Goal: Task Accomplishment & Management: Use online tool/utility

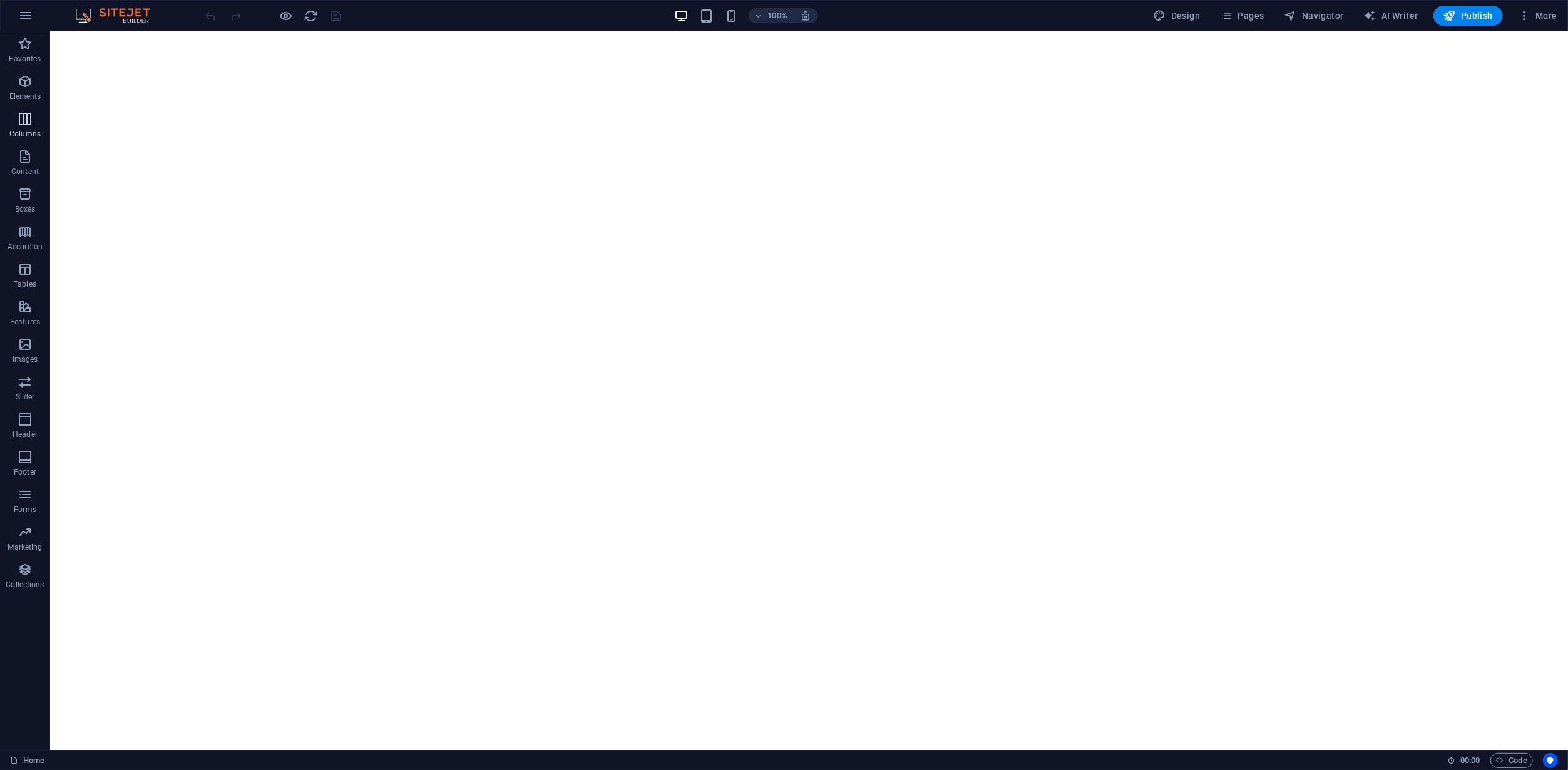
click at [17, 133] on p "Columns" at bounding box center [25, 133] width 32 height 10
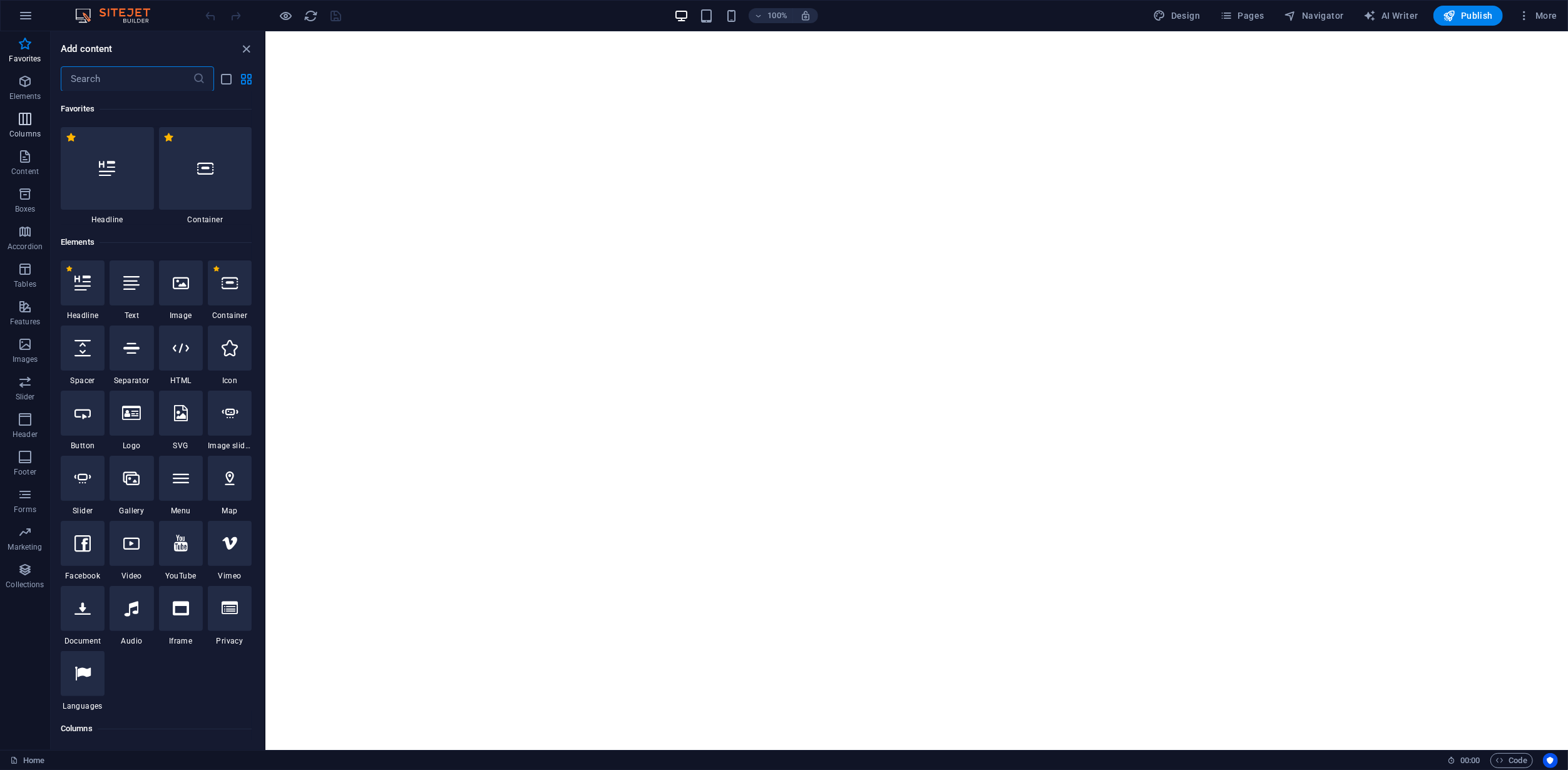
click at [28, 121] on icon "button" at bounding box center [25, 119] width 15 height 15
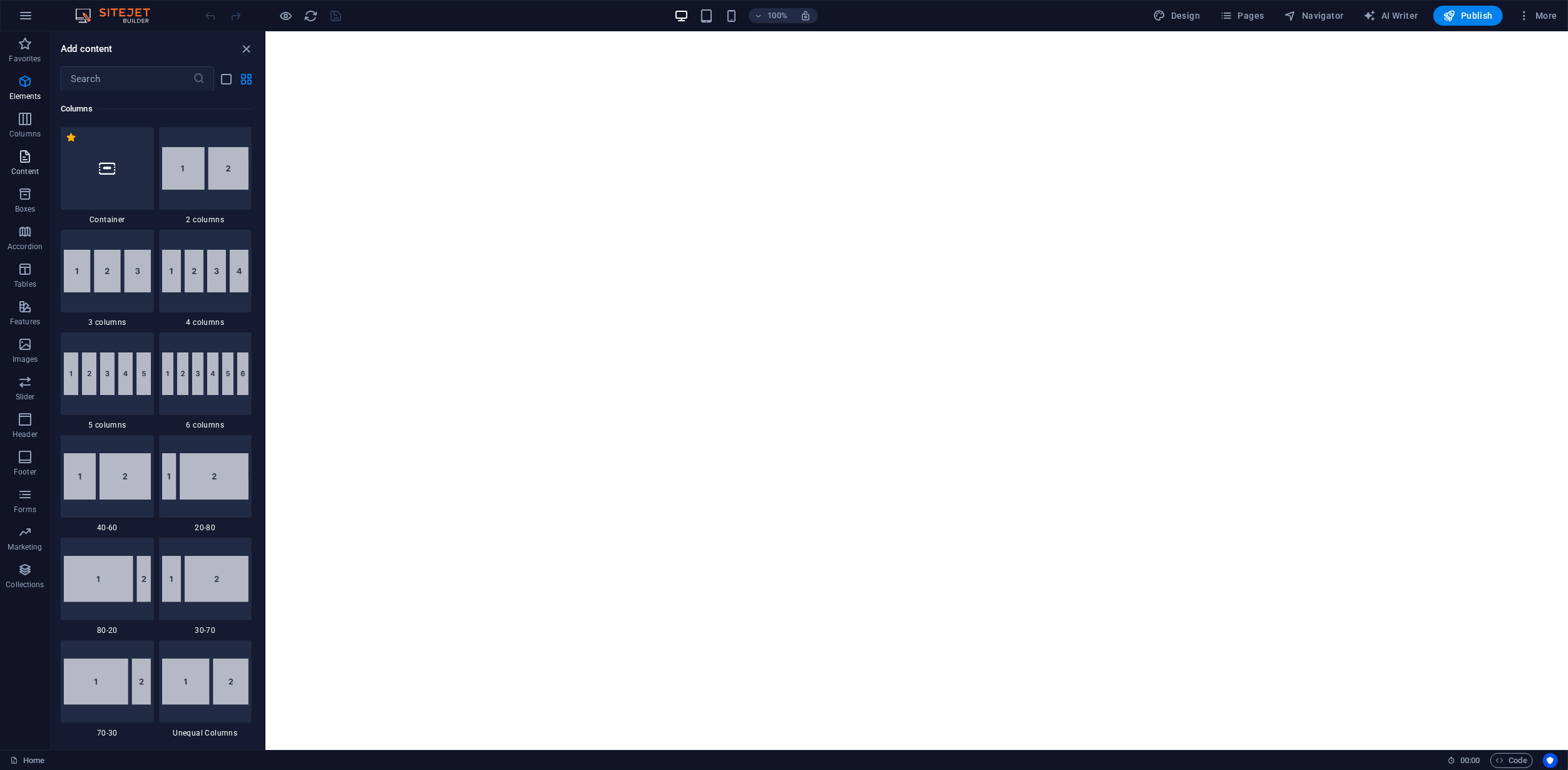
click at [29, 159] on icon "button" at bounding box center [25, 157] width 15 height 15
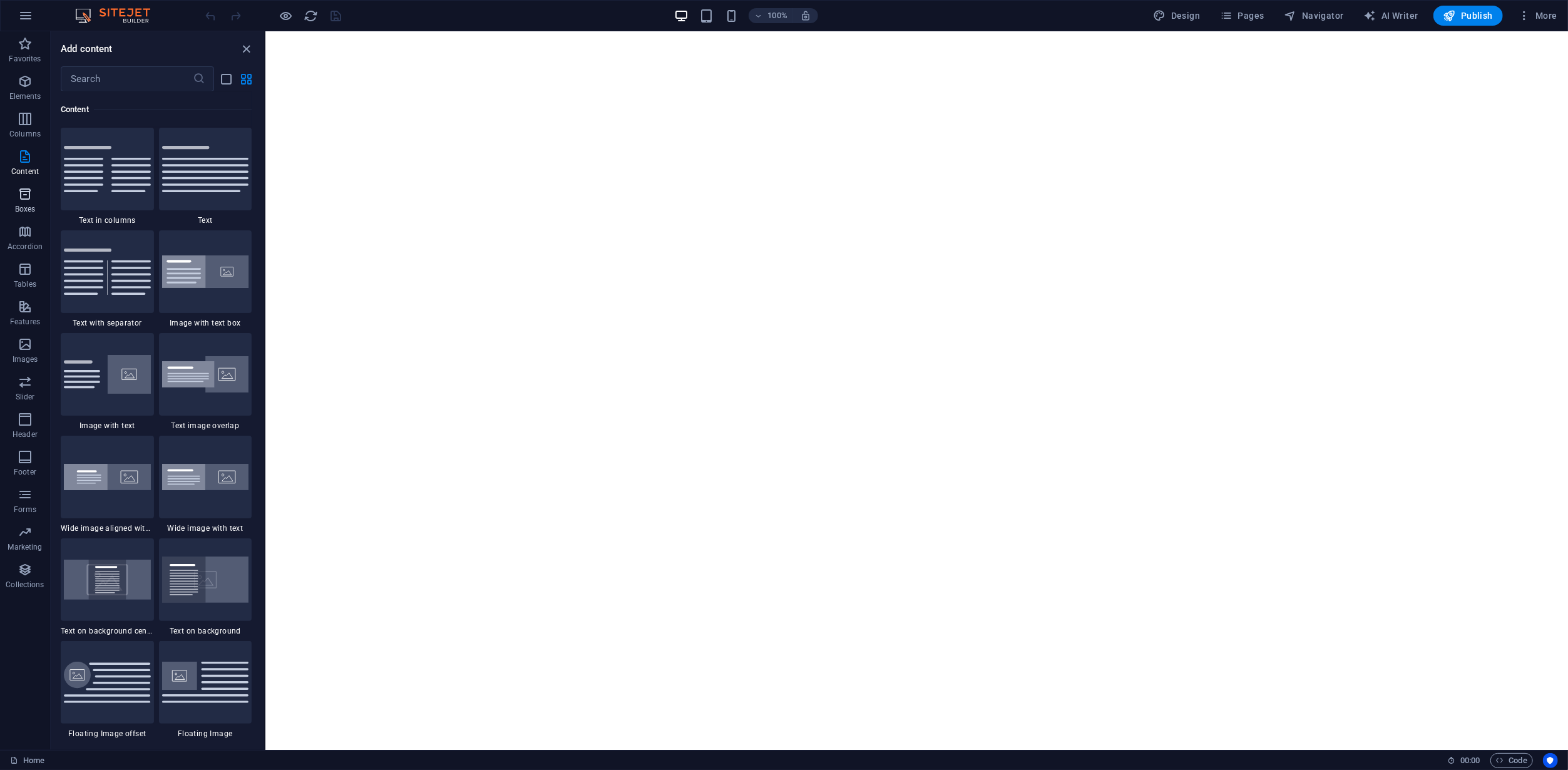
click at [28, 208] on p "Boxes" at bounding box center [25, 209] width 20 height 10
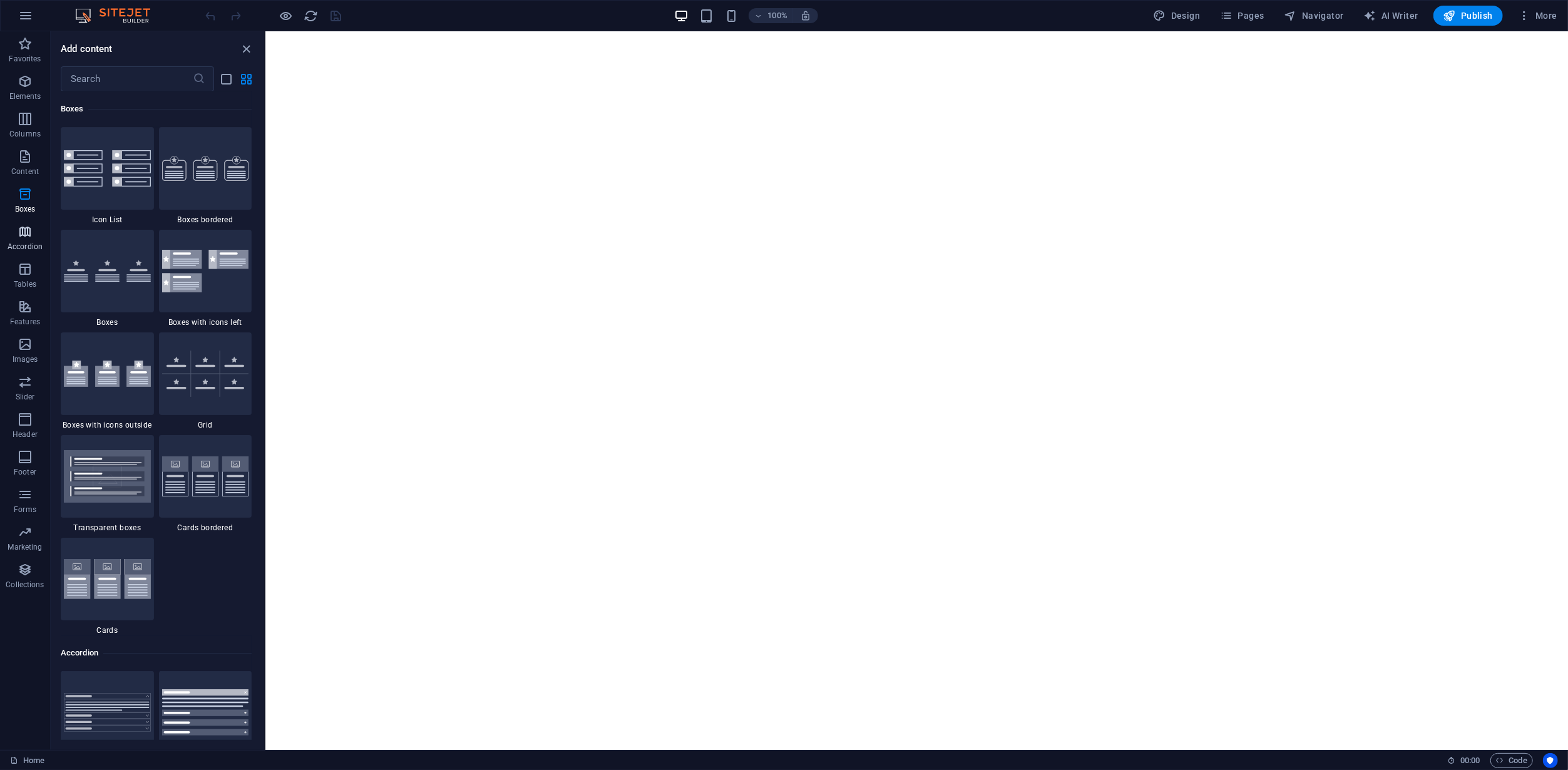
click at [28, 236] on icon "button" at bounding box center [25, 232] width 15 height 15
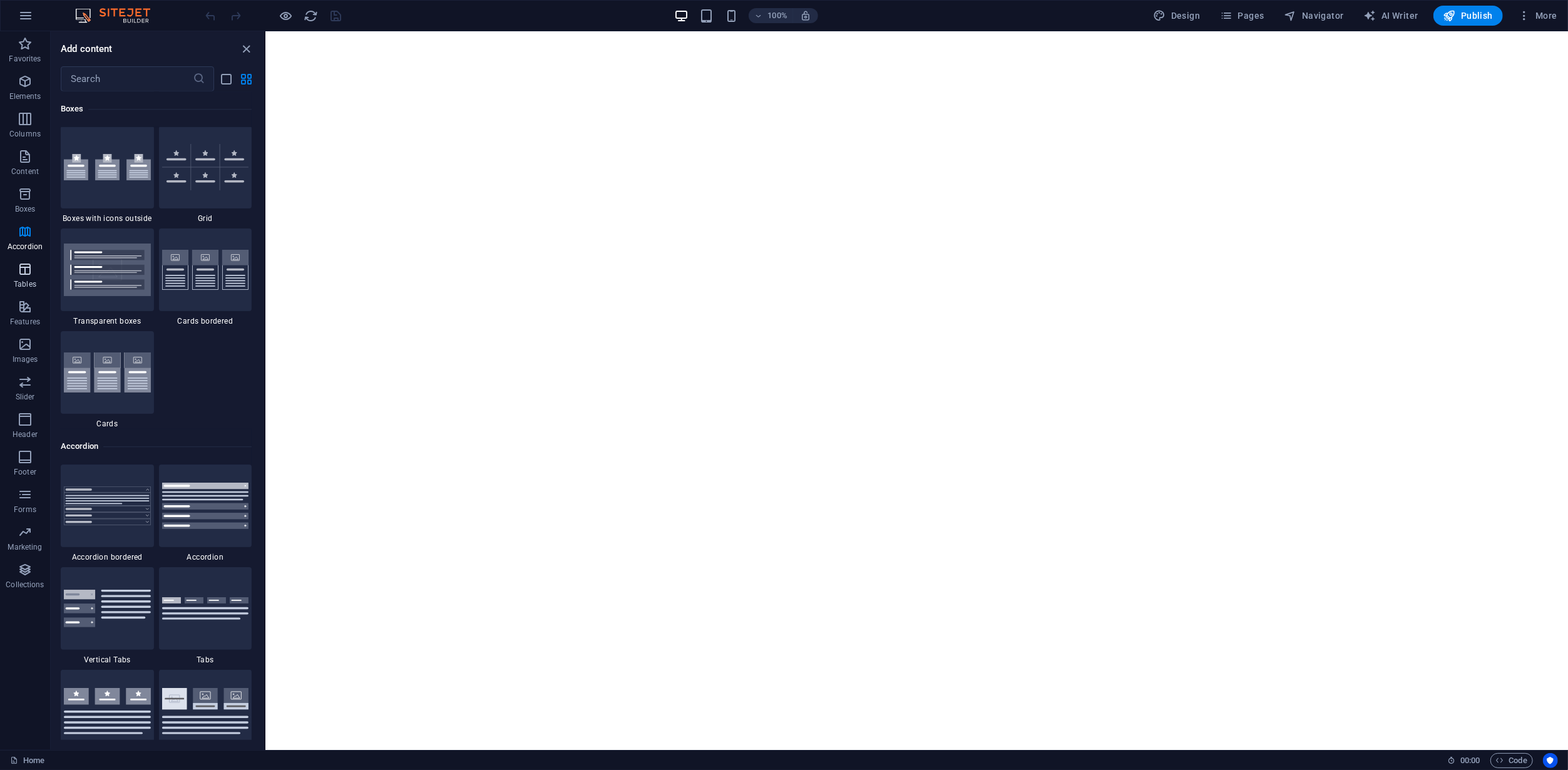
scroll to position [3998, 0]
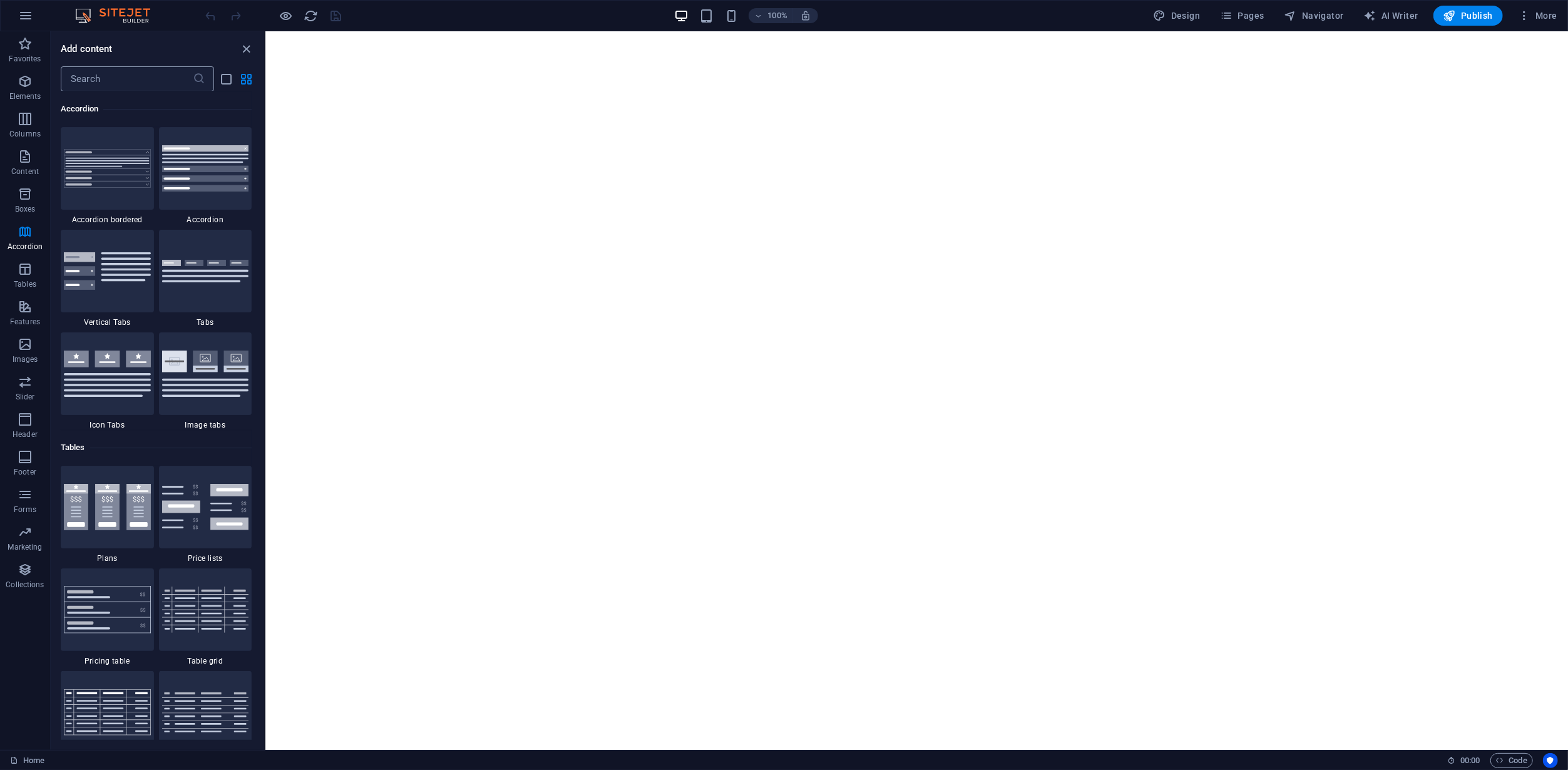
click at [98, 81] on input "text" at bounding box center [127, 78] width 132 height 25
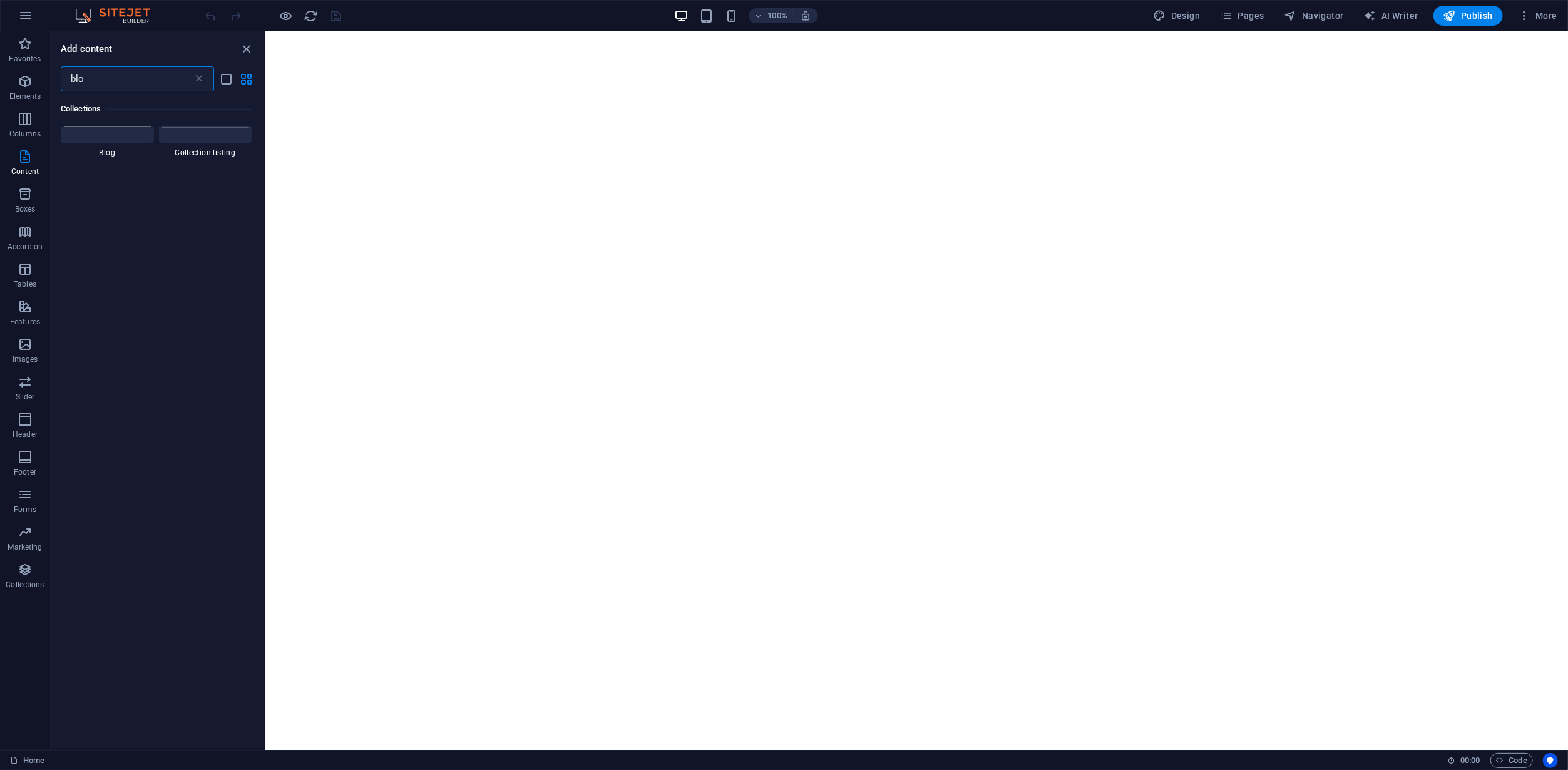
scroll to position [0, 0]
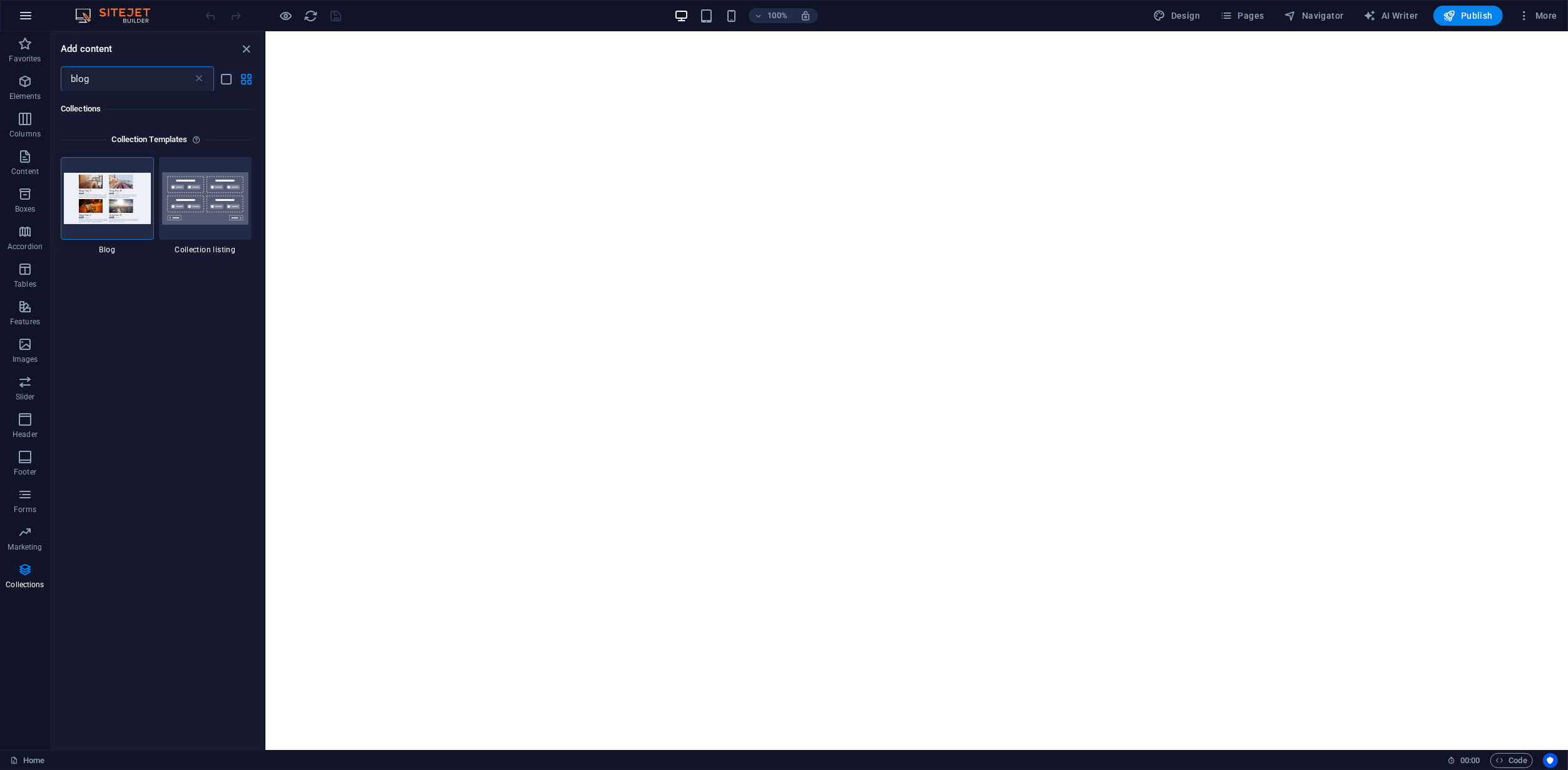
type input "blog"
click at [26, 11] on icon "button" at bounding box center [26, 16] width 15 height 15
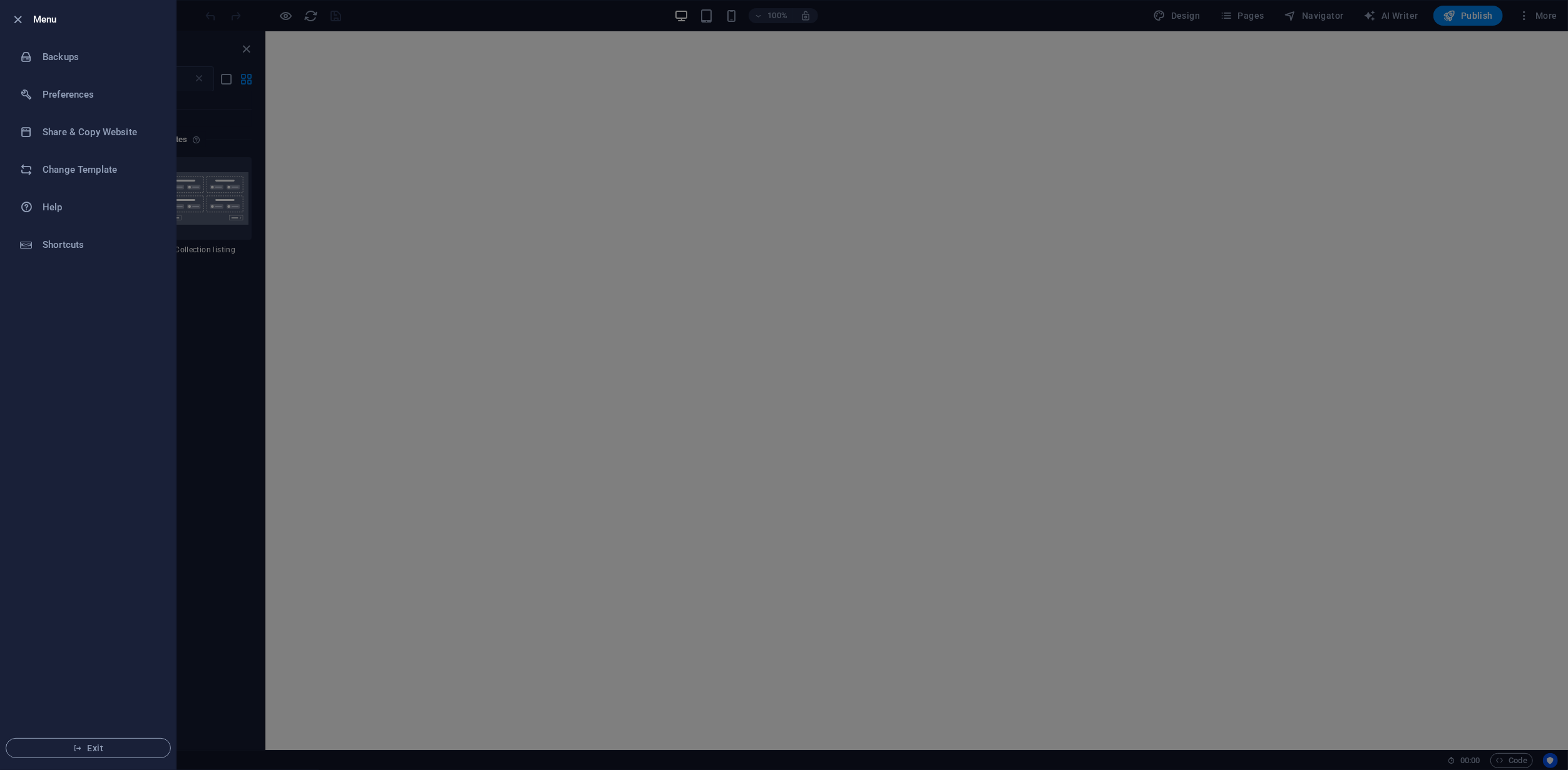
click at [78, 349] on ul "Menu Backups Preferences Share & Copy Website Change Template Help Shortcuts Ex…" at bounding box center [88, 385] width 175 height 769
click at [10, 20] on li "Menu" at bounding box center [88, 20] width 175 height 38
click at [975, 381] on div at bounding box center [784, 385] width 1568 height 770
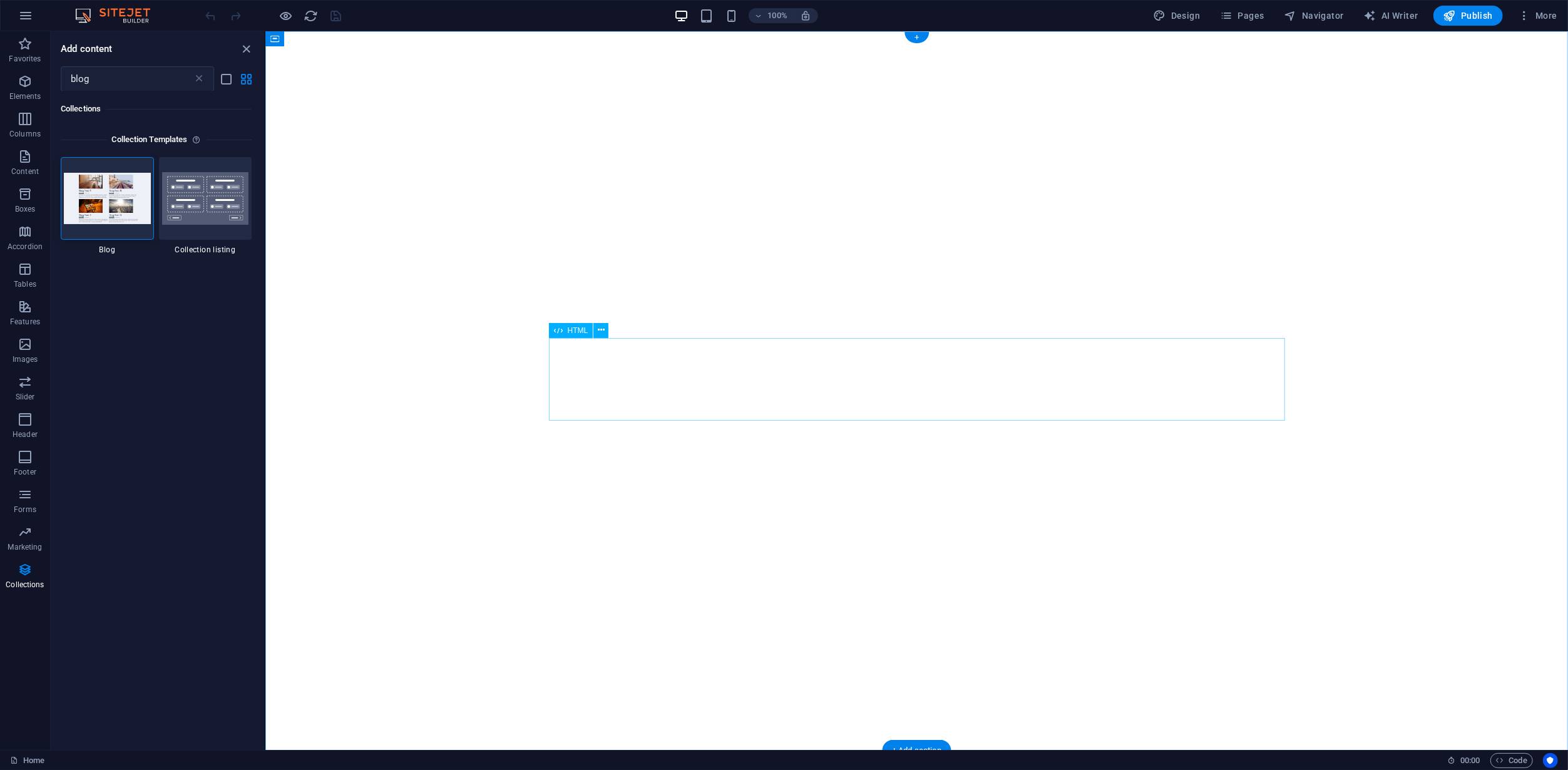
click at [1269, 11] on button "Pages" at bounding box center [1241, 15] width 53 height 20
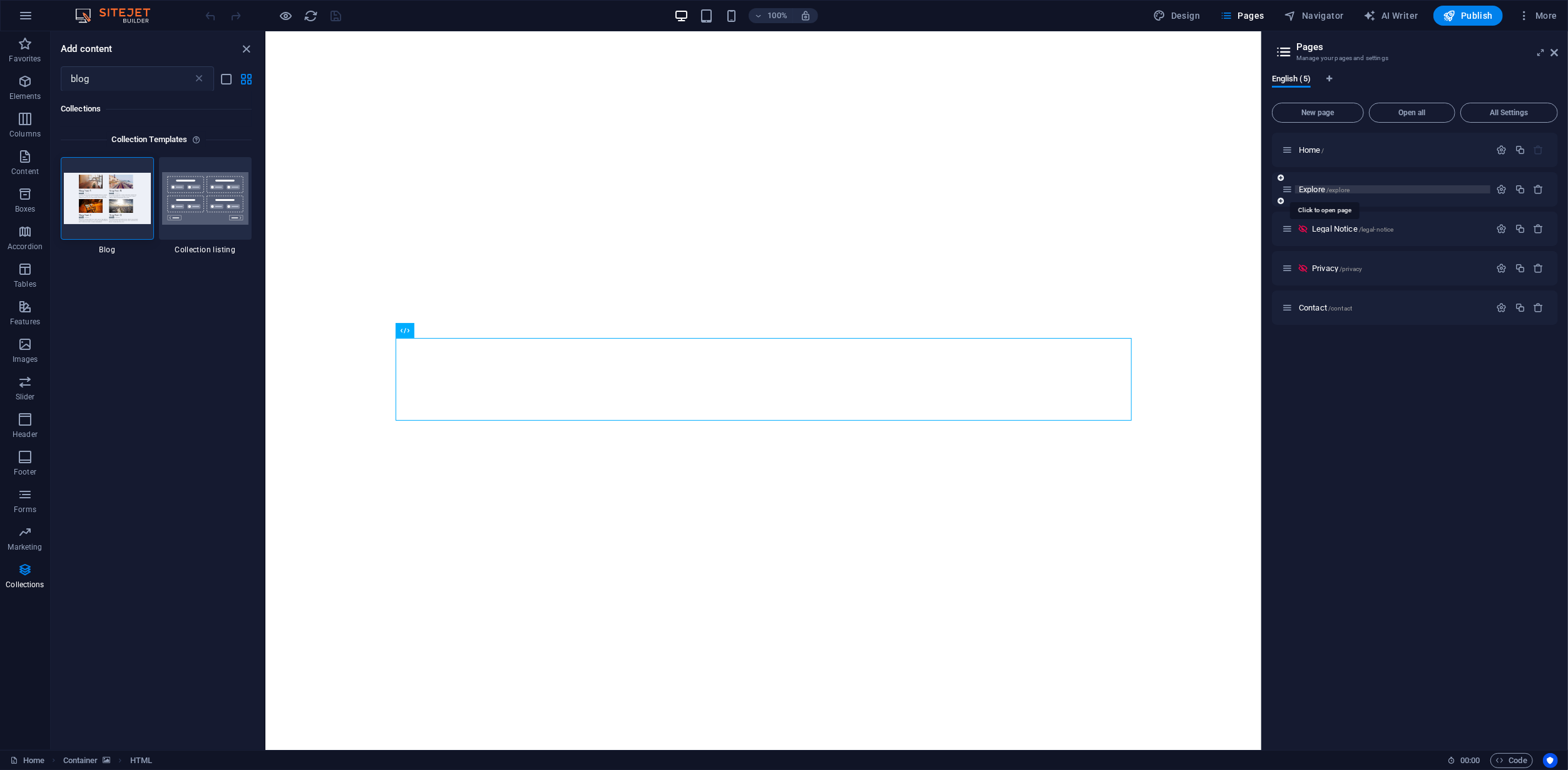
click at [1316, 189] on span "Explore /explore" at bounding box center [1324, 189] width 50 height 9
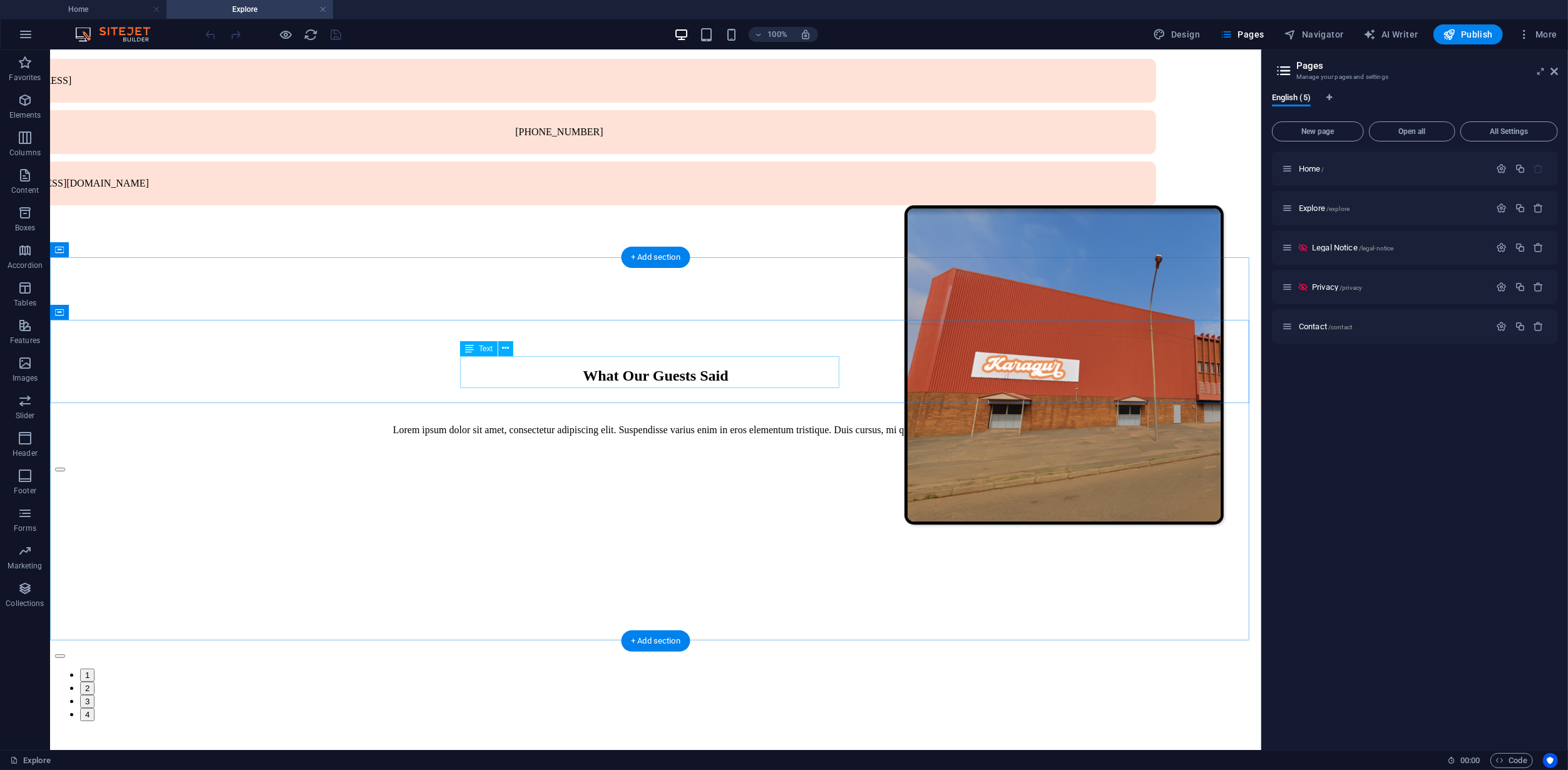
scroll to position [4675, 0]
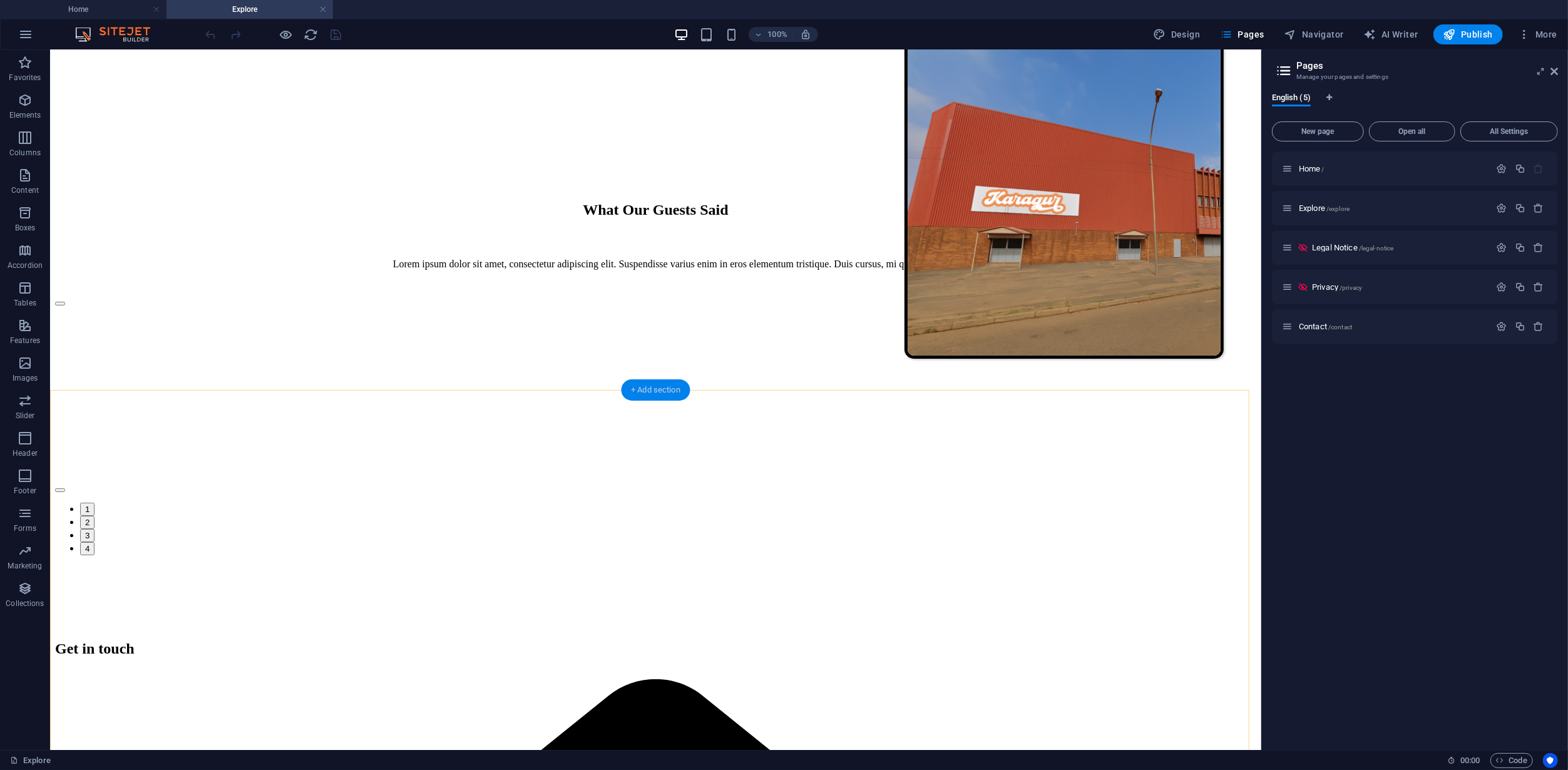
click at [657, 392] on div "+ Add section" at bounding box center [656, 390] width 69 height 21
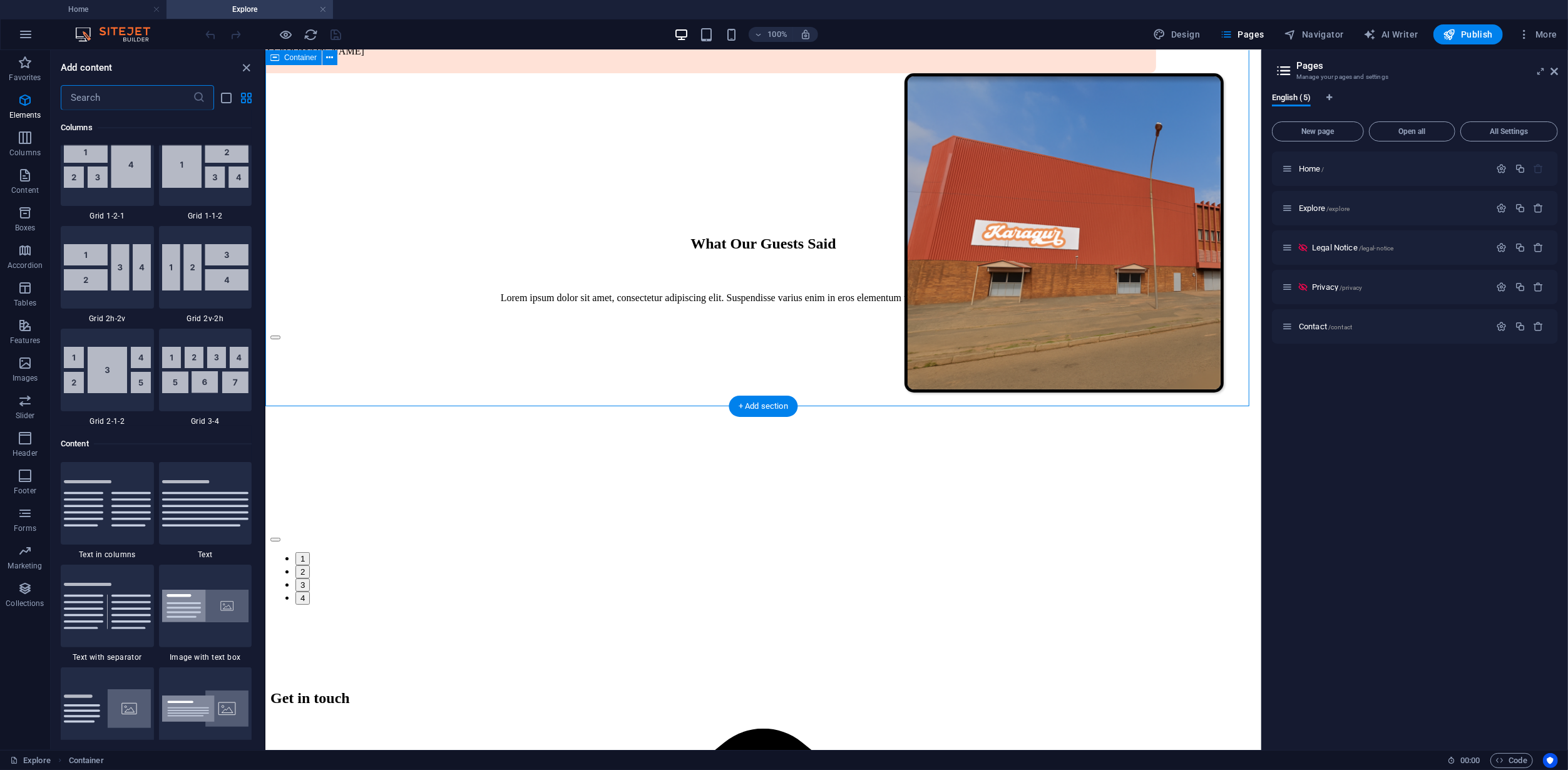
scroll to position [2190, 0]
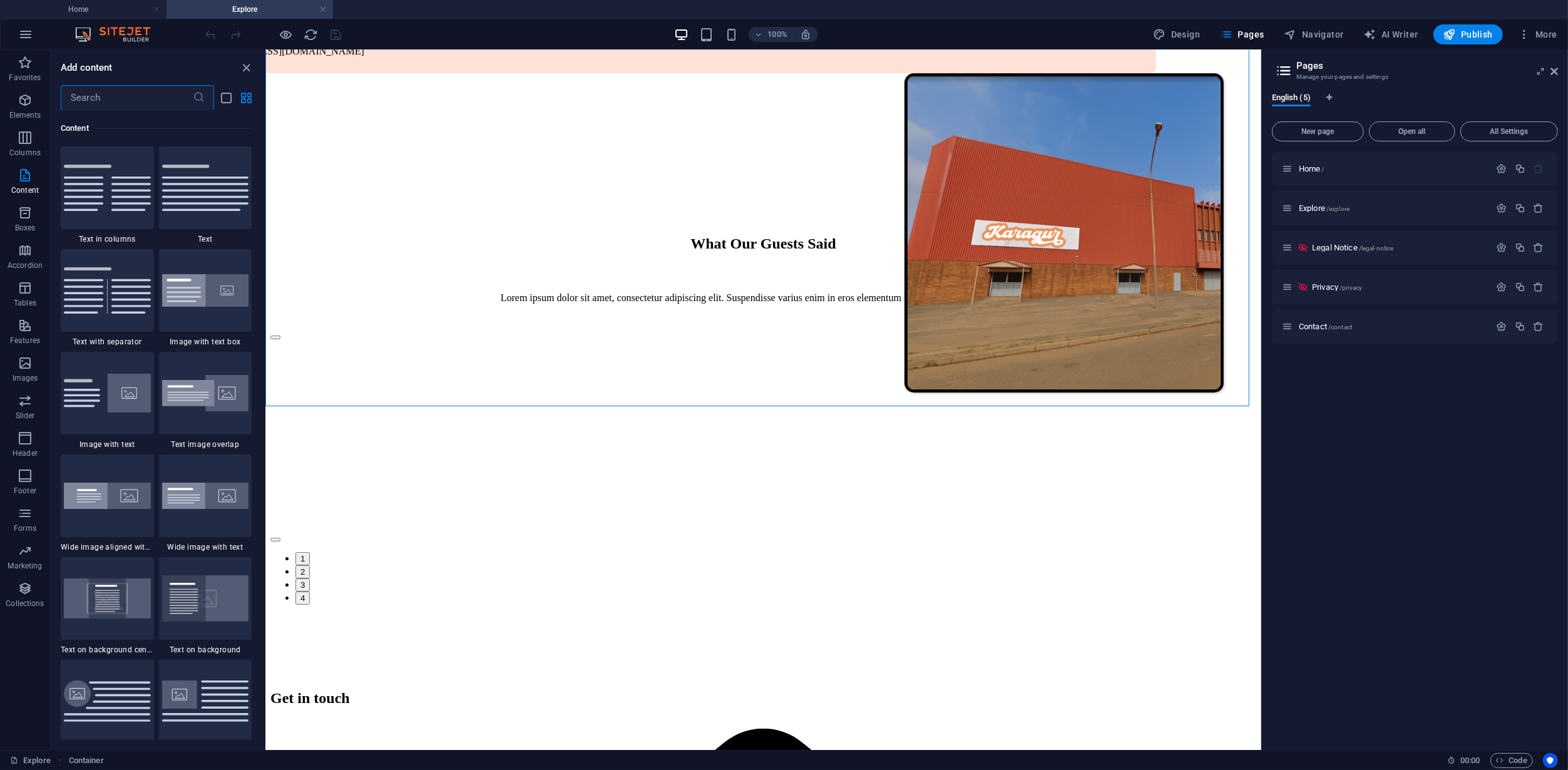
click at [103, 91] on input "text" at bounding box center [127, 97] width 132 height 25
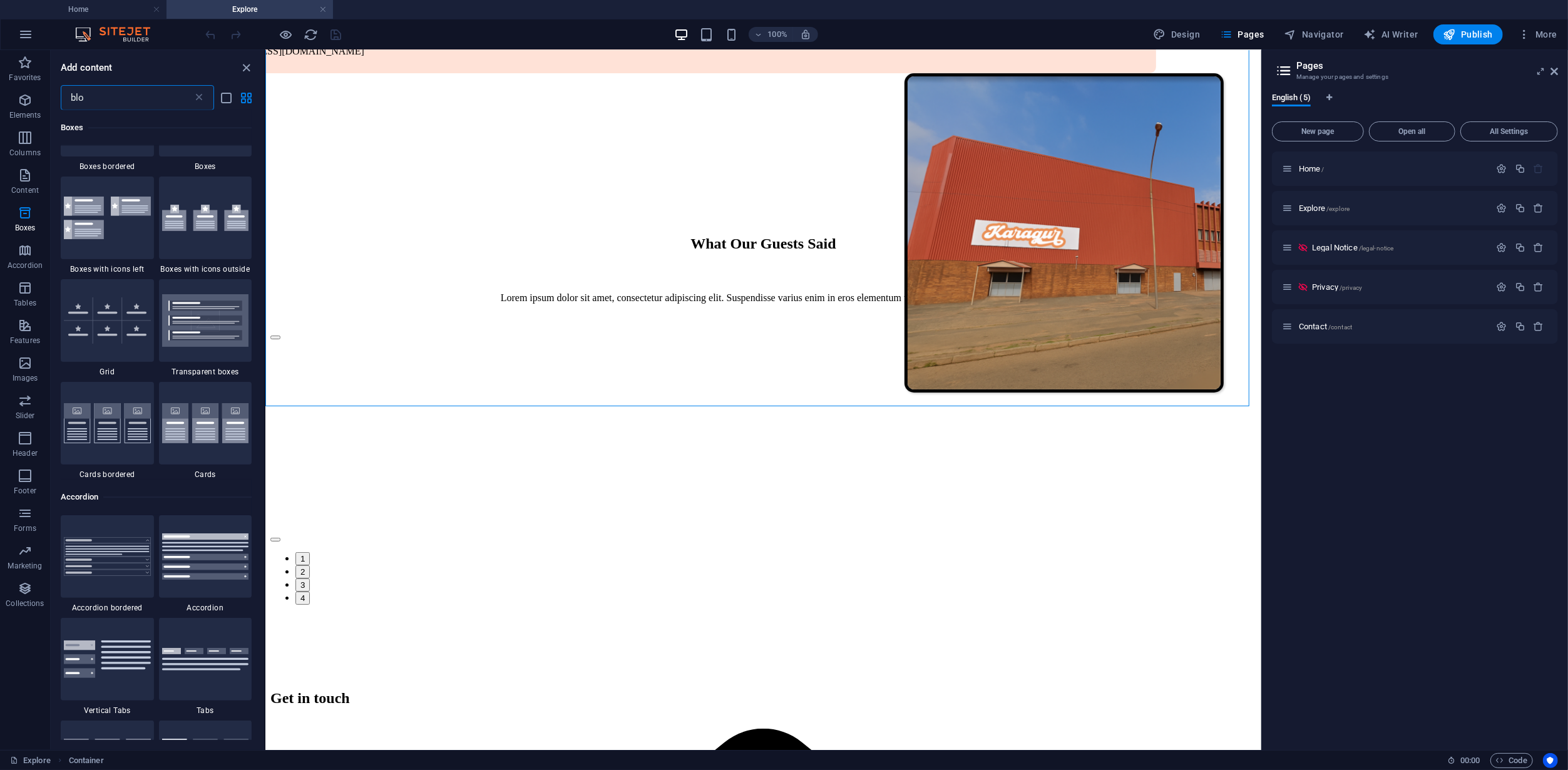
scroll to position [0, 0]
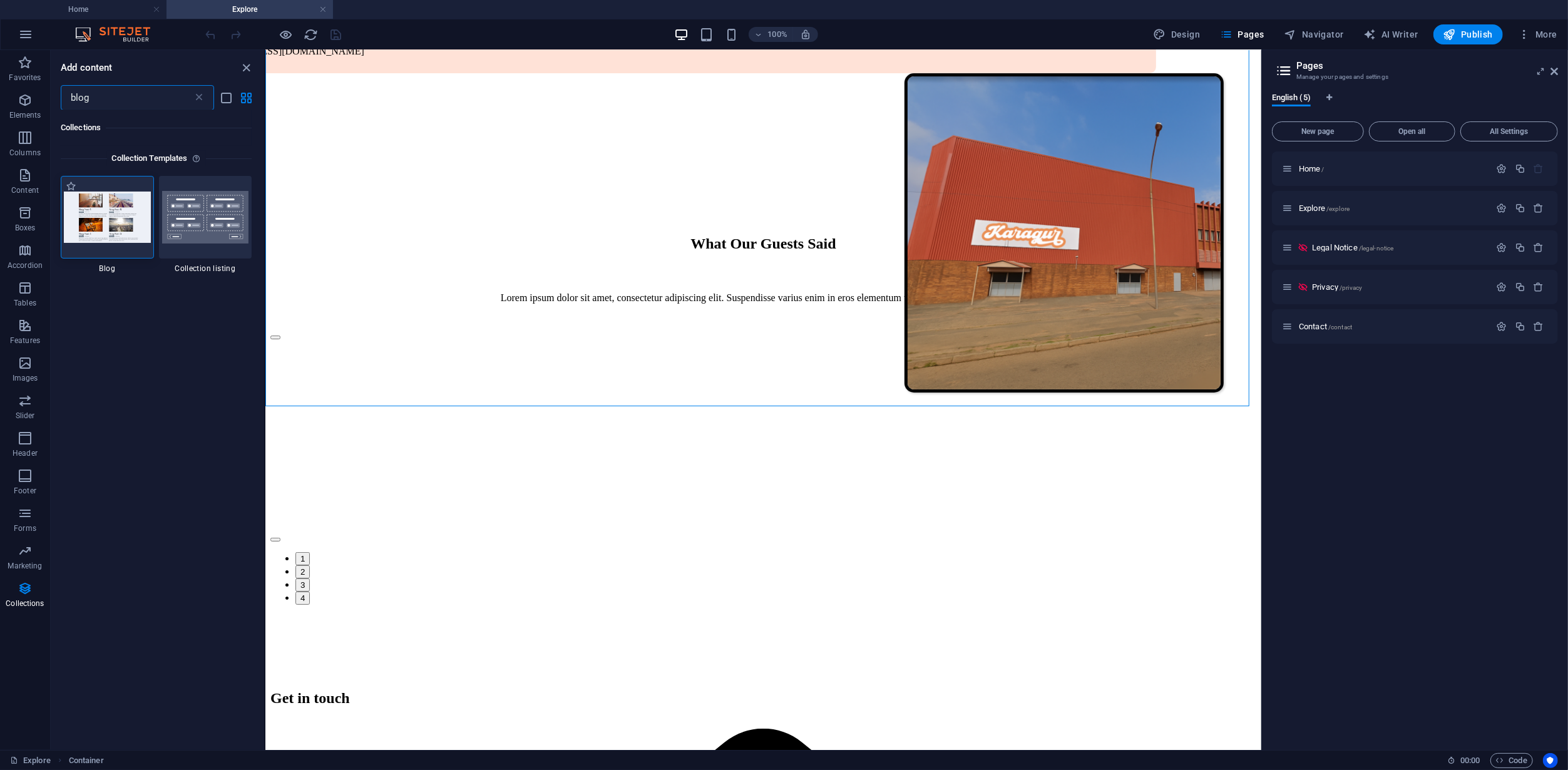
type input "blog"
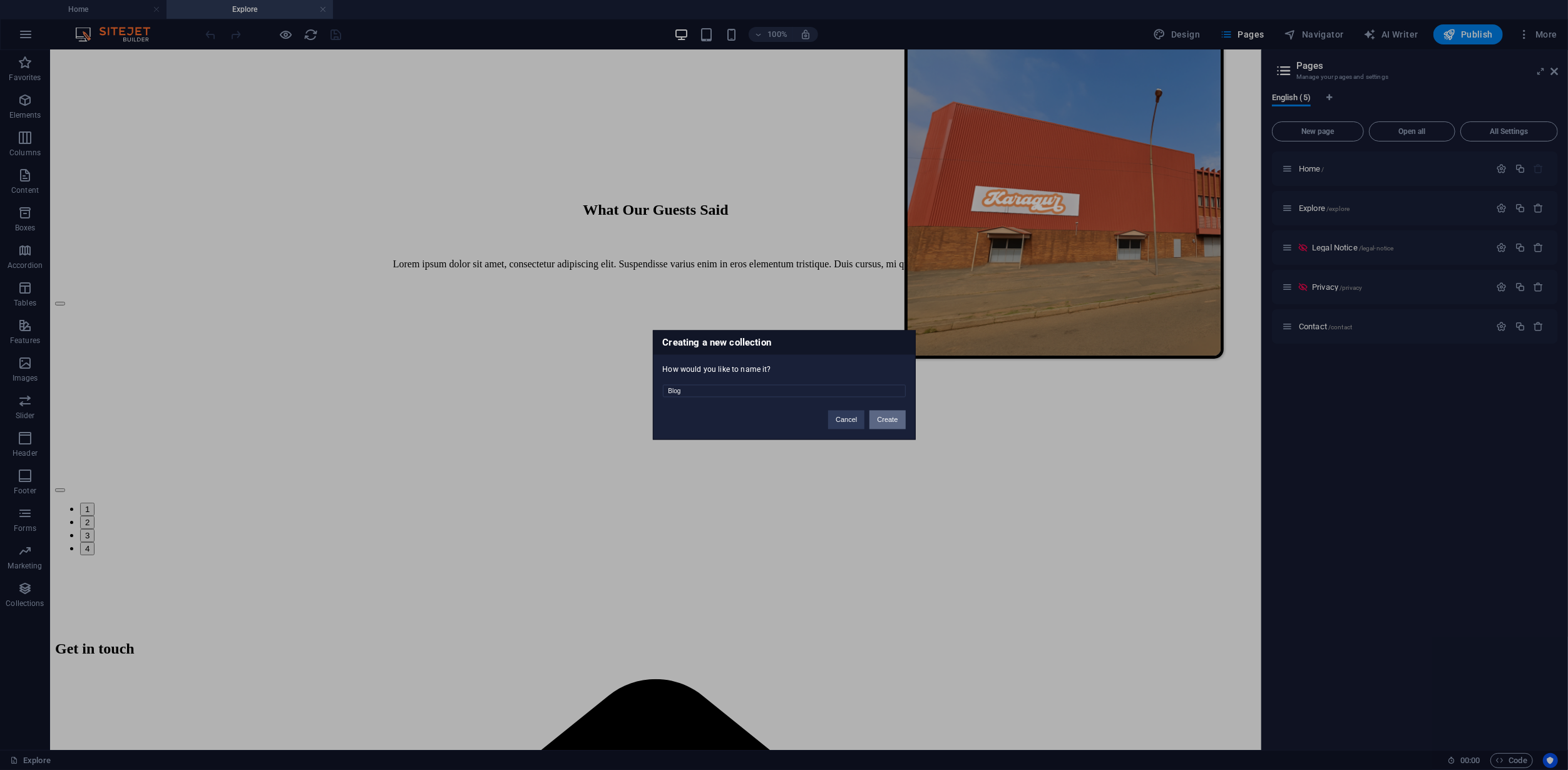
click at [884, 418] on button "Create" at bounding box center [886, 420] width 35 height 19
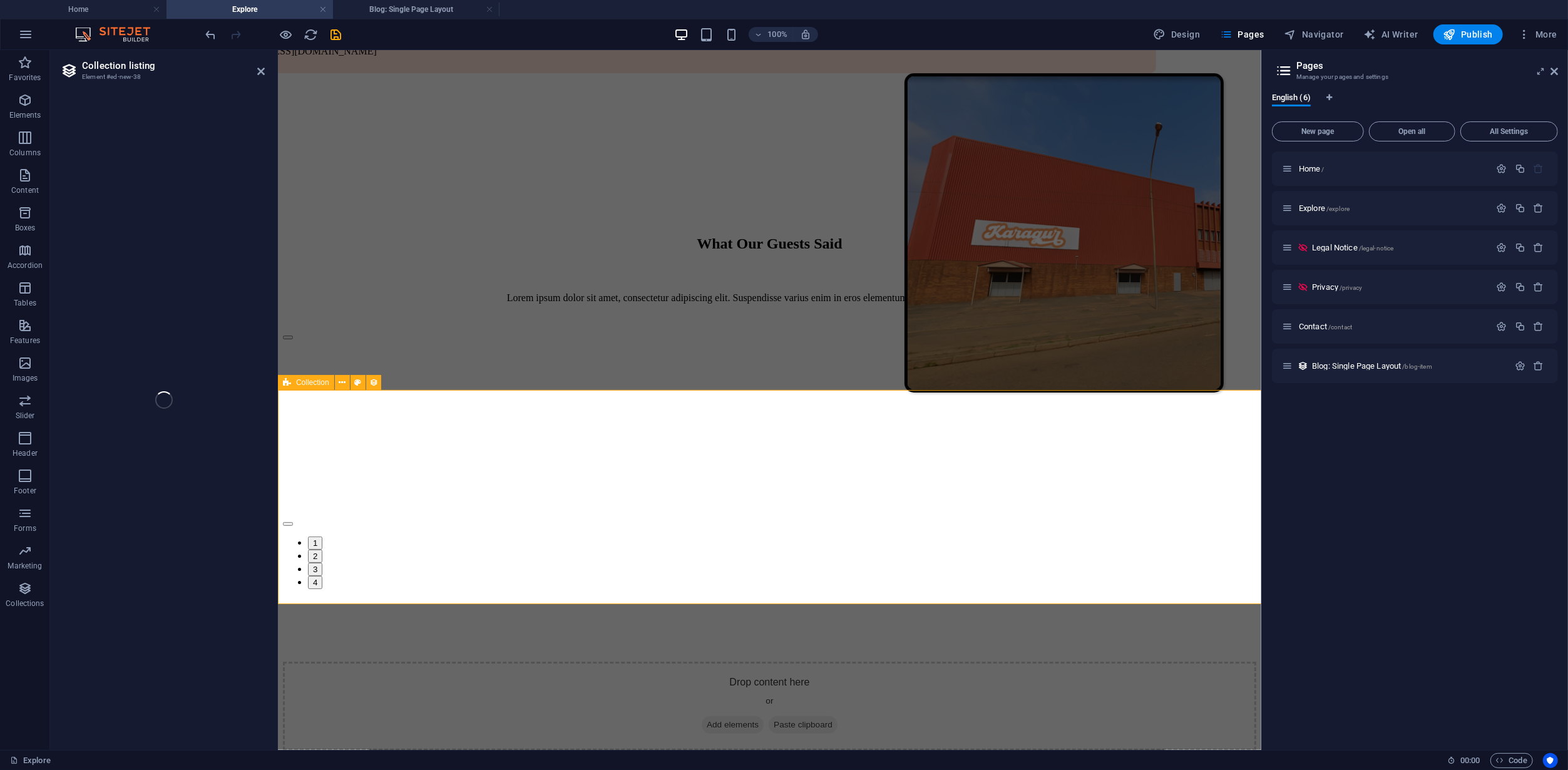
select select
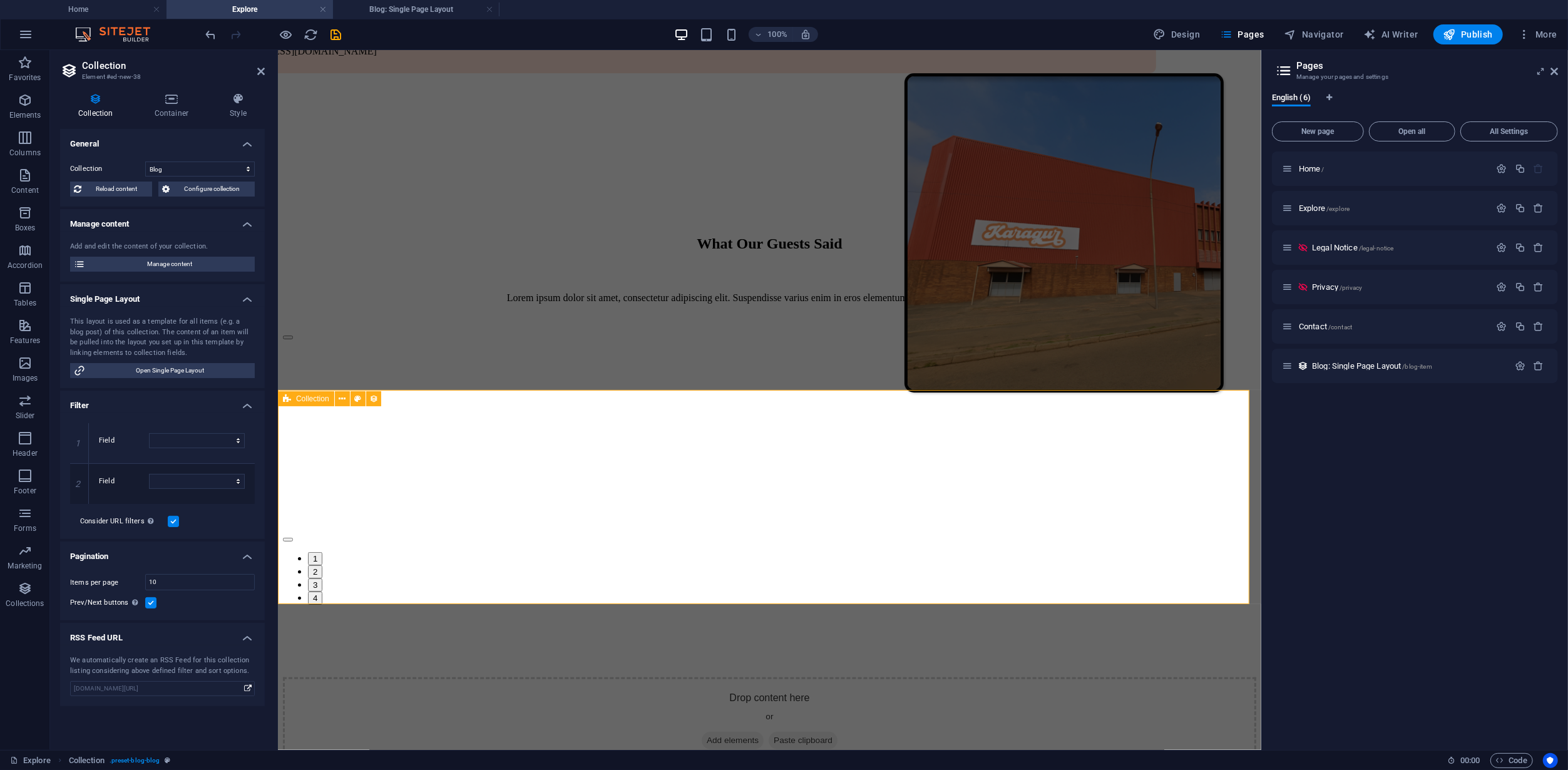
select select "columns.status"
select select "columns.publishing_date"
select select "past"
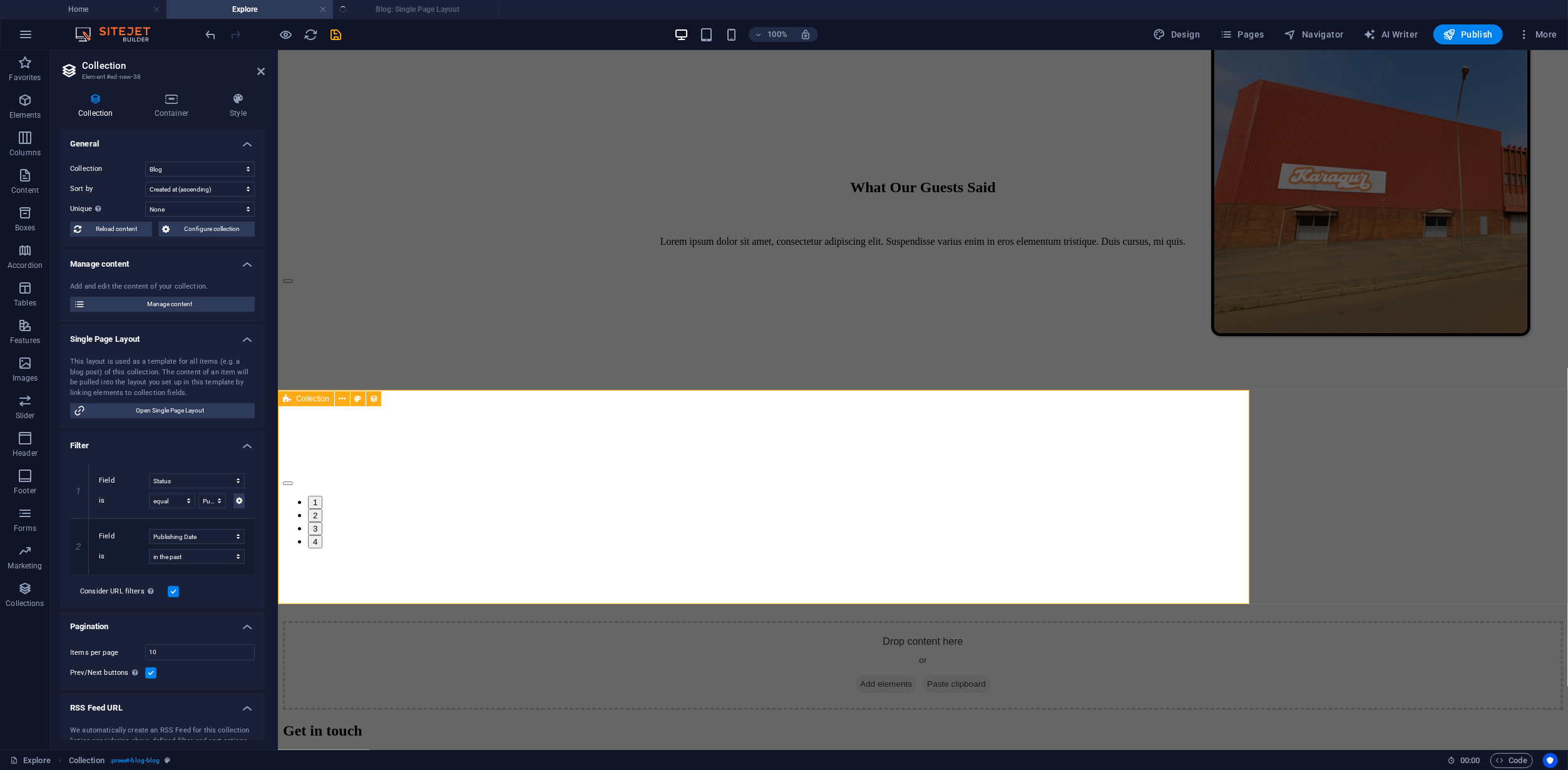
select select "columns.publishing_date_DESC"
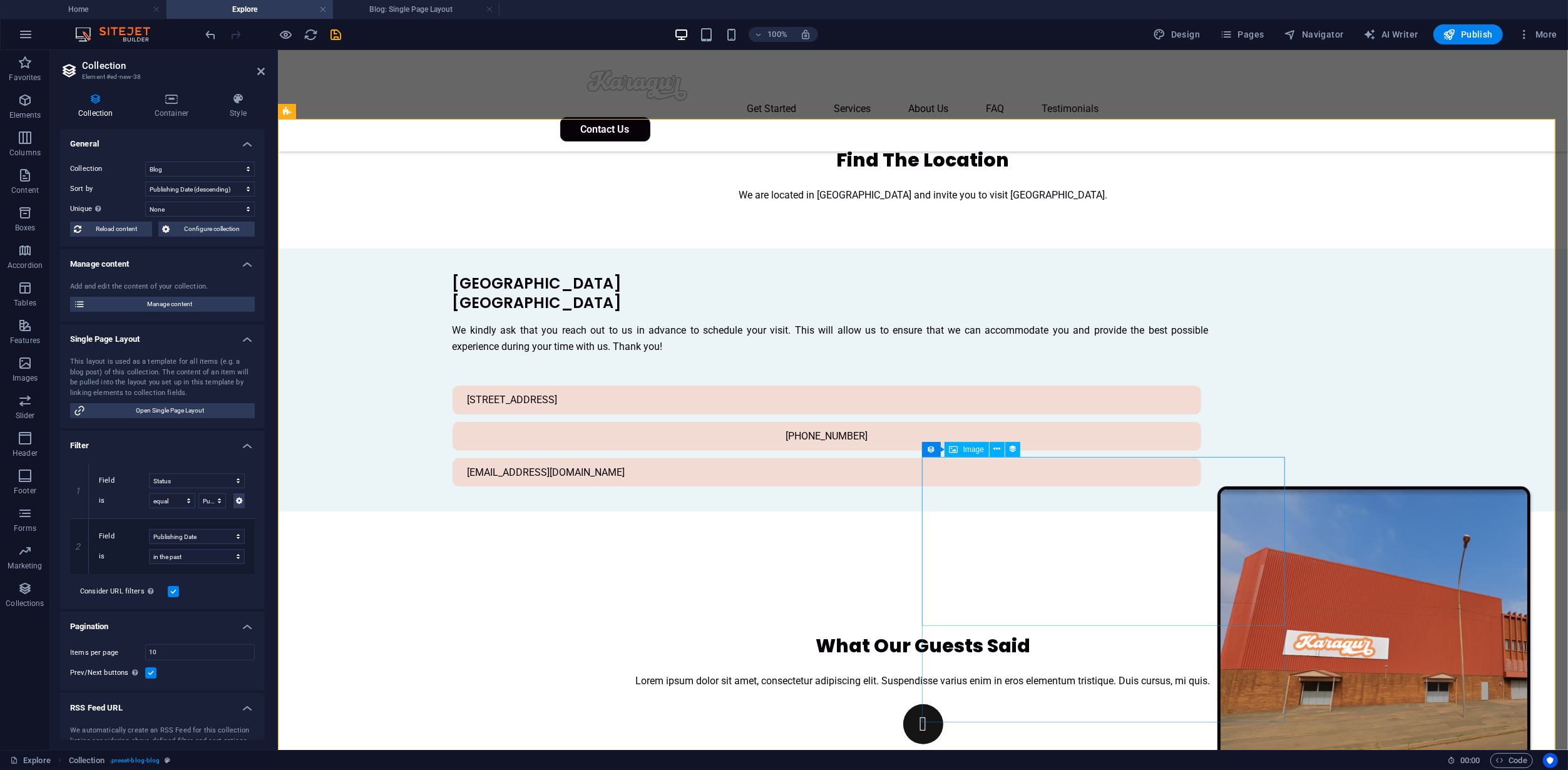
scroll to position [4842, 0]
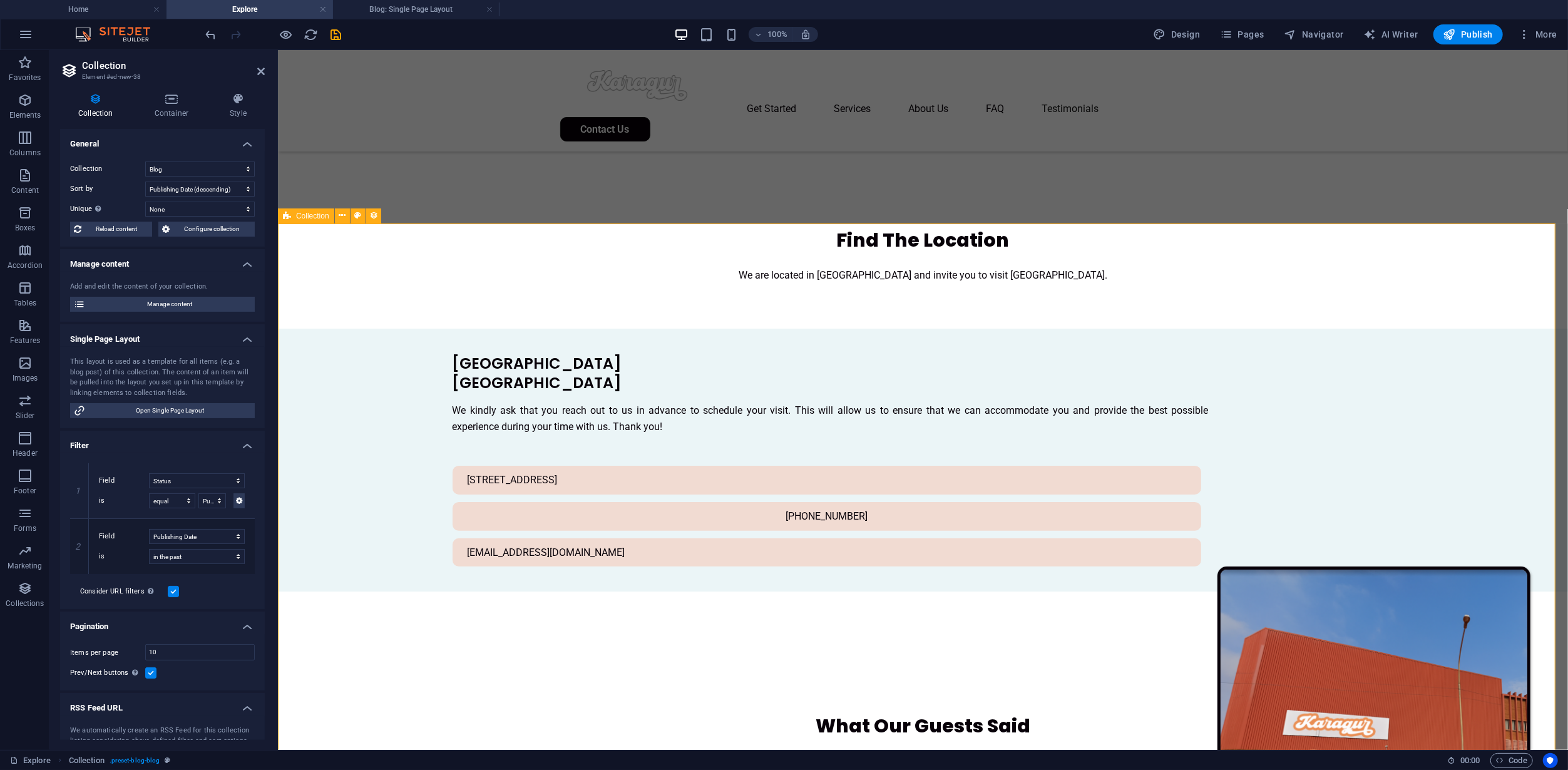
click at [236, 191] on select "Created at (ascending) Created at (descending) Updated at (ascending) Updated a…" at bounding box center [200, 189] width 109 height 15
click at [208, 163] on select "Blog Products" at bounding box center [200, 169] width 109 height 15
click at [145, 161] on select "Blog Products" at bounding box center [200, 169] width 109 height 15
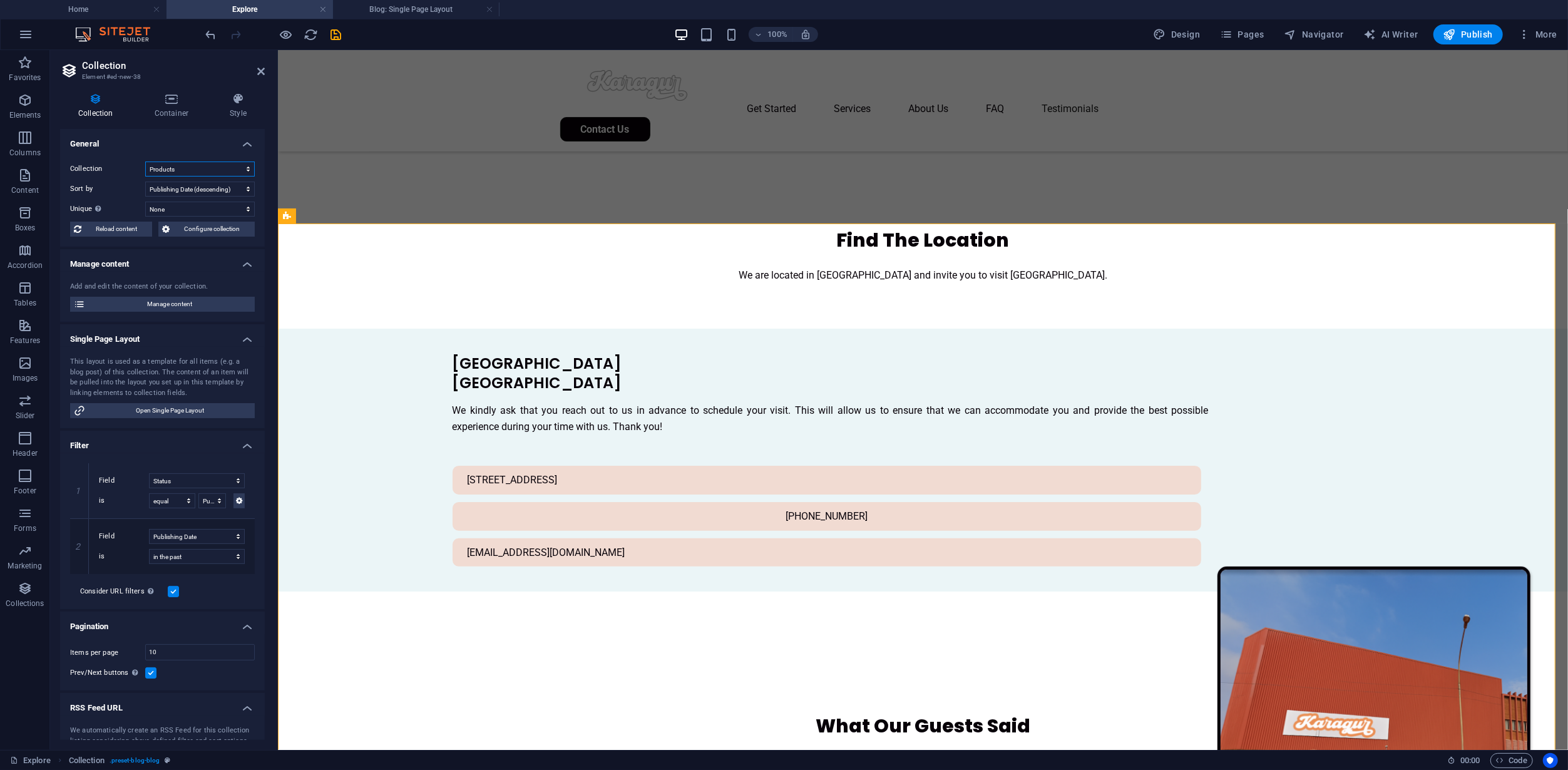
select select "68baddbc20f081ef750c5032"
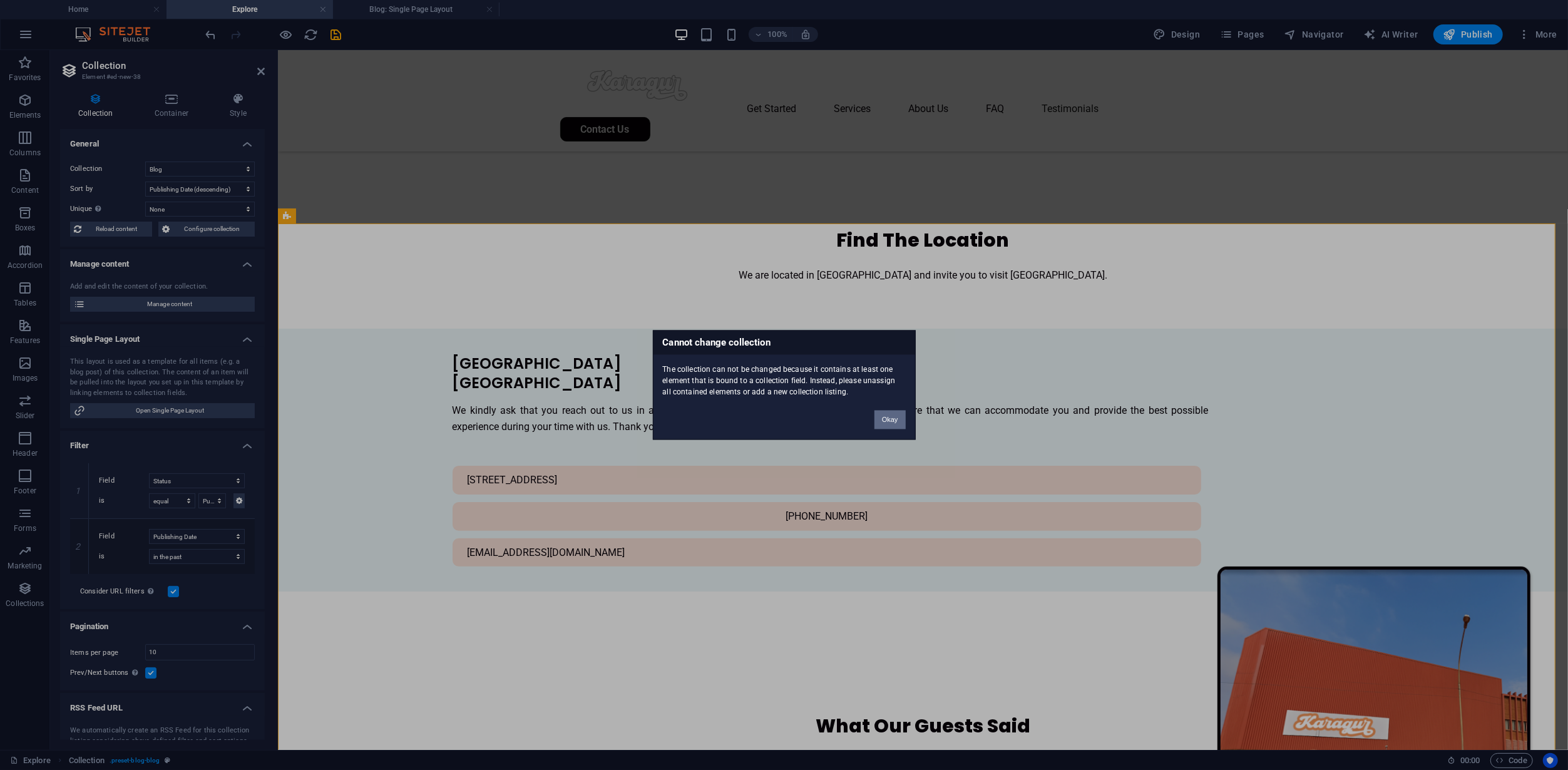
click at [880, 416] on button "Okay" at bounding box center [890, 420] width 32 height 19
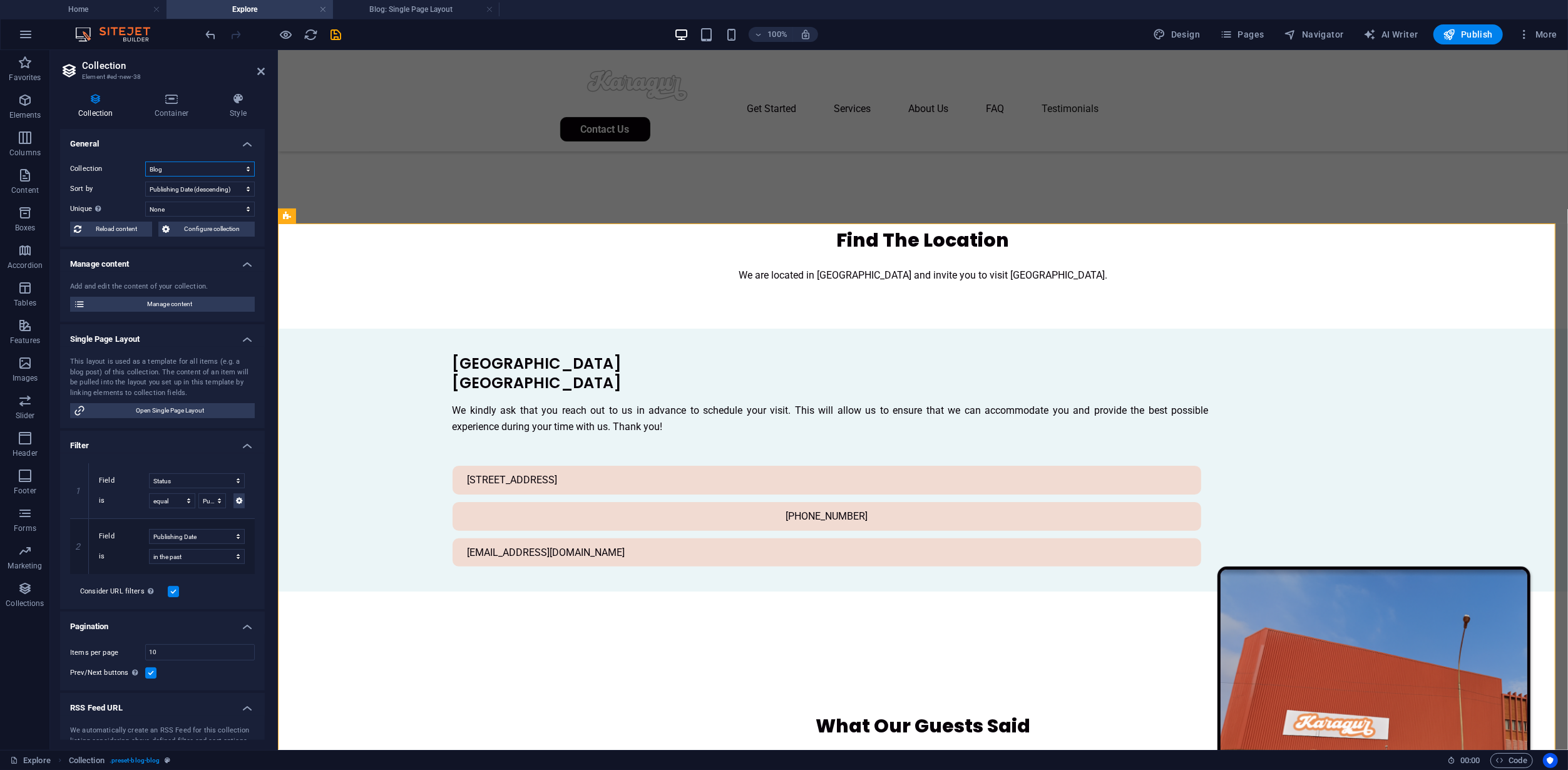
click at [203, 173] on select "Blog Products" at bounding box center [200, 169] width 109 height 15
click at [130, 194] on label "Sort by" at bounding box center [108, 189] width 75 height 15
click at [145, 194] on select "Created at (ascending) Created at (descending) Updated at (ascending) Updated a…" at bounding box center [200, 189] width 109 height 15
click at [197, 229] on span "Configure collection" at bounding box center [212, 229] width 78 height 15
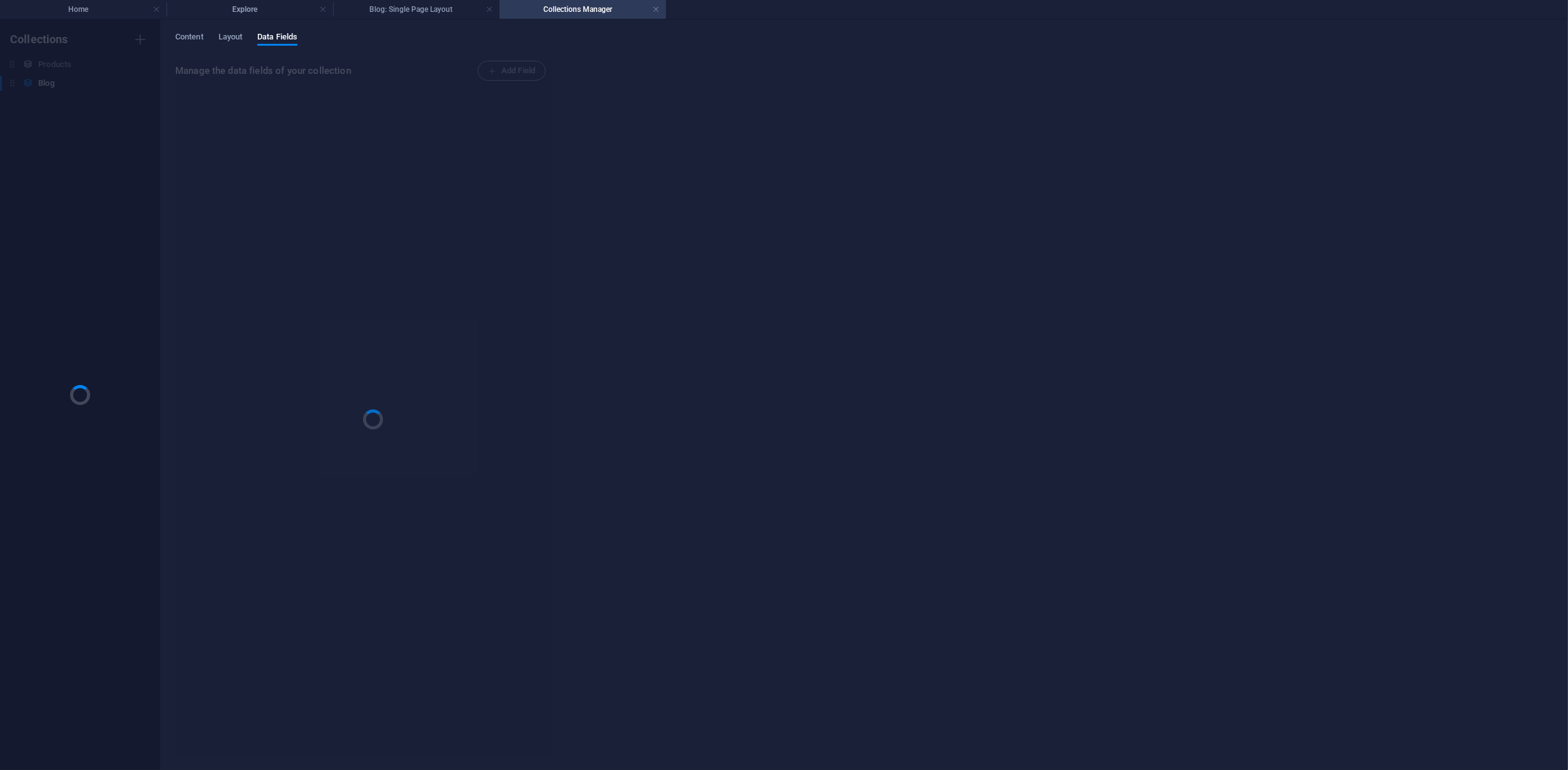
scroll to position [0, 0]
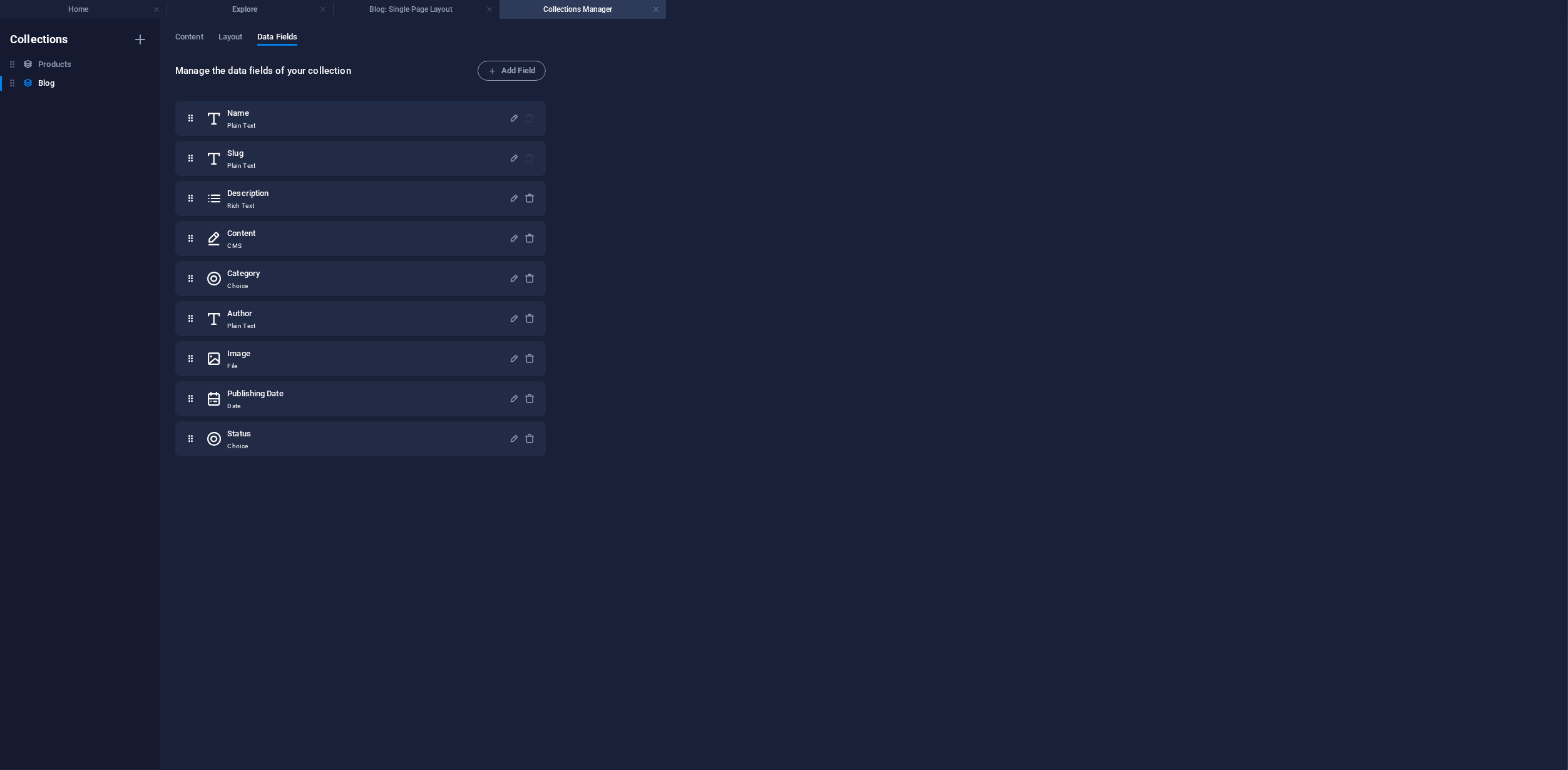
select select "columns.publishing_date_DESC"
select select "columns.status"
select select "columns.publishing_date"
select select "past"
click at [85, 134] on div "Collections Products Products Blog Blog" at bounding box center [80, 395] width 160 height 751
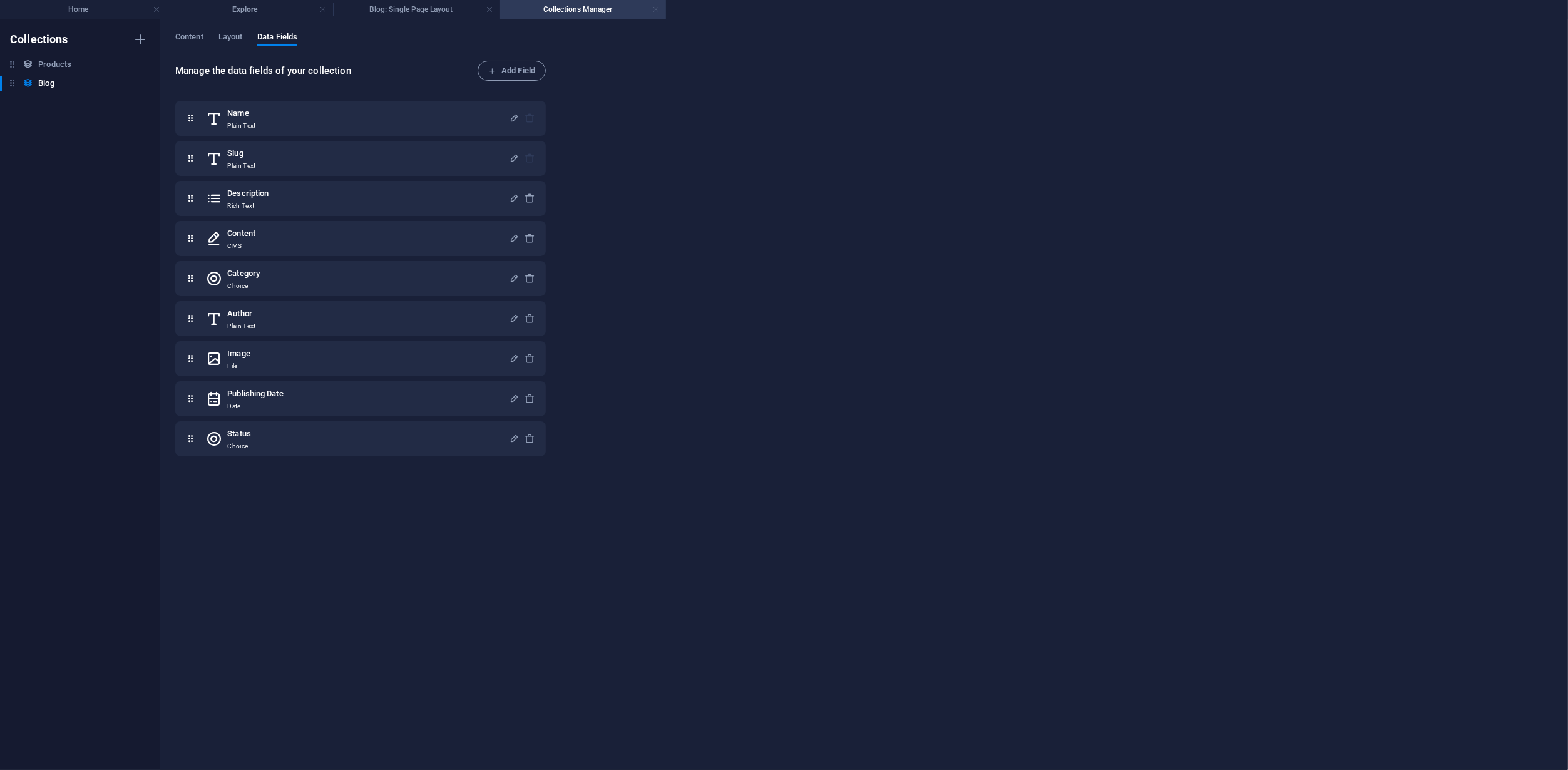
click at [654, 9] on link at bounding box center [656, 10] width 8 height 12
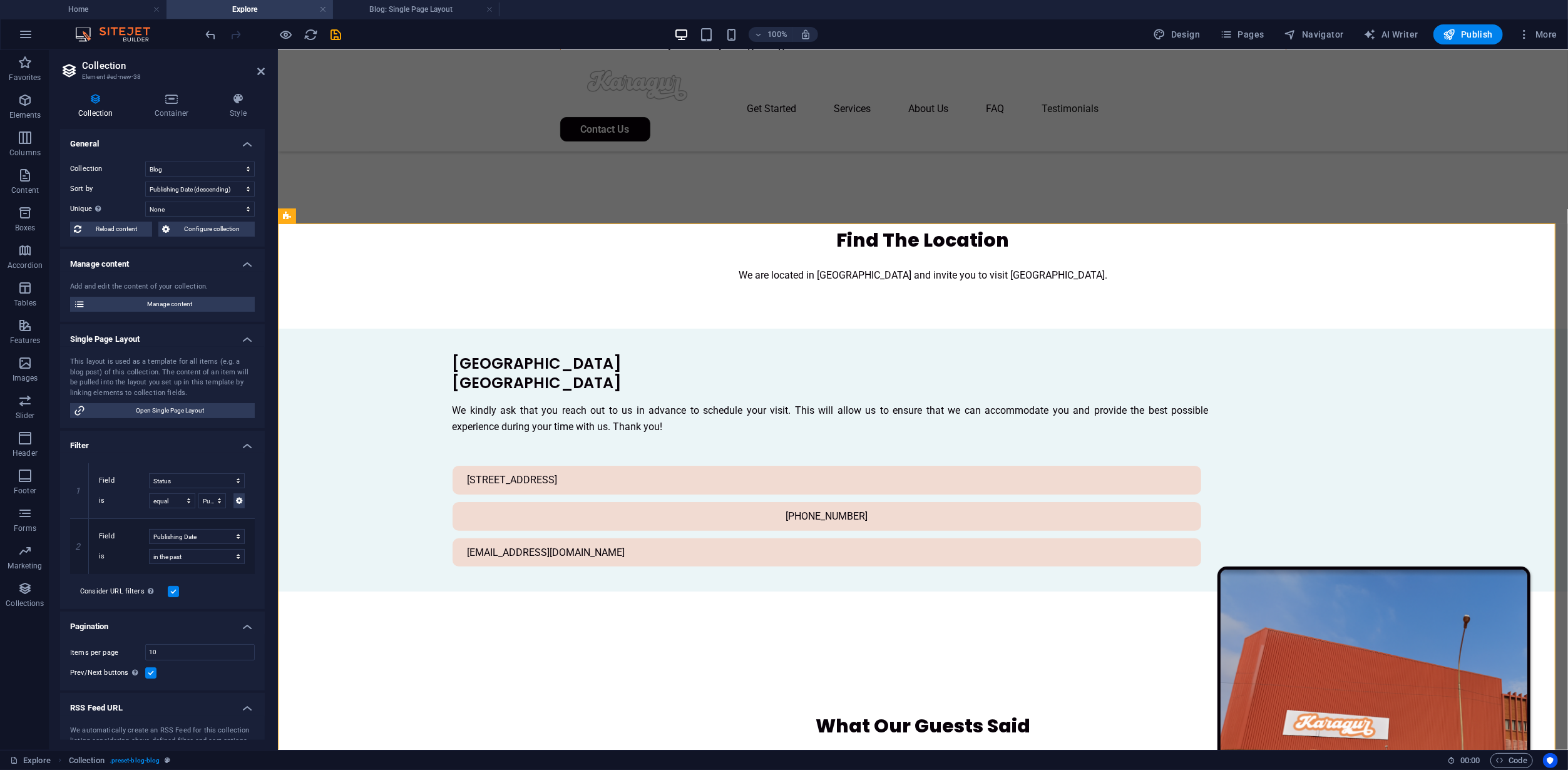
scroll to position [36, 0]
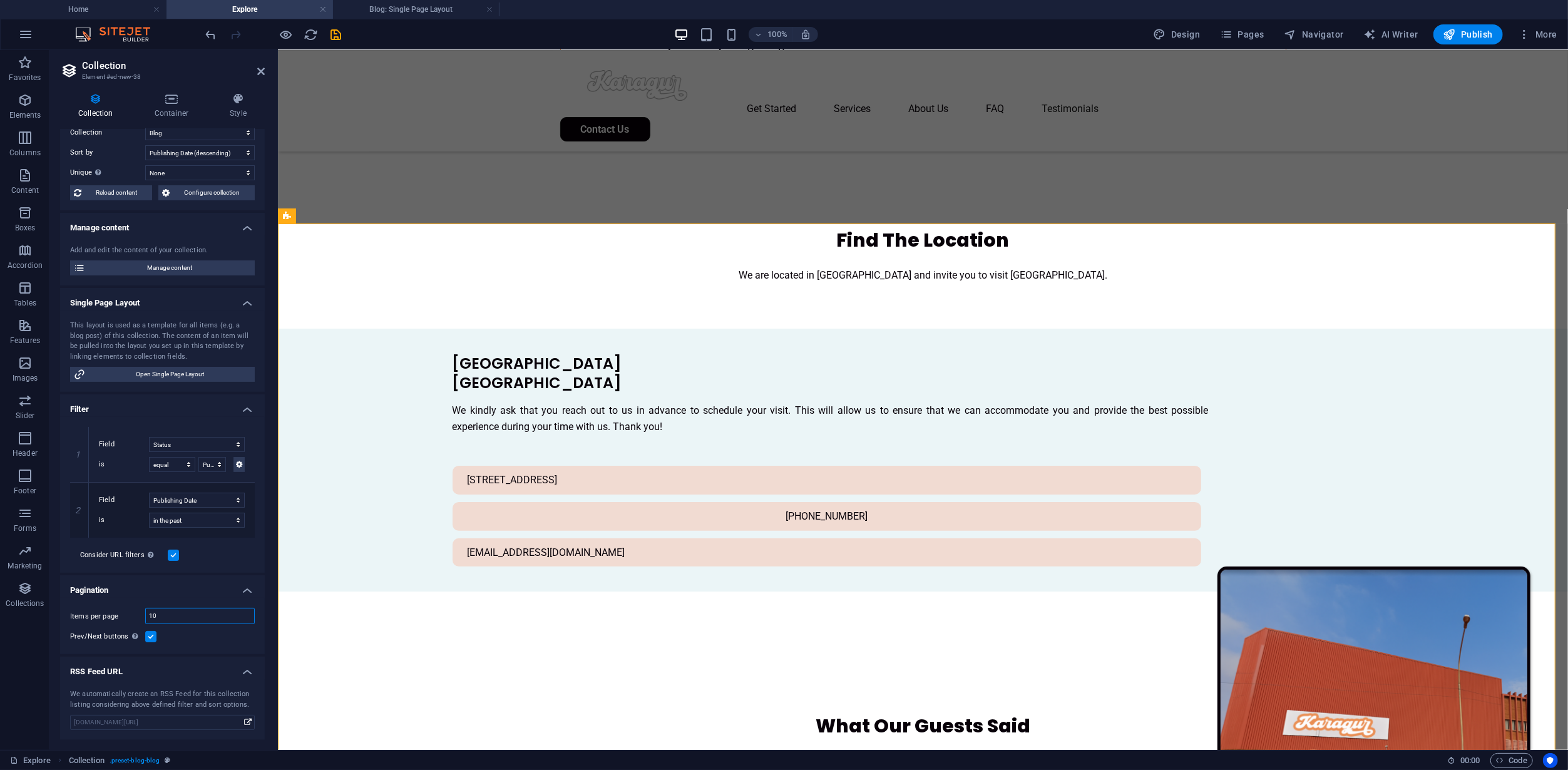
drag, startPoint x: 234, startPoint y: 618, endPoint x: 102, endPoint y: 613, distance: 132.1
click at [102, 613] on div "Items per page 10" at bounding box center [162, 616] width 185 height 17
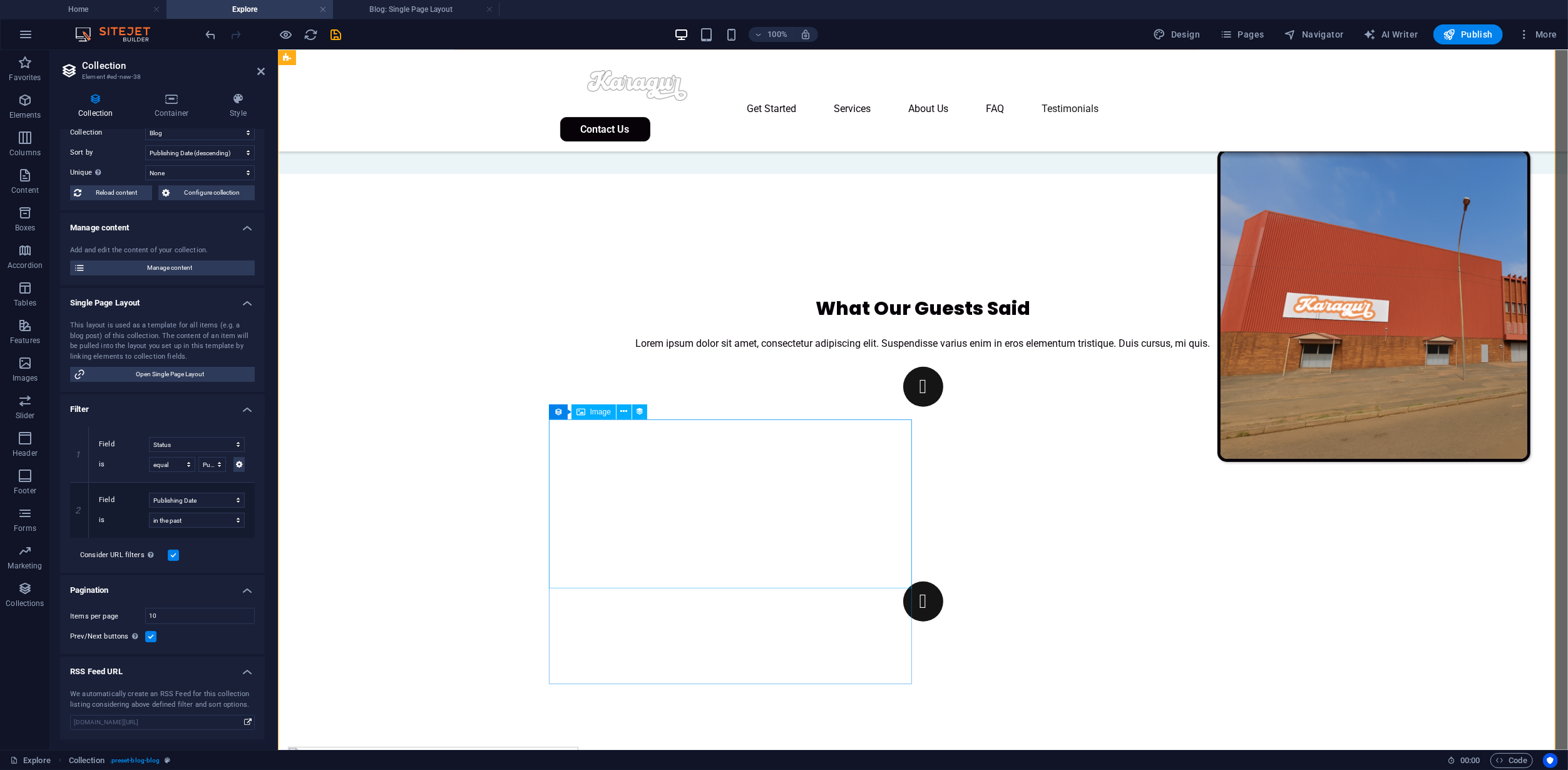
select select "columns.publishing_date_DESC"
select select "columns.status"
select select "columns.publishing_date"
select select "past"
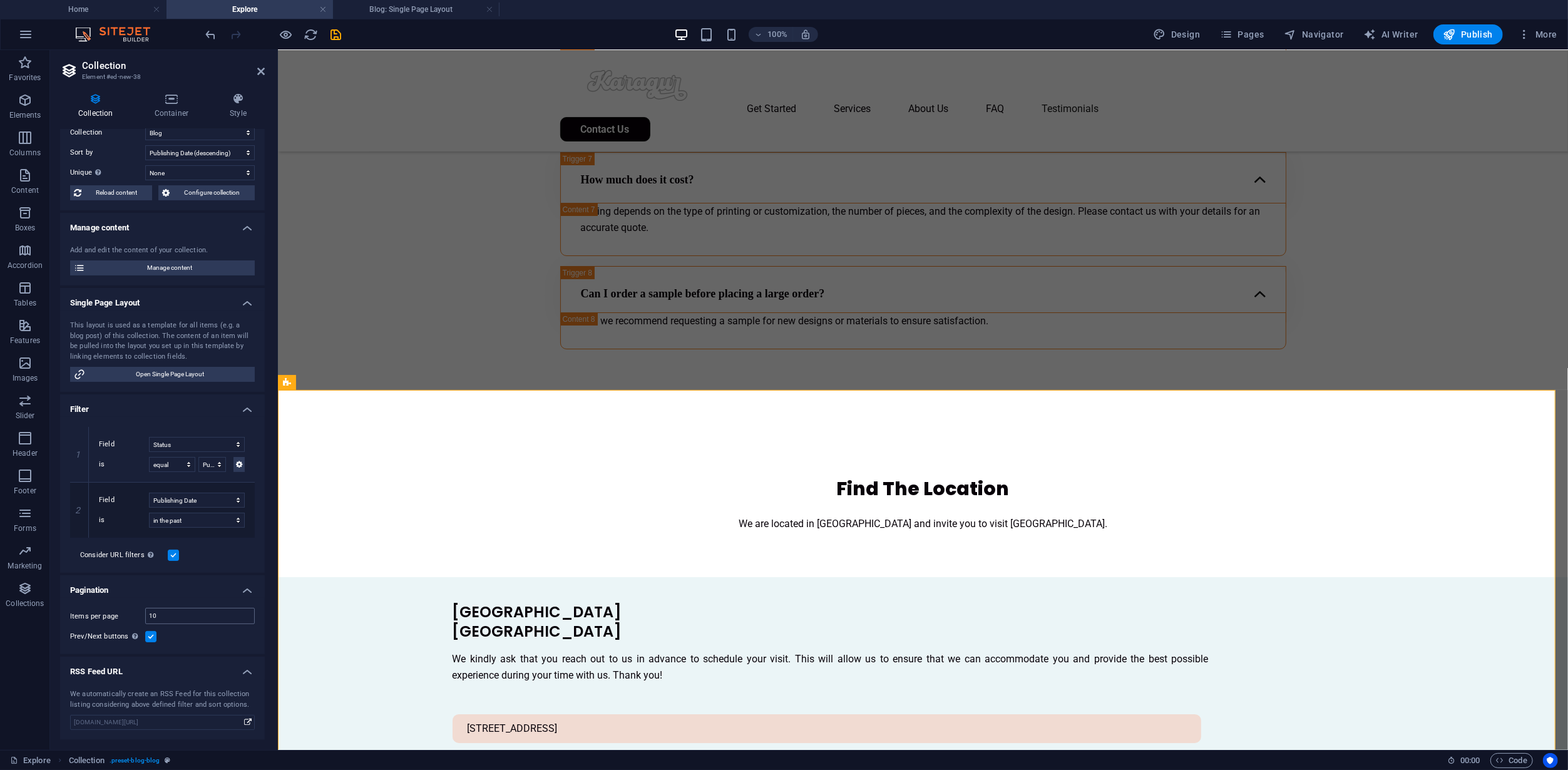
scroll to position [4675, 0]
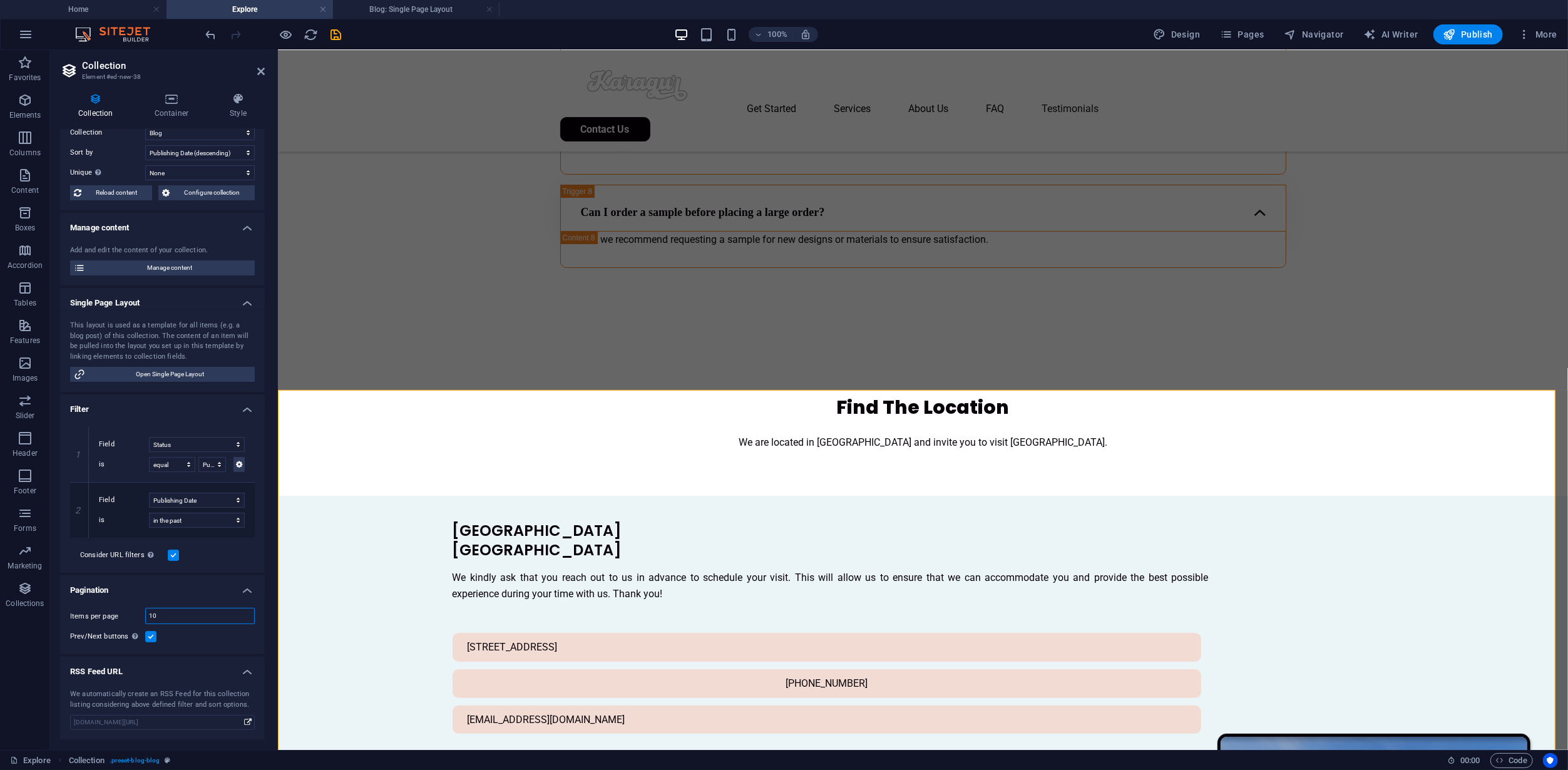
type input "3"
select select "columns.publishing_date_DESC"
select select "columns.status"
select select "columns.publishing_date"
select select "past"
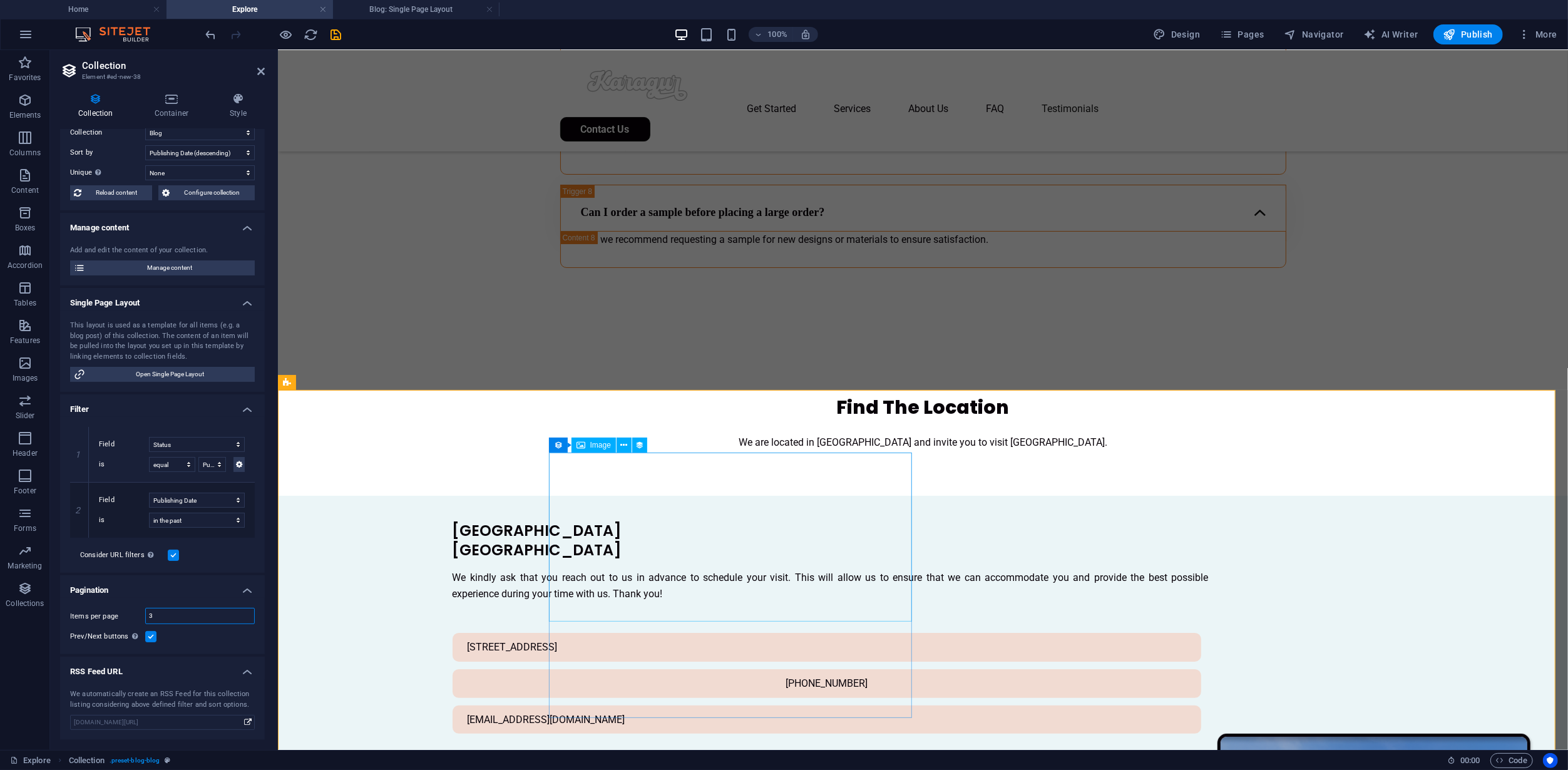
type input "3"
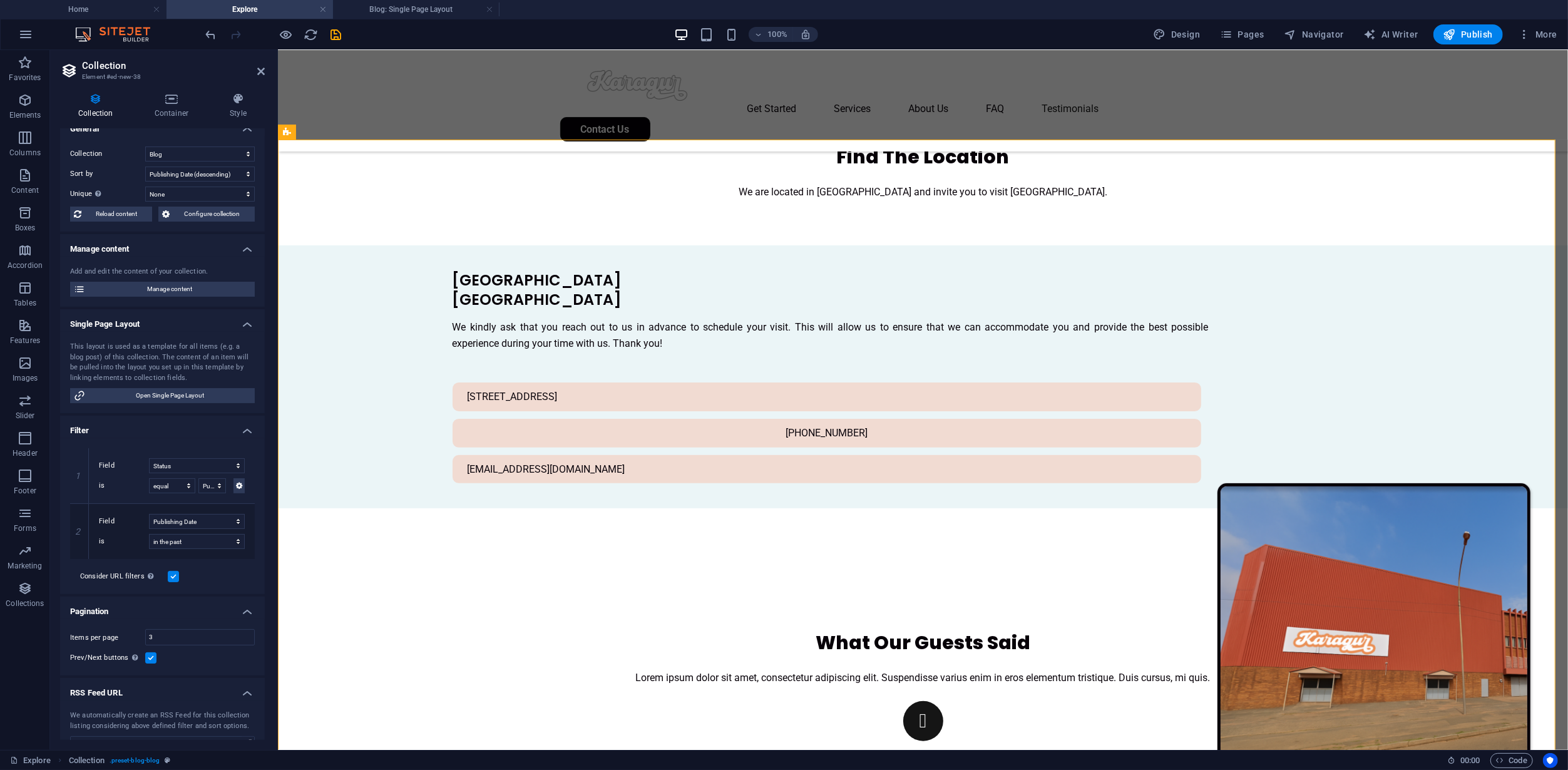
scroll to position [0, 0]
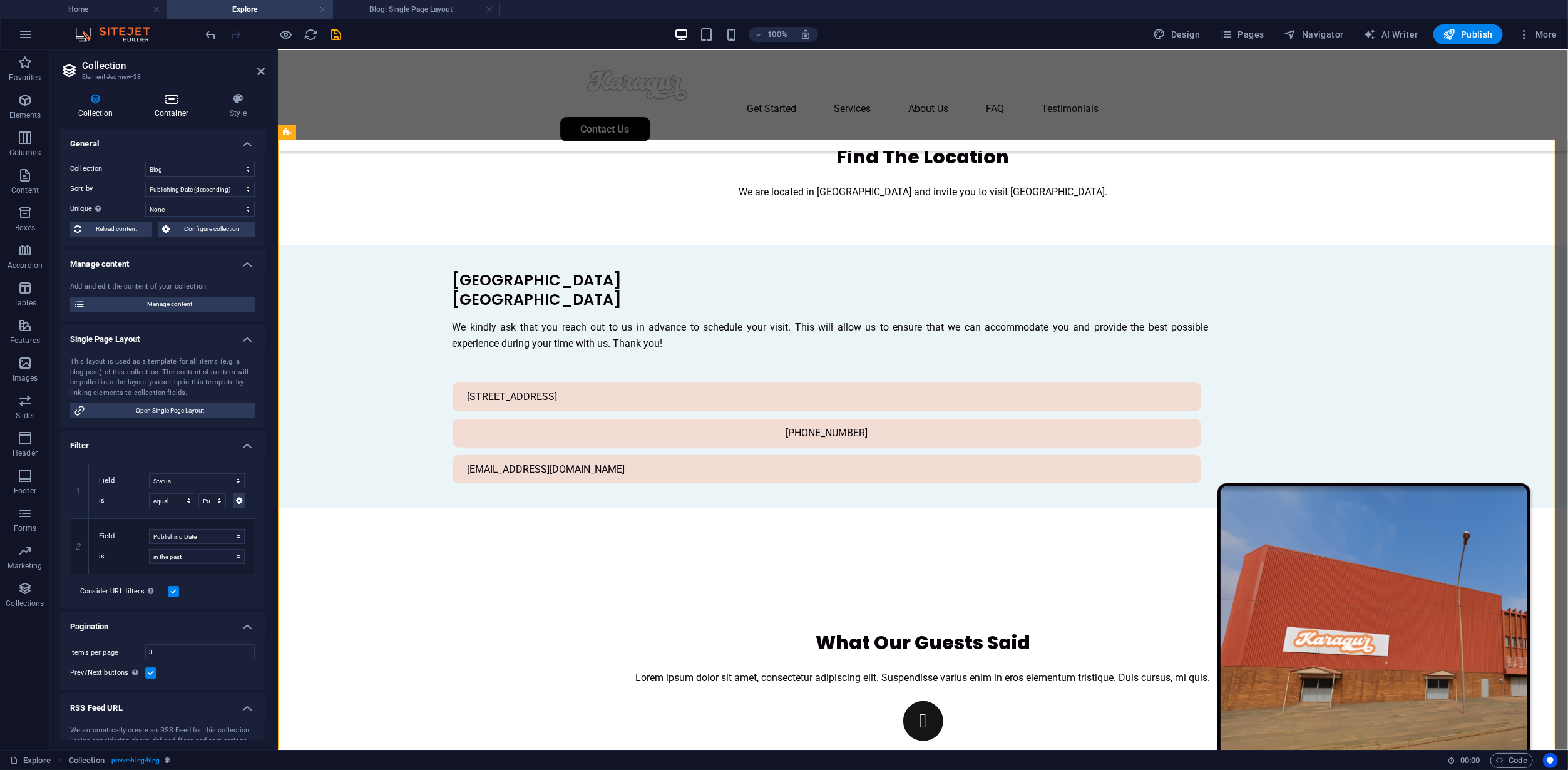
click at [174, 108] on h4 "Container" at bounding box center [174, 105] width 75 height 26
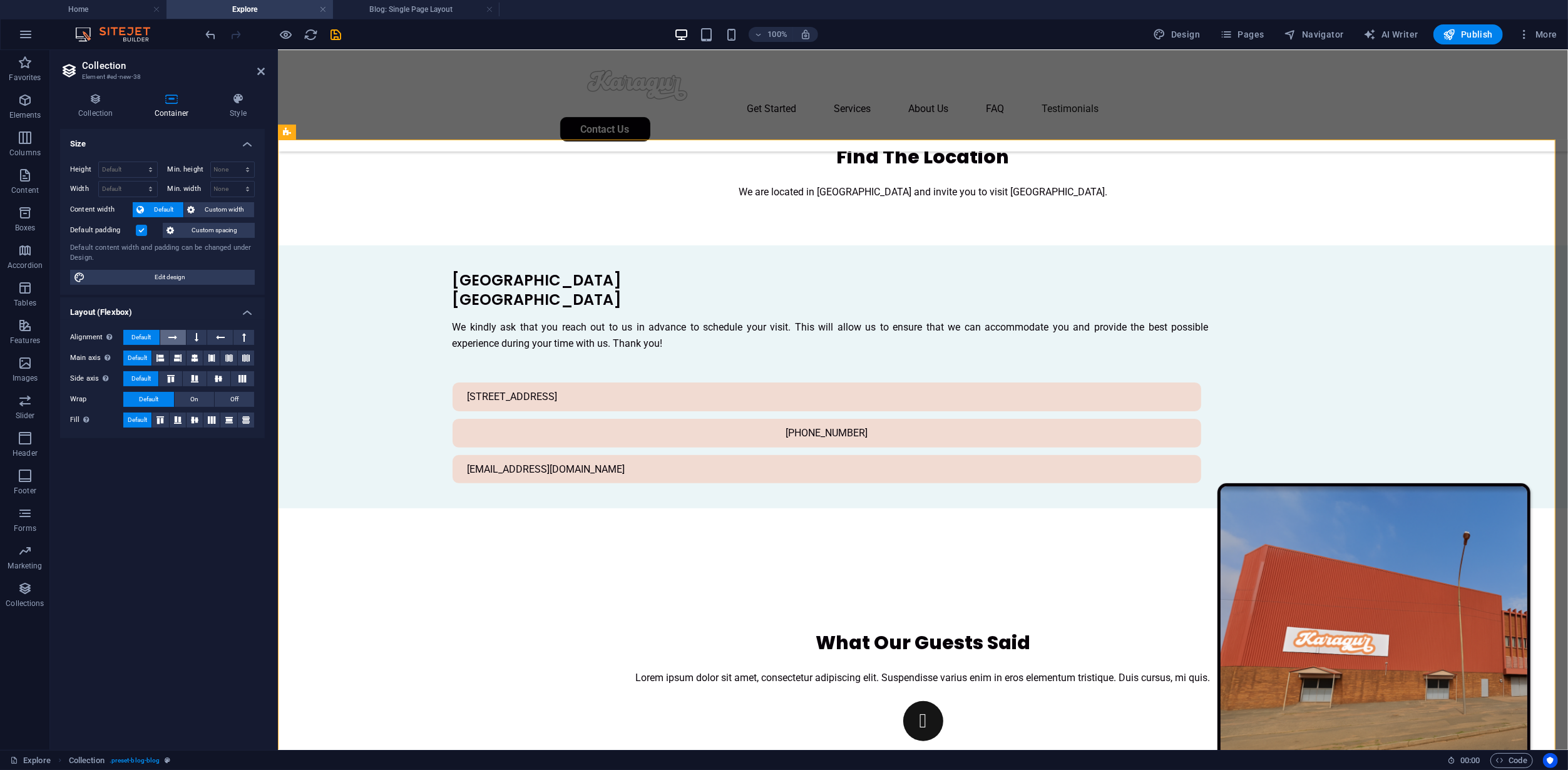
click at [181, 332] on button at bounding box center [173, 338] width 26 height 15
drag, startPoint x: 142, startPoint y: 336, endPoint x: 133, endPoint y: 189, distance: 147.3
click at [142, 335] on span "Default" at bounding box center [142, 338] width 20 height 15
click at [96, 101] on icon at bounding box center [96, 99] width 72 height 13
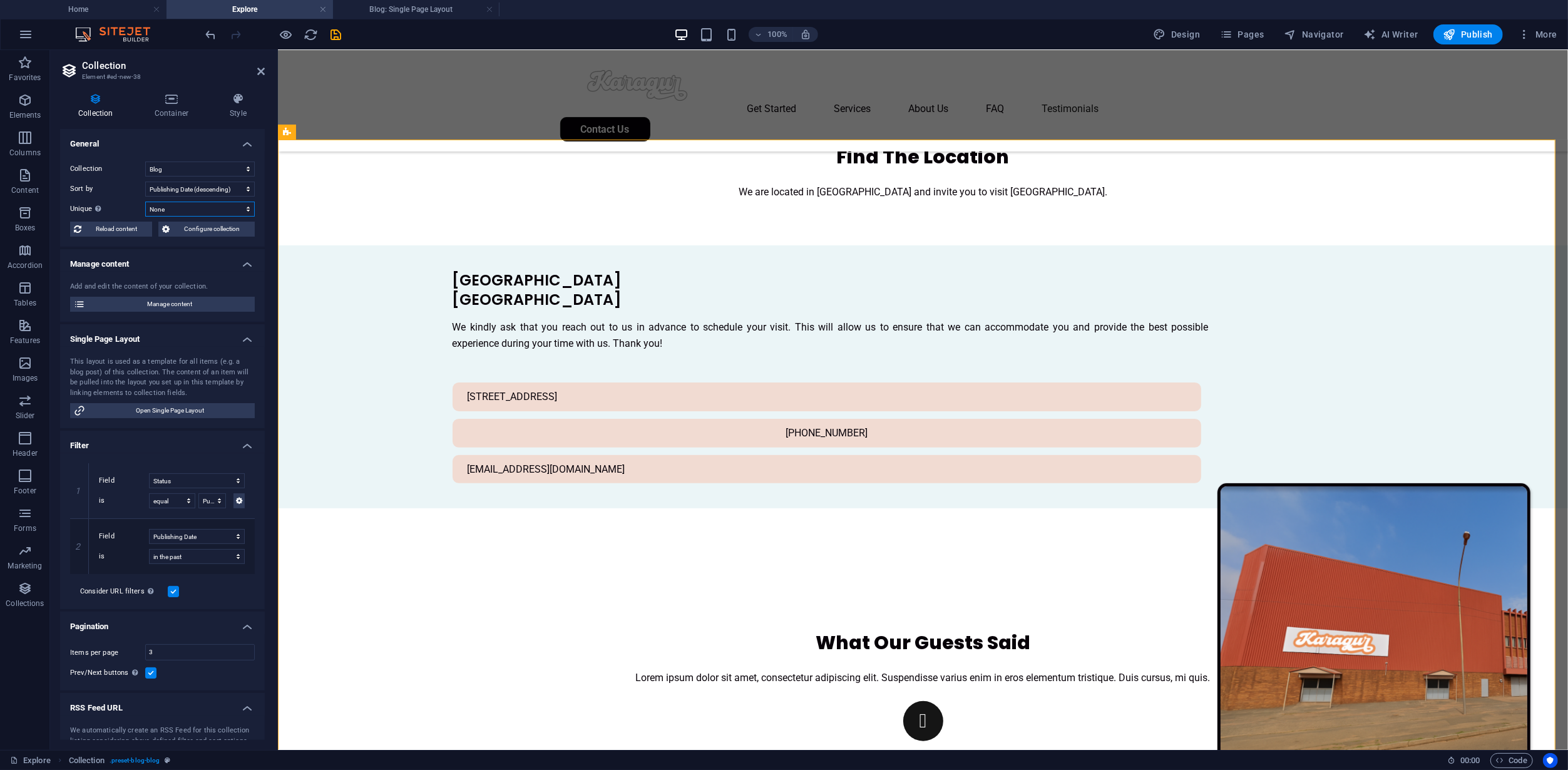
click at [198, 210] on select "None Name Slug Description Content Category Author Image Publishing Date Status" at bounding box center [200, 209] width 109 height 15
click at [202, 229] on span "Configure collection" at bounding box center [212, 229] width 78 height 15
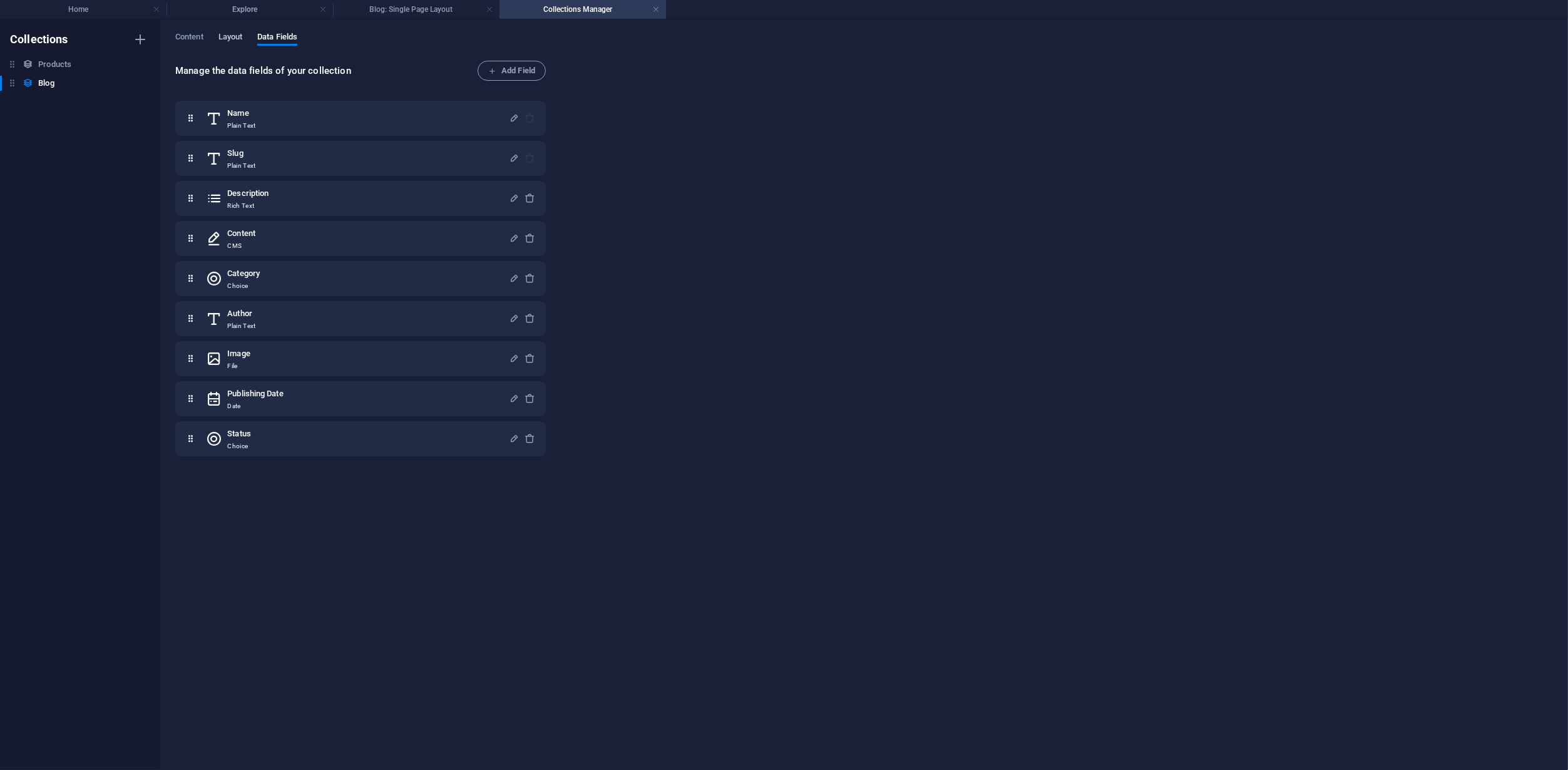
click at [225, 32] on span "Layout" at bounding box center [230, 38] width 24 height 17
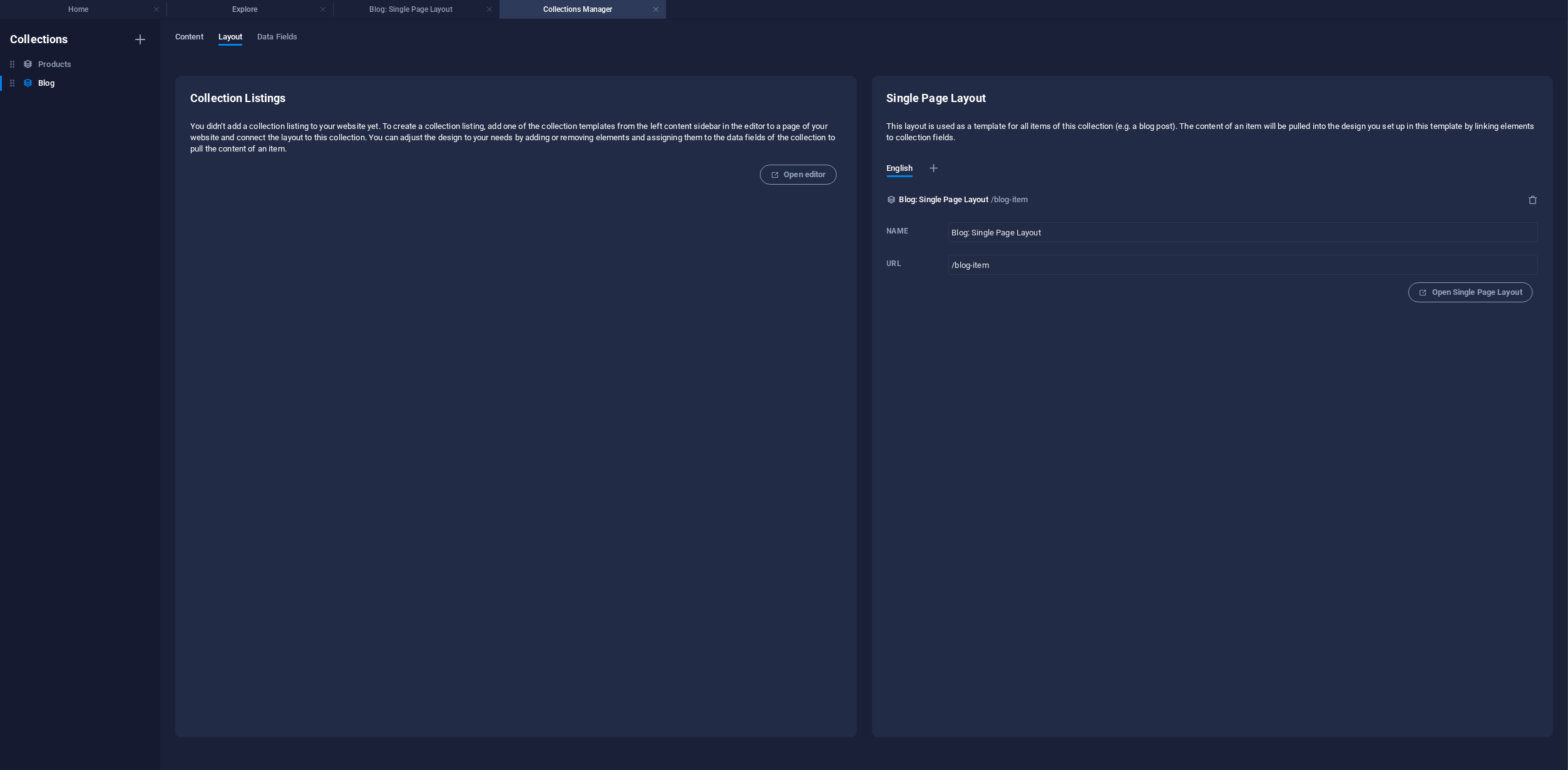
click at [178, 41] on span "Content" at bounding box center [189, 38] width 28 height 17
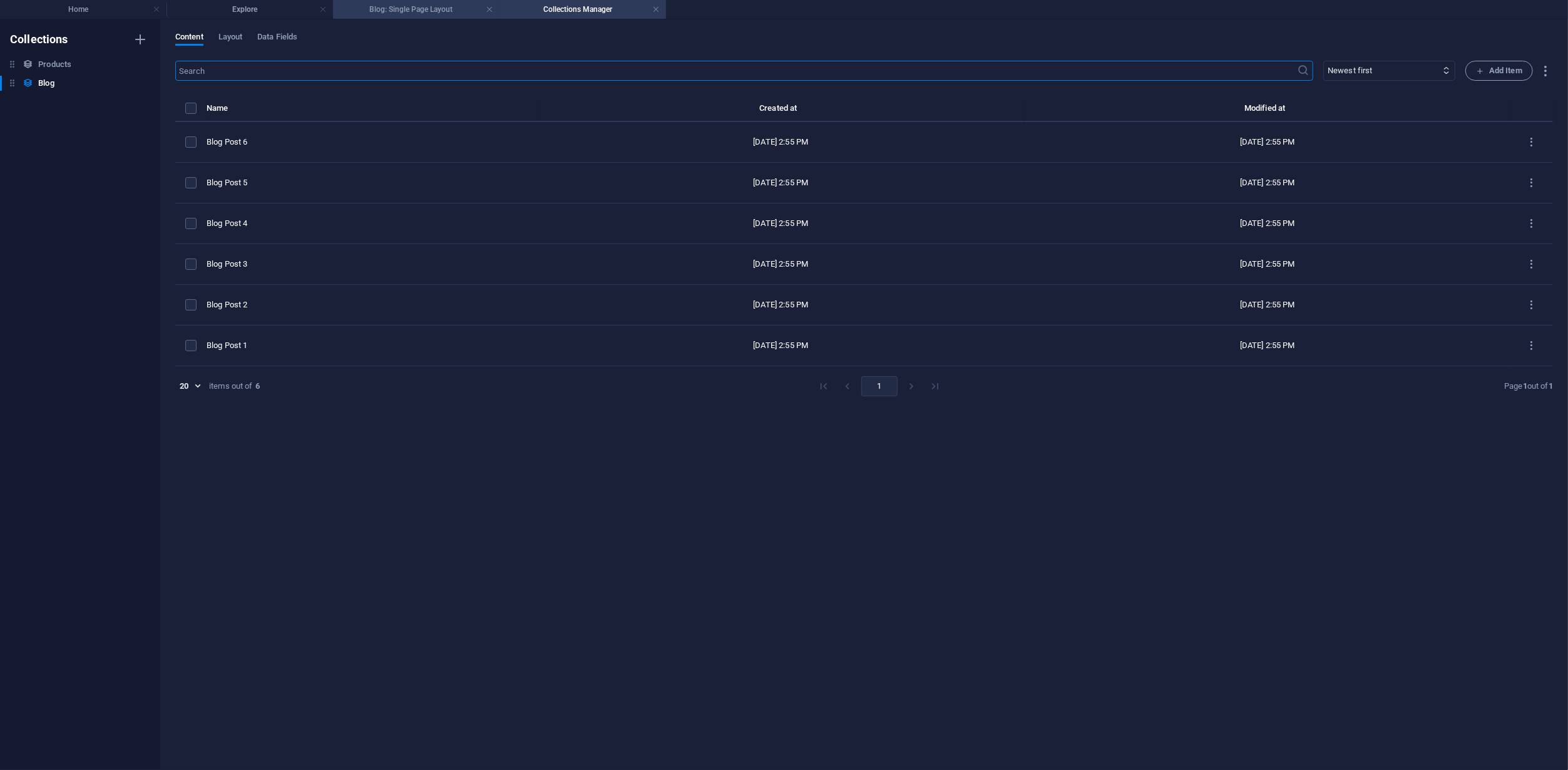
click at [393, 4] on h4 "Blog: Single Page Layout" at bounding box center [416, 9] width 166 height 14
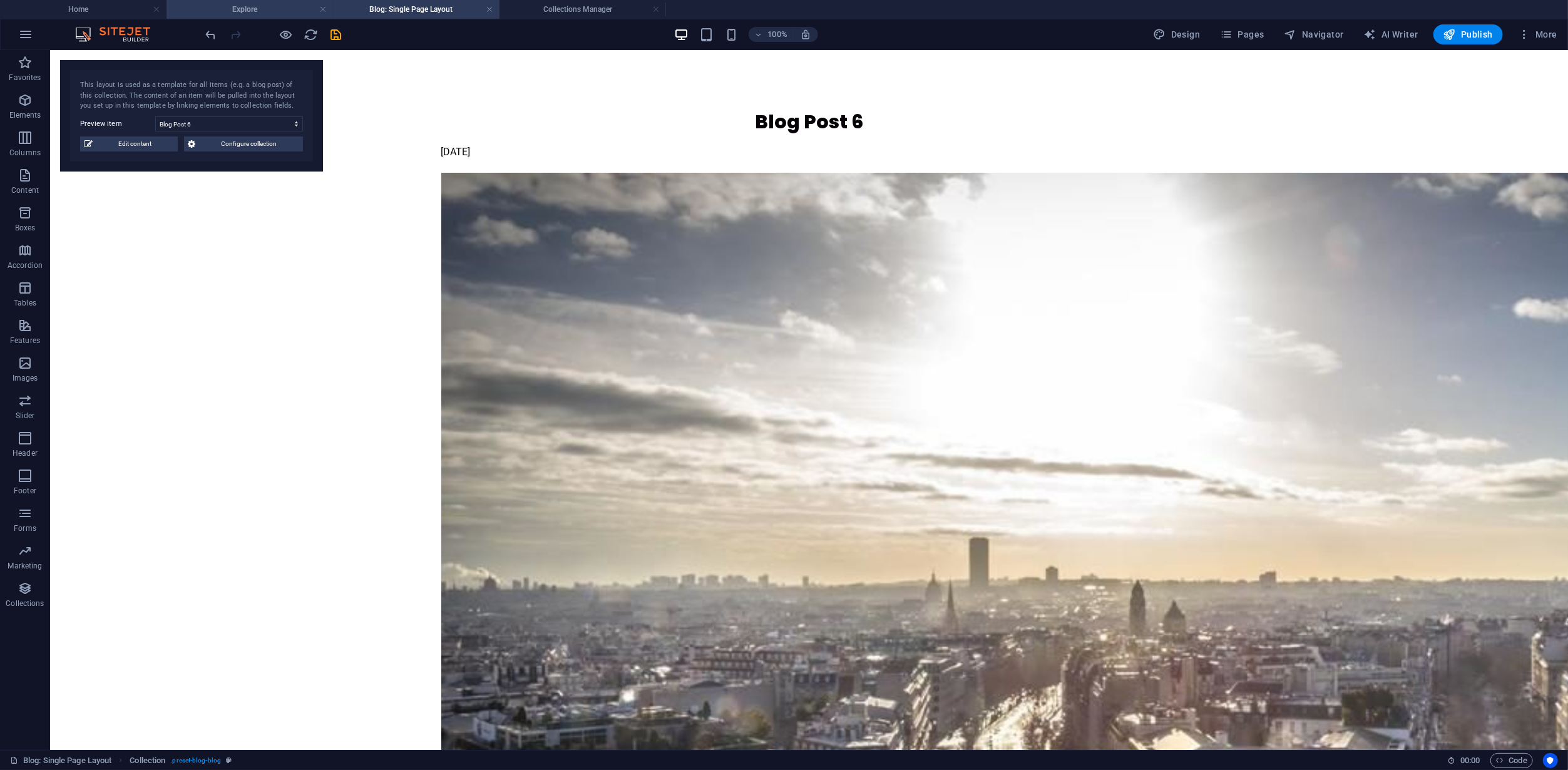
click at [243, 10] on h4 "Explore" at bounding box center [249, 9] width 166 height 14
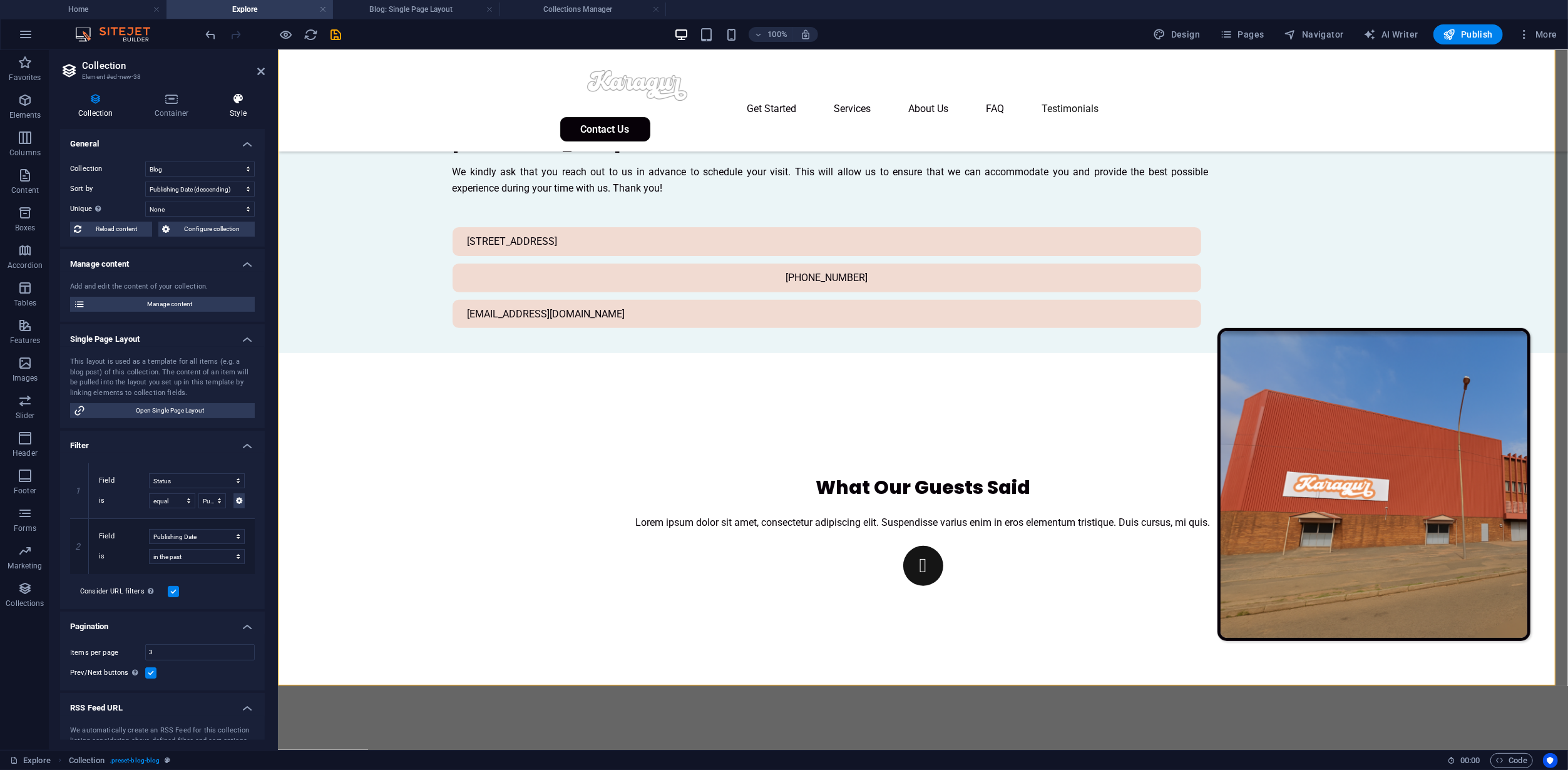
click at [225, 105] on h4 "Style" at bounding box center [238, 105] width 53 height 26
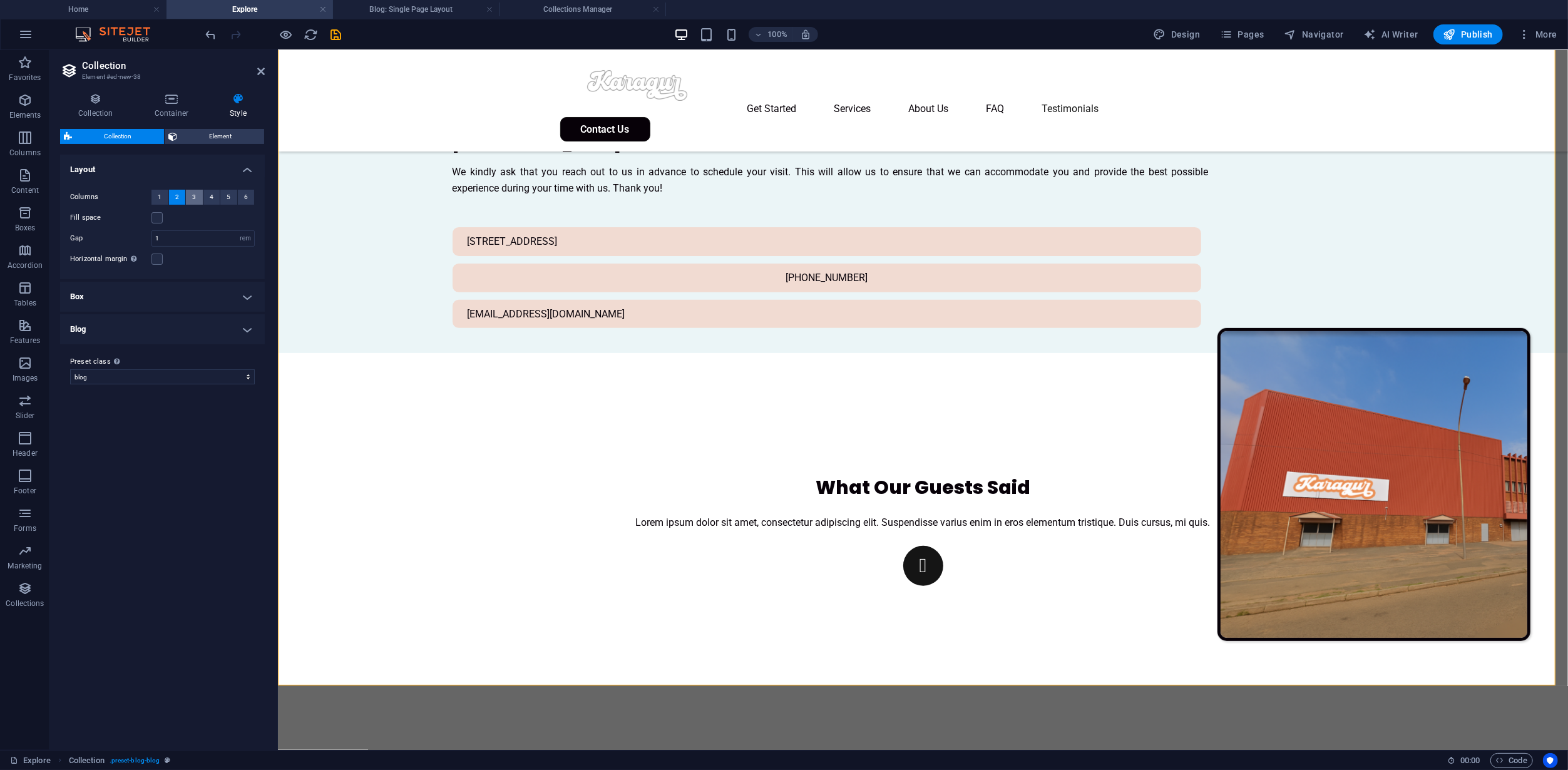
click at [195, 198] on span "3" at bounding box center [194, 197] width 4 height 15
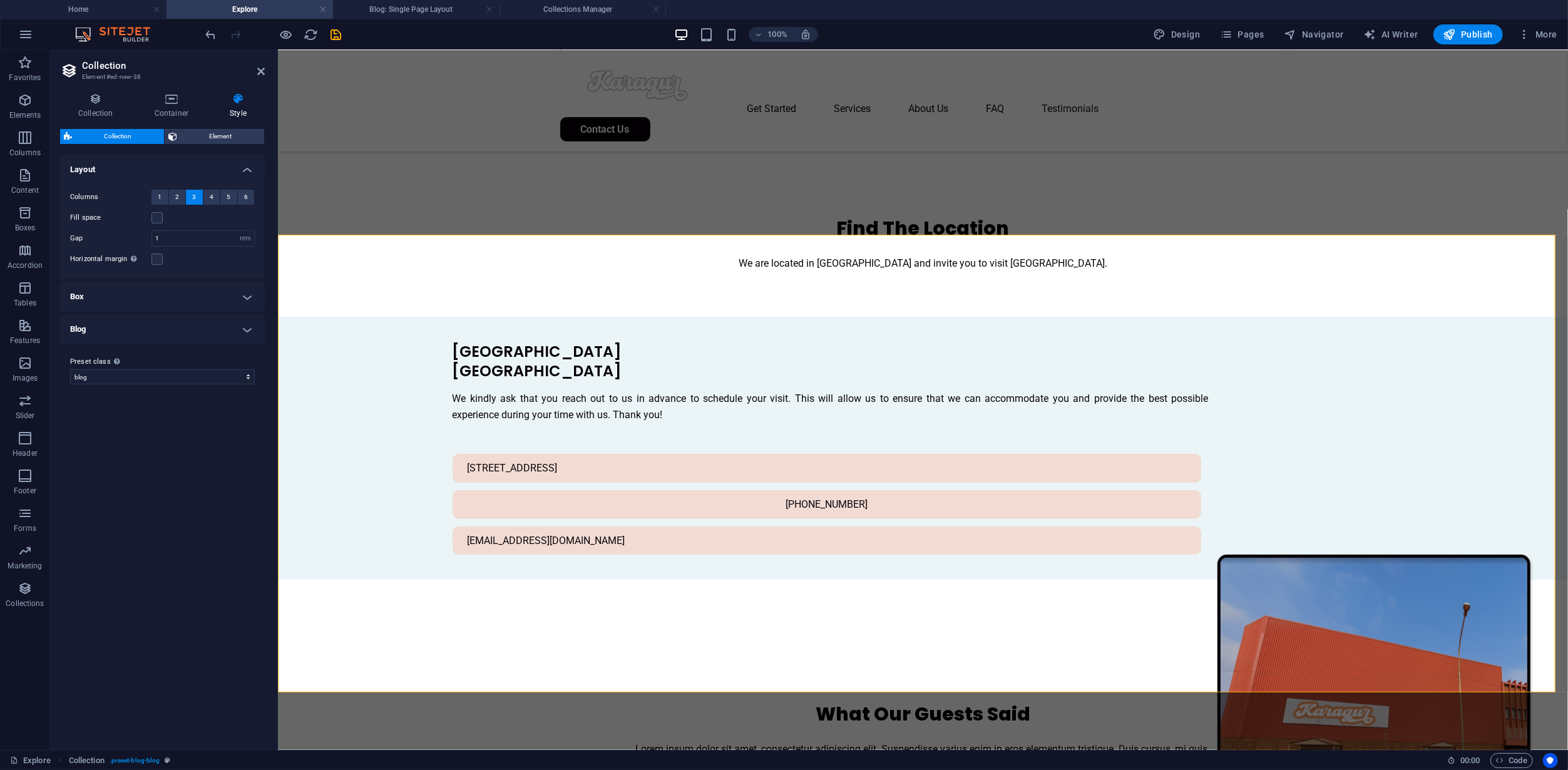
scroll to position [4831, 0]
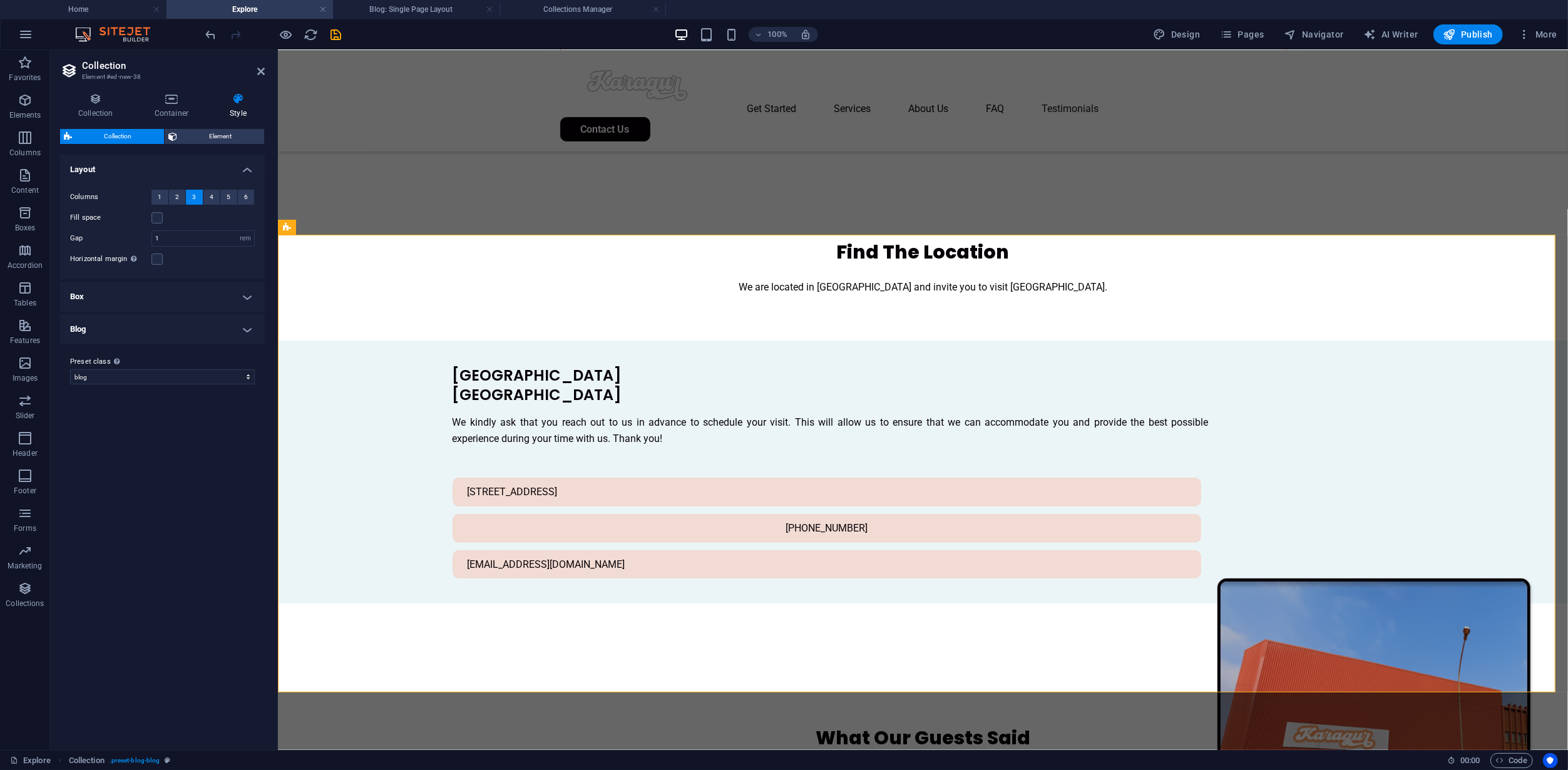
click at [236, 297] on h4 "Box" at bounding box center [163, 297] width 205 height 30
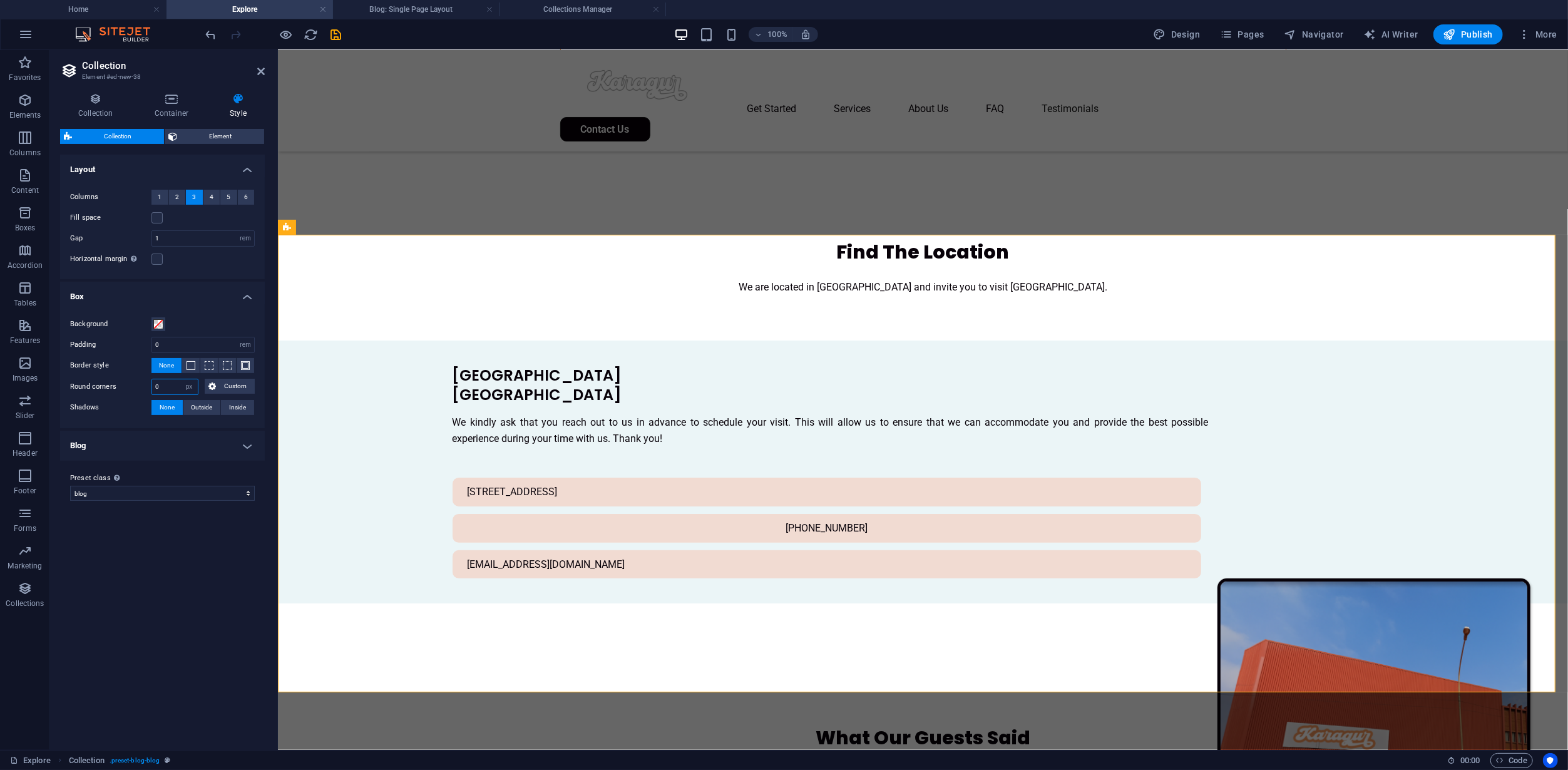
click at [172, 386] on input "0" at bounding box center [175, 387] width 46 height 15
type input "11"
click at [195, 447] on h4 "Blog" at bounding box center [163, 446] width 205 height 30
click at [234, 139] on span "Element" at bounding box center [221, 136] width 80 height 15
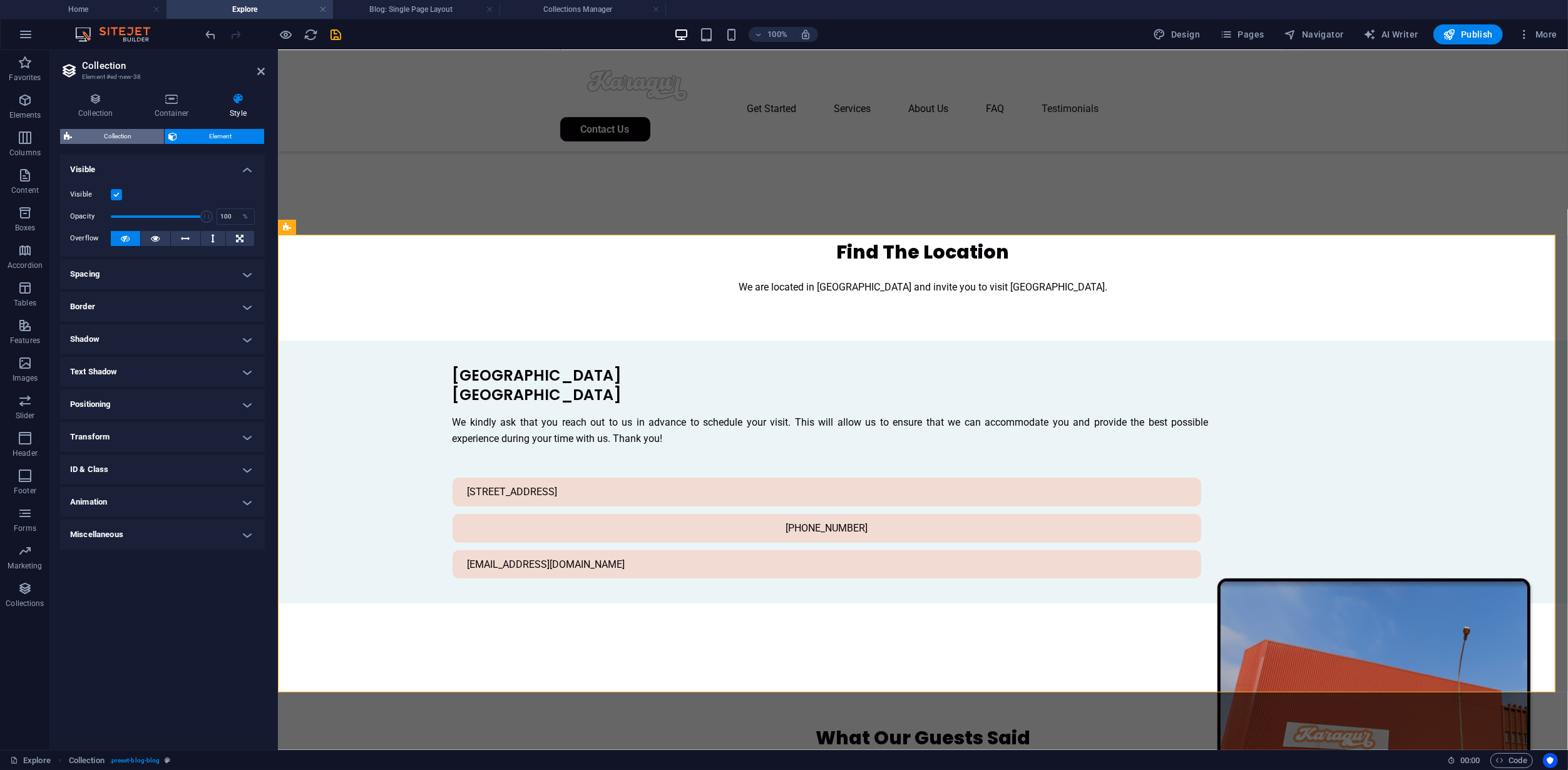
click at [138, 140] on span "Collection" at bounding box center [118, 136] width 84 height 15
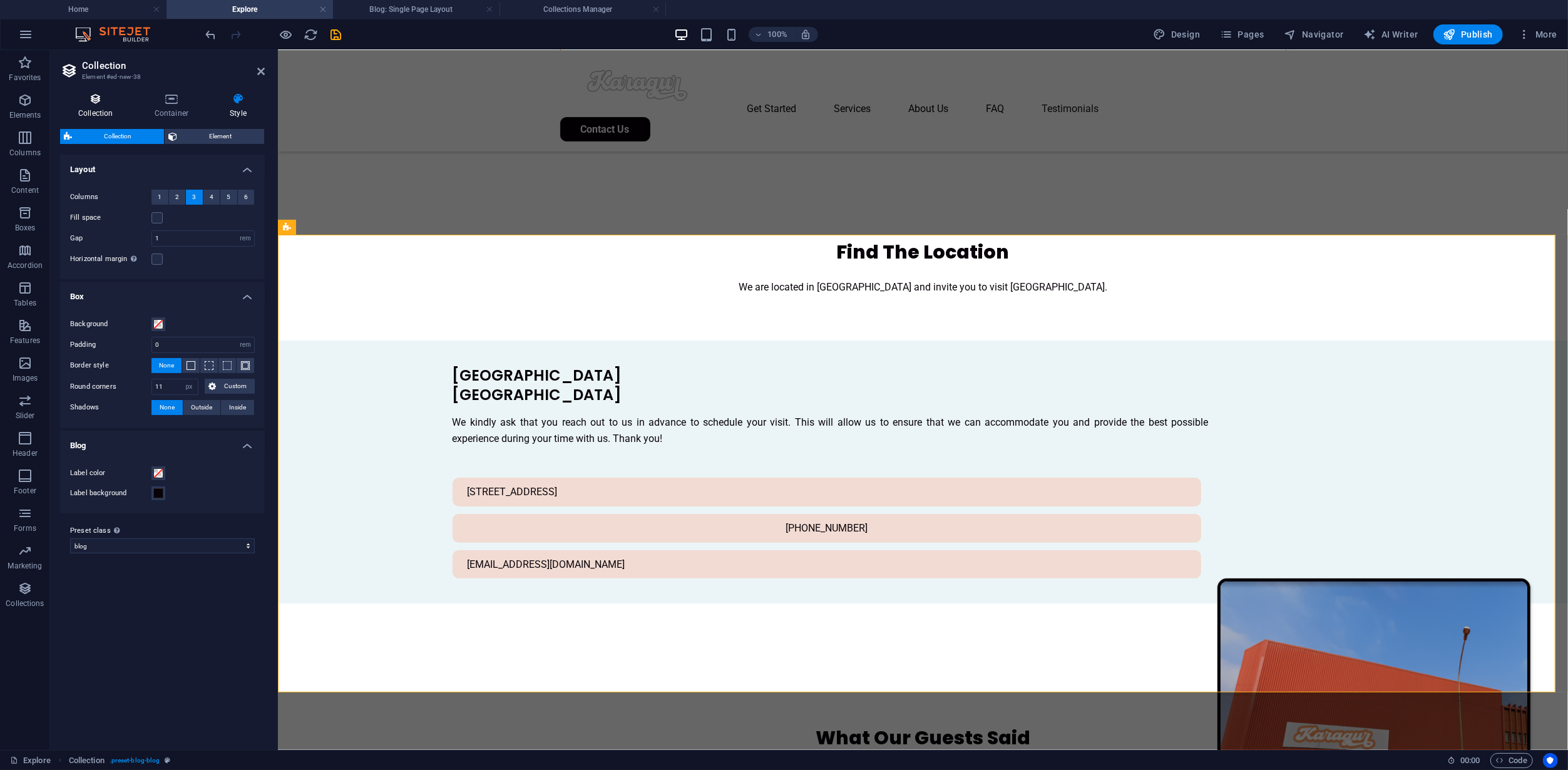
click at [91, 105] on h4 "Collection" at bounding box center [98, 105] width 76 height 26
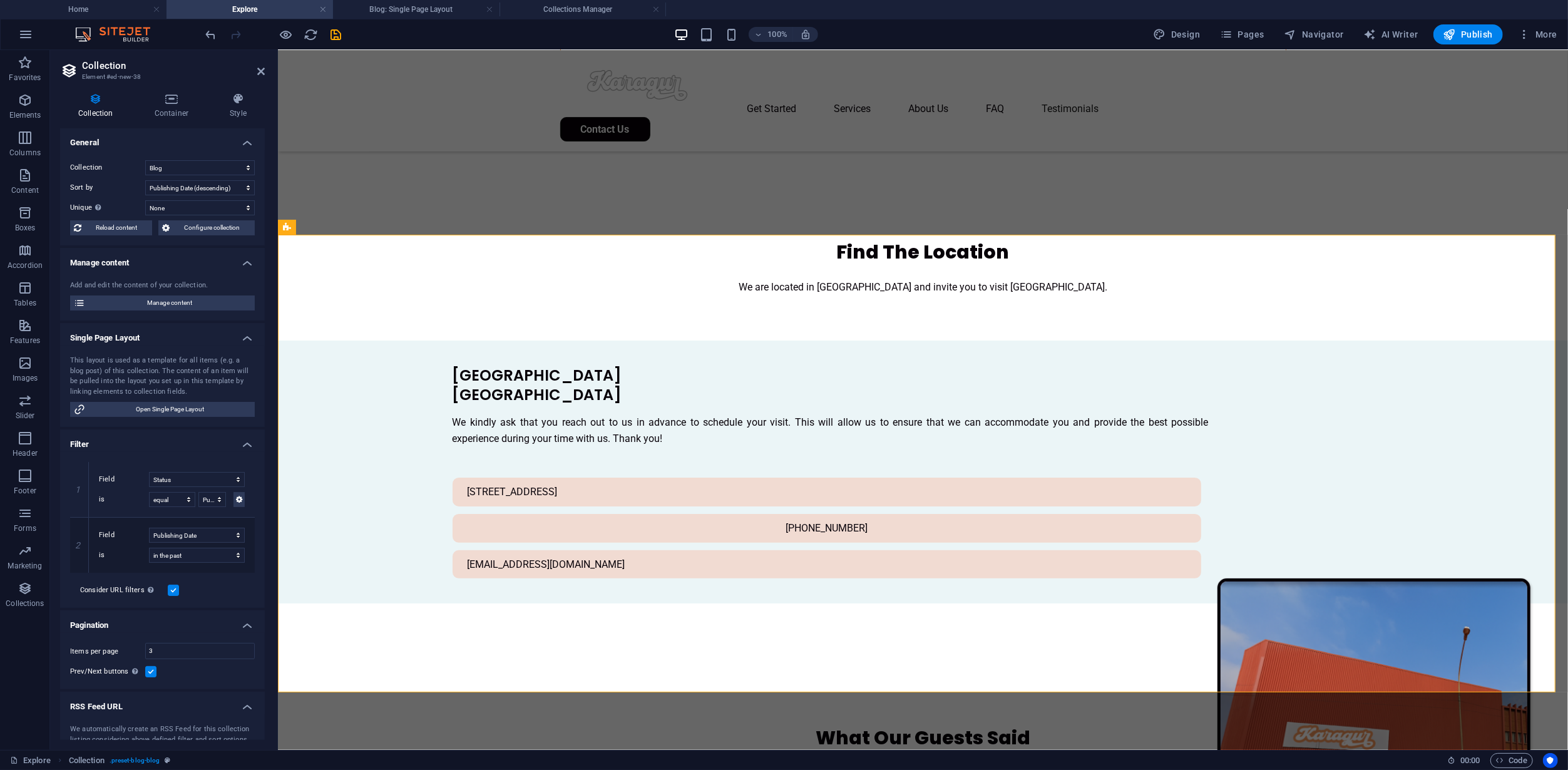
scroll to position [0, 0]
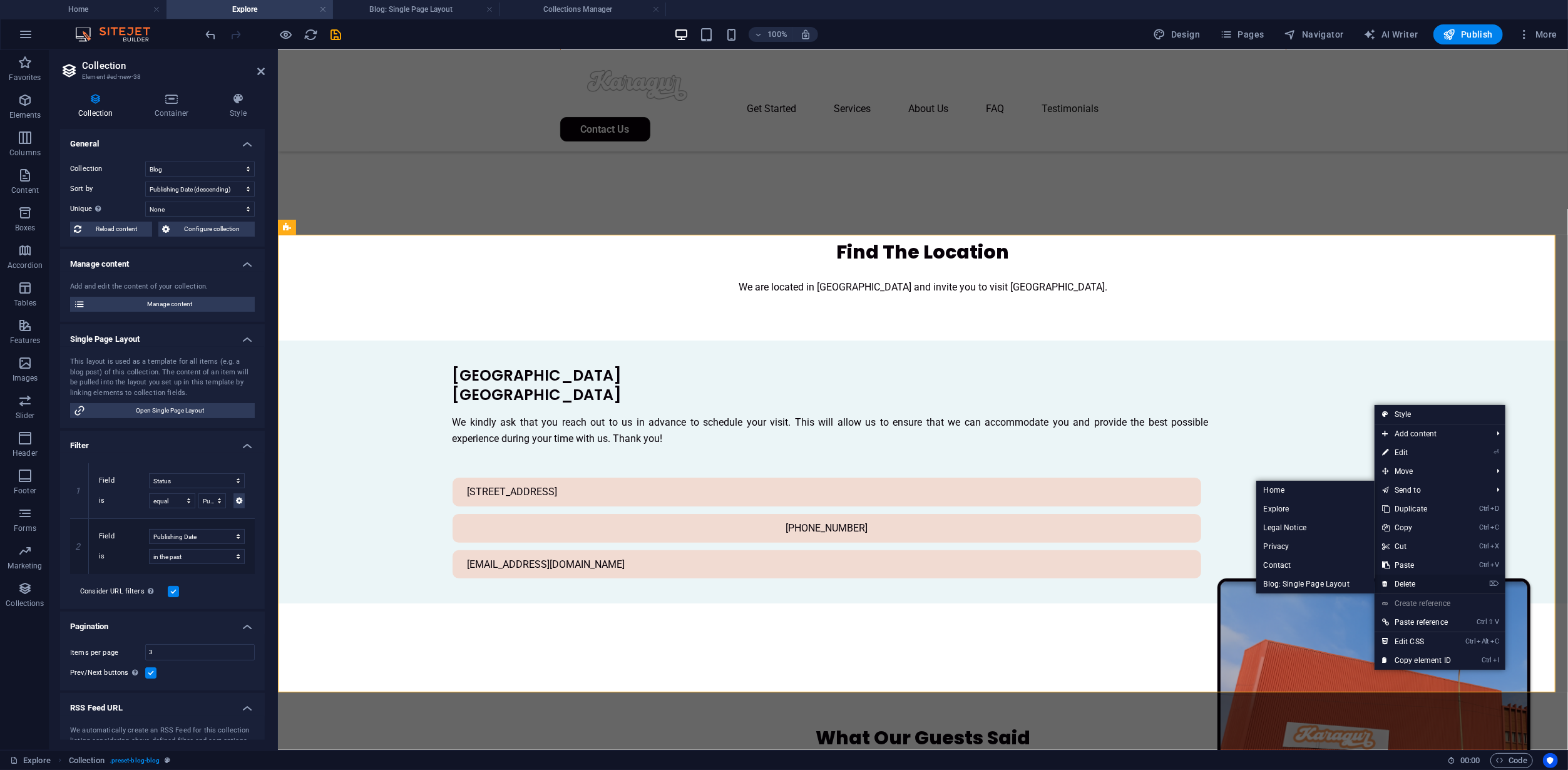
click at [1415, 577] on link "⌦ Delete" at bounding box center [1416, 584] width 84 height 19
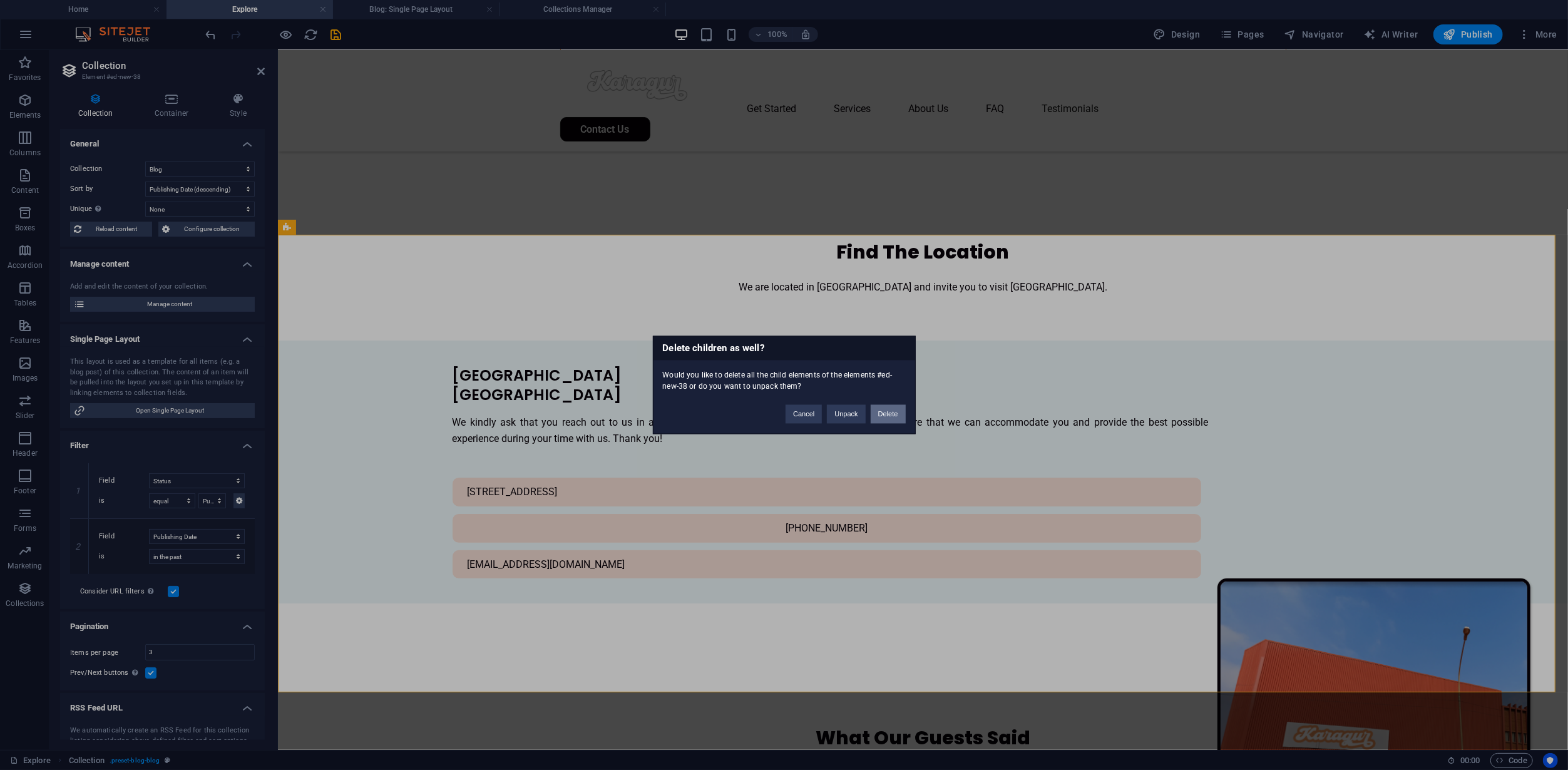
click at [890, 414] on button "Delete" at bounding box center [888, 414] width 35 height 19
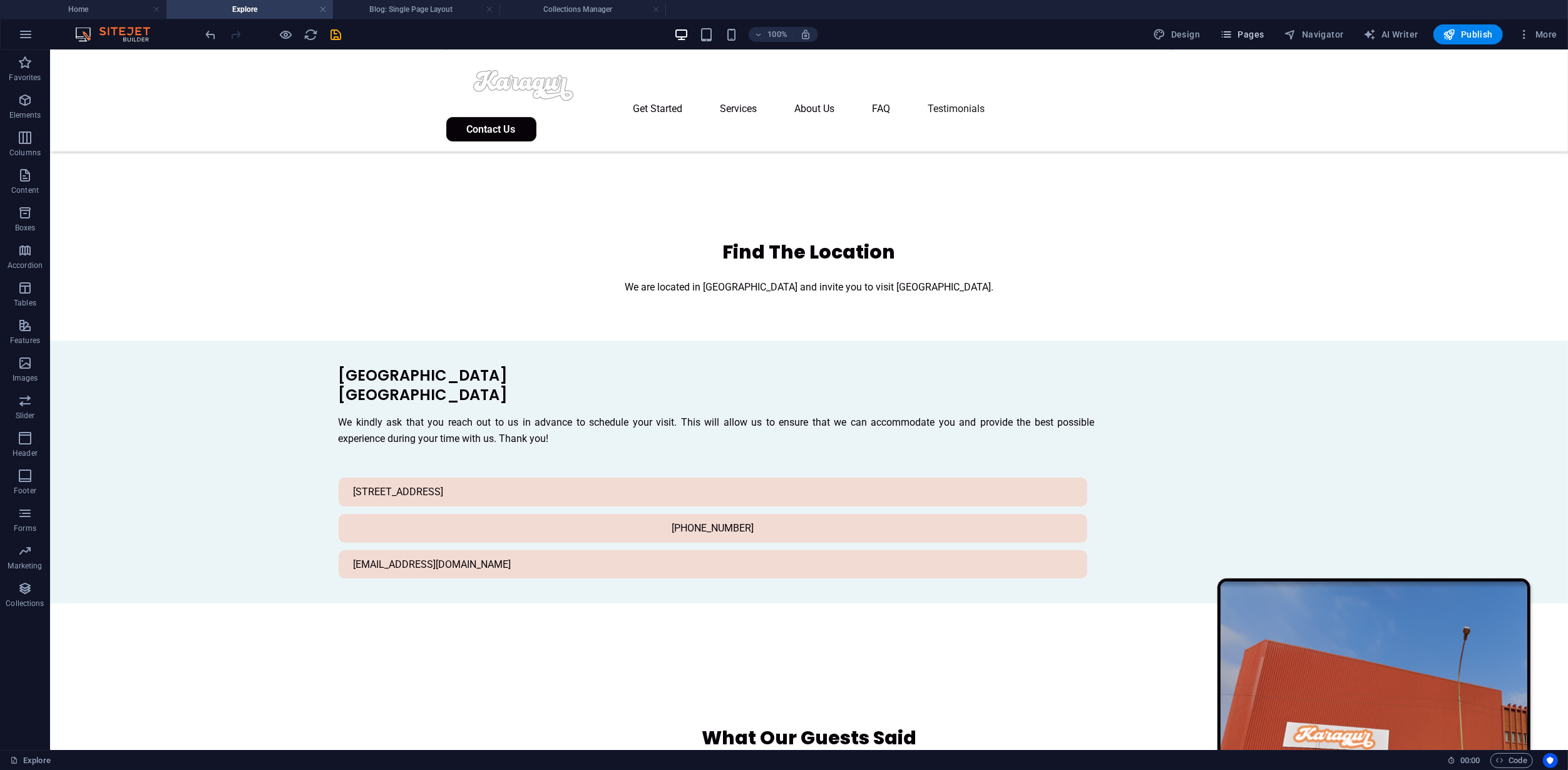
click at [1242, 38] on span "Pages" at bounding box center [1242, 34] width 44 height 13
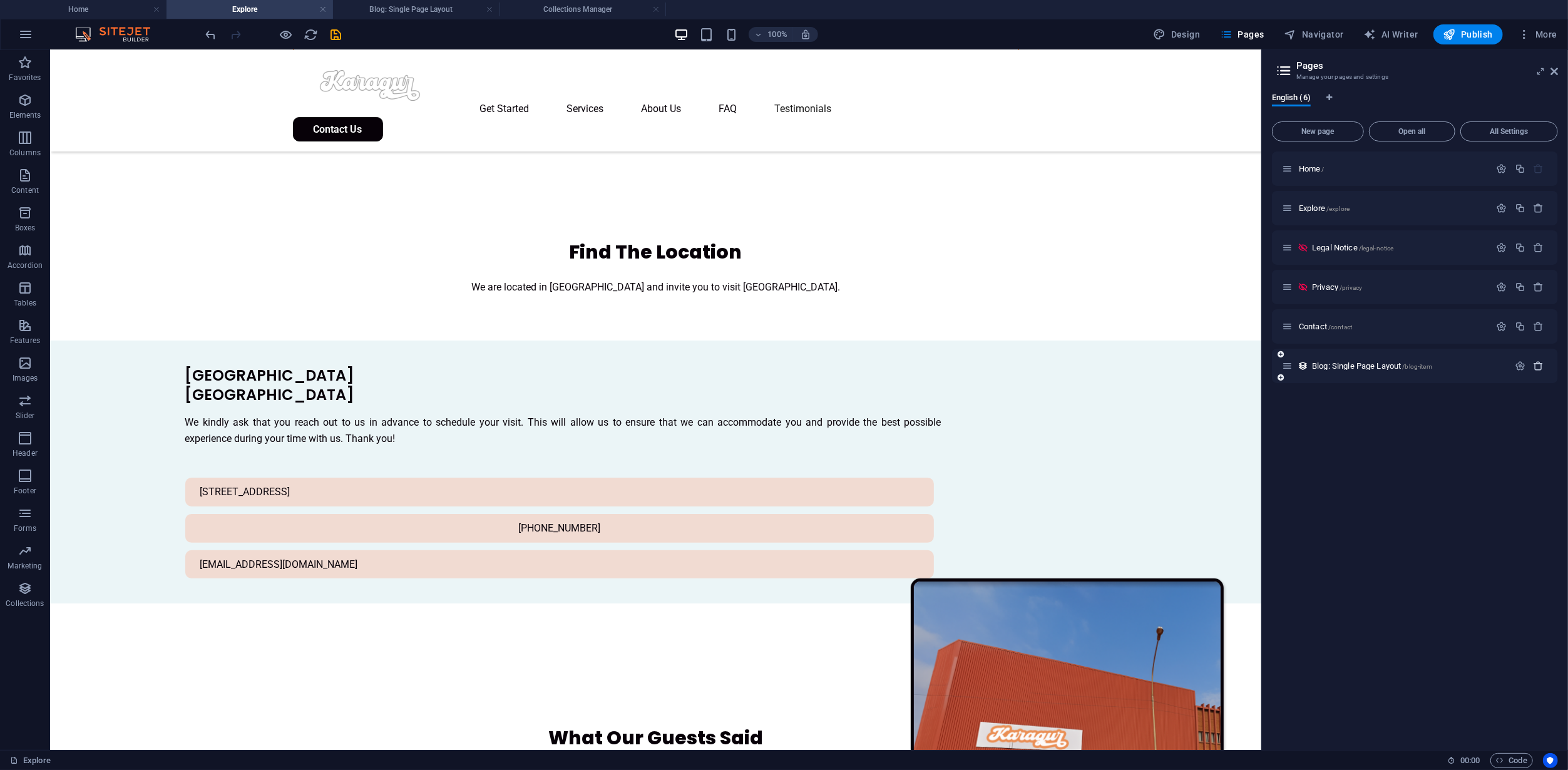
click at [1545, 361] on button "button" at bounding box center [1539, 366] width 18 height 11
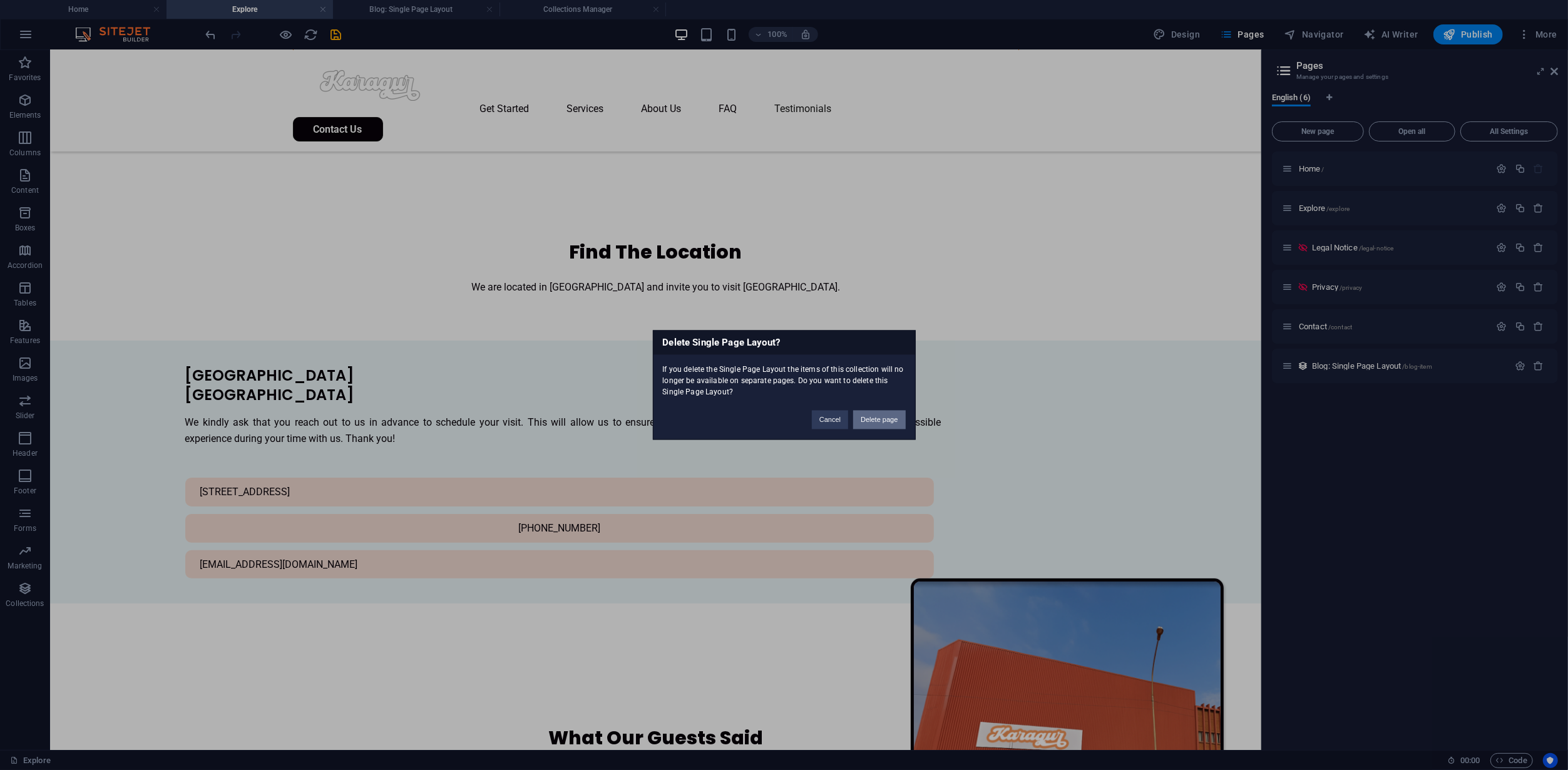
click at [896, 414] on button "Delete page" at bounding box center [879, 420] width 52 height 19
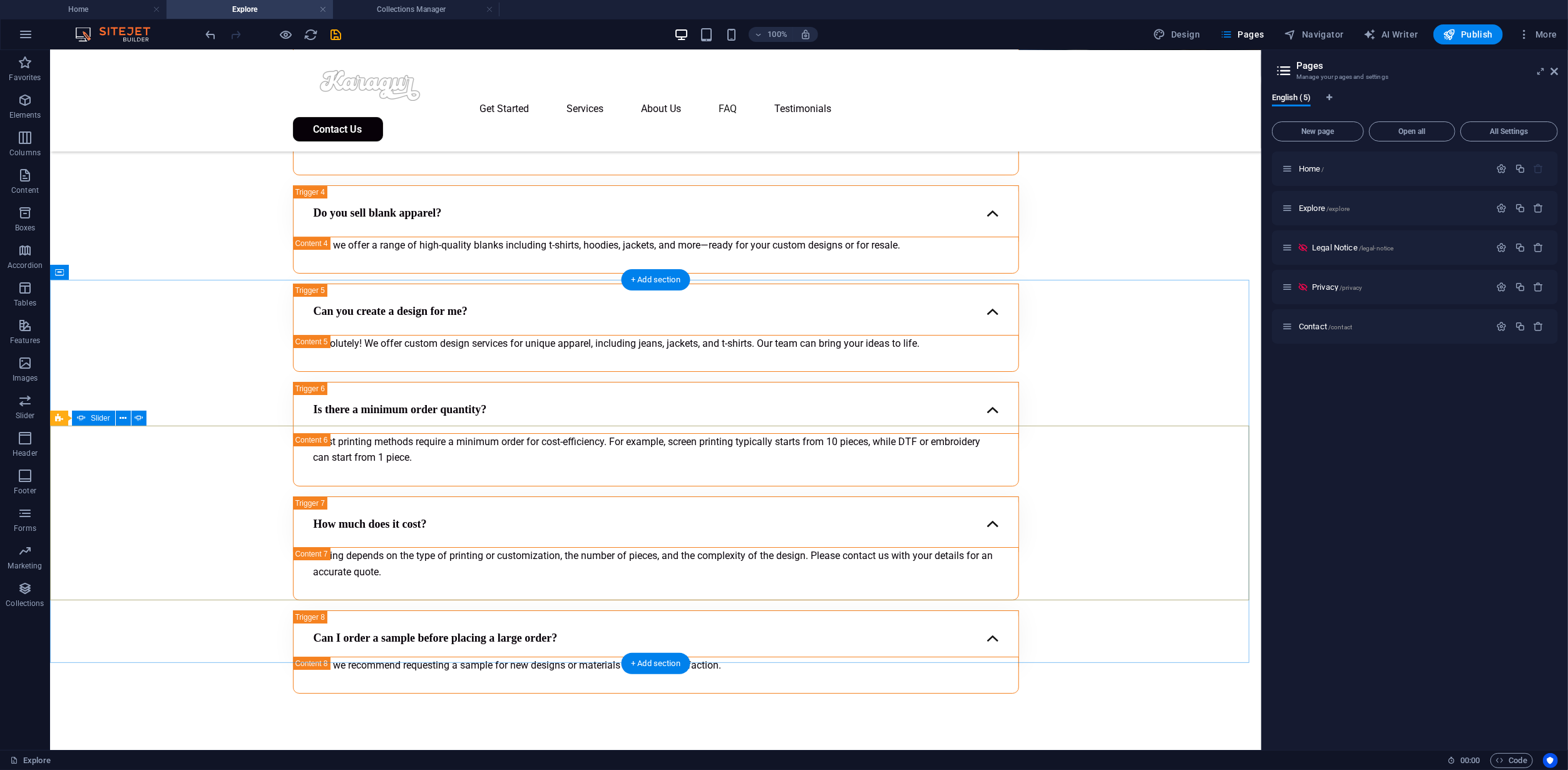
scroll to position [4132, 0]
